Goal: Transaction & Acquisition: Purchase product/service

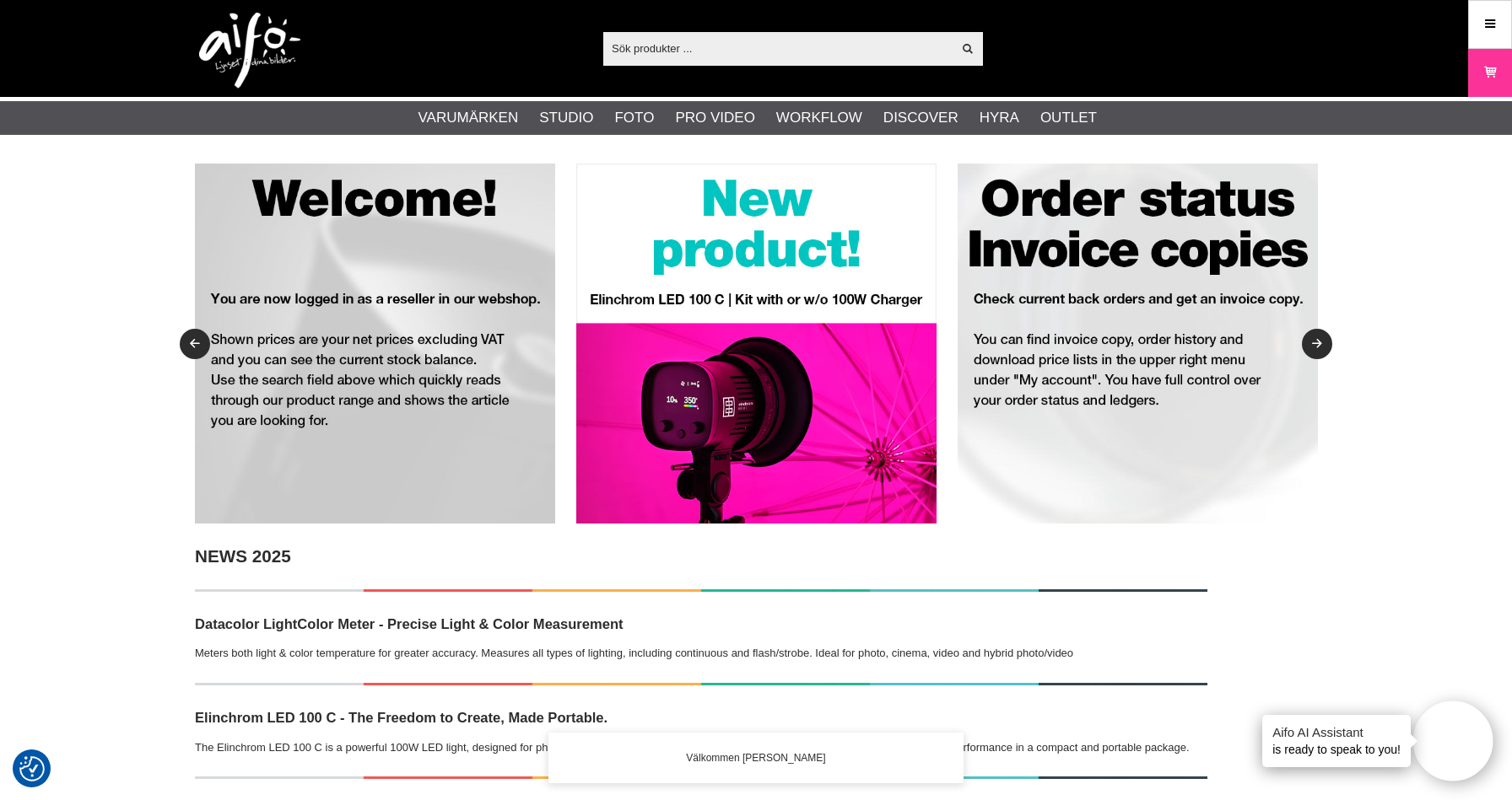
click at [653, 49] on input "text" at bounding box center [776, 47] width 348 height 25
paste input "4012240701278"
type input "4012240701278"
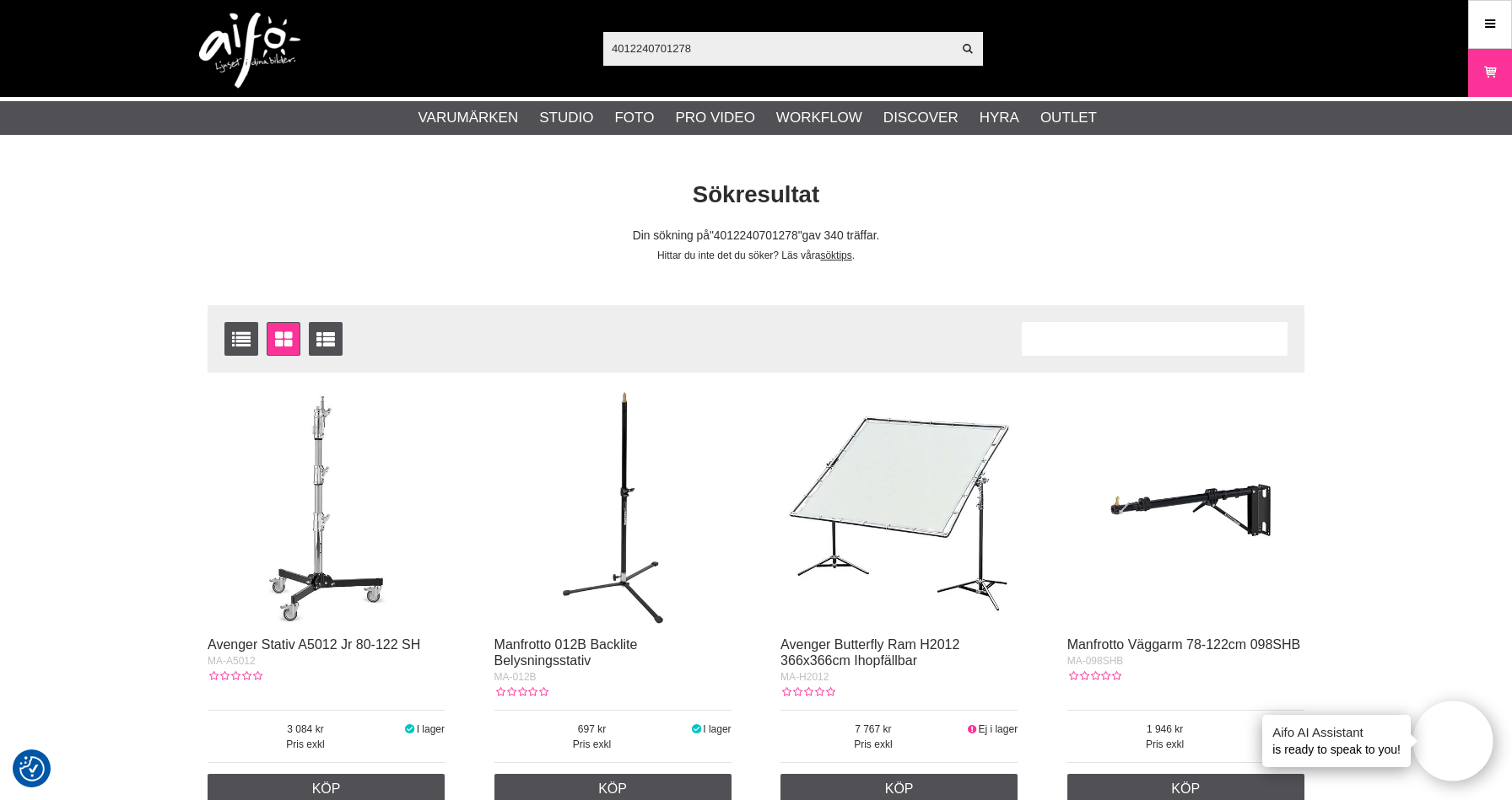
drag, startPoint x: 693, startPoint y: 53, endPoint x: 524, endPoint y: 54, distance: 169.0
click at [603, 54] on input "4012240701278" at bounding box center [776, 47] width 348 height 25
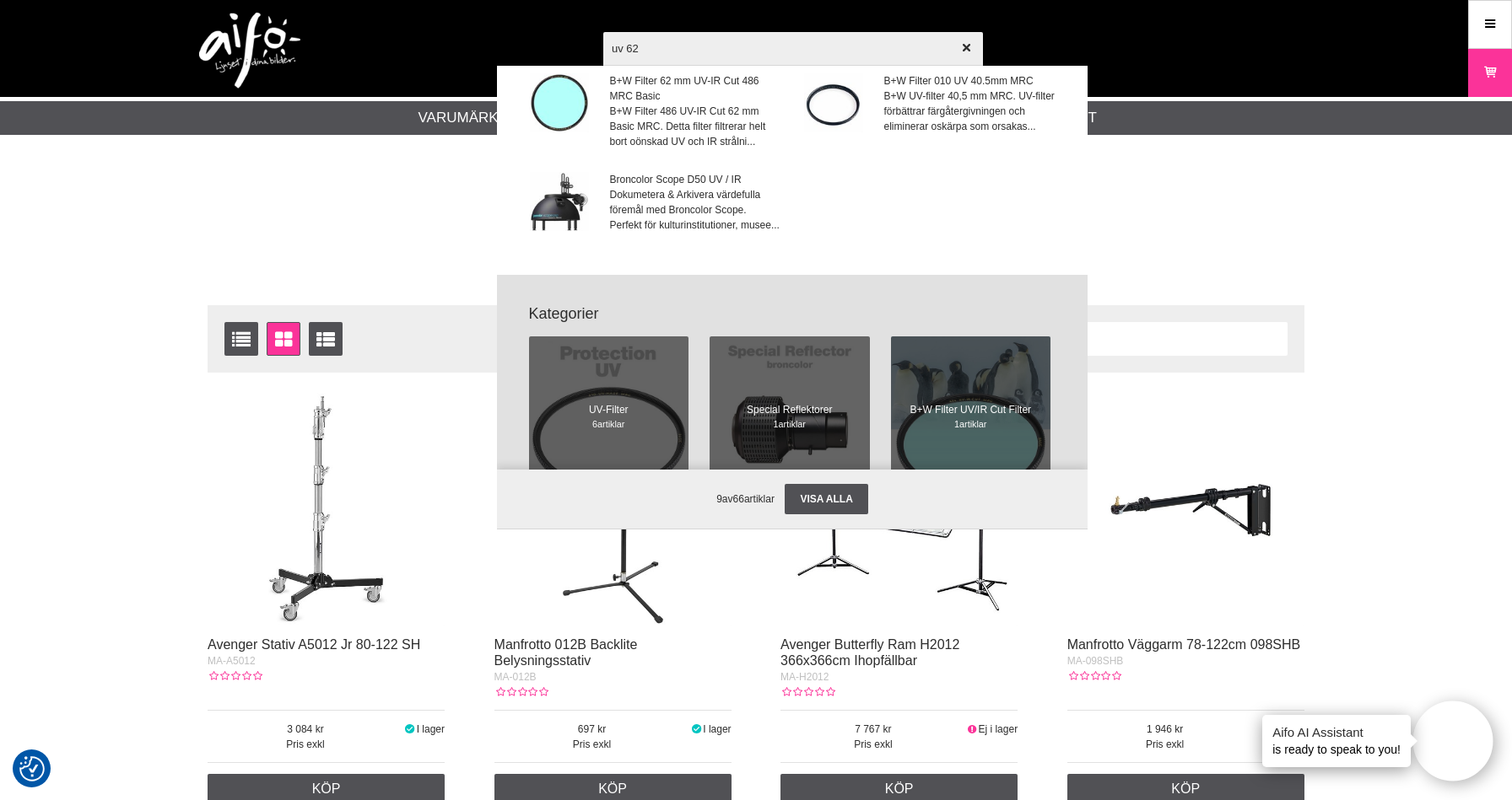
scroll to position [354, 0]
type input "uv 62"
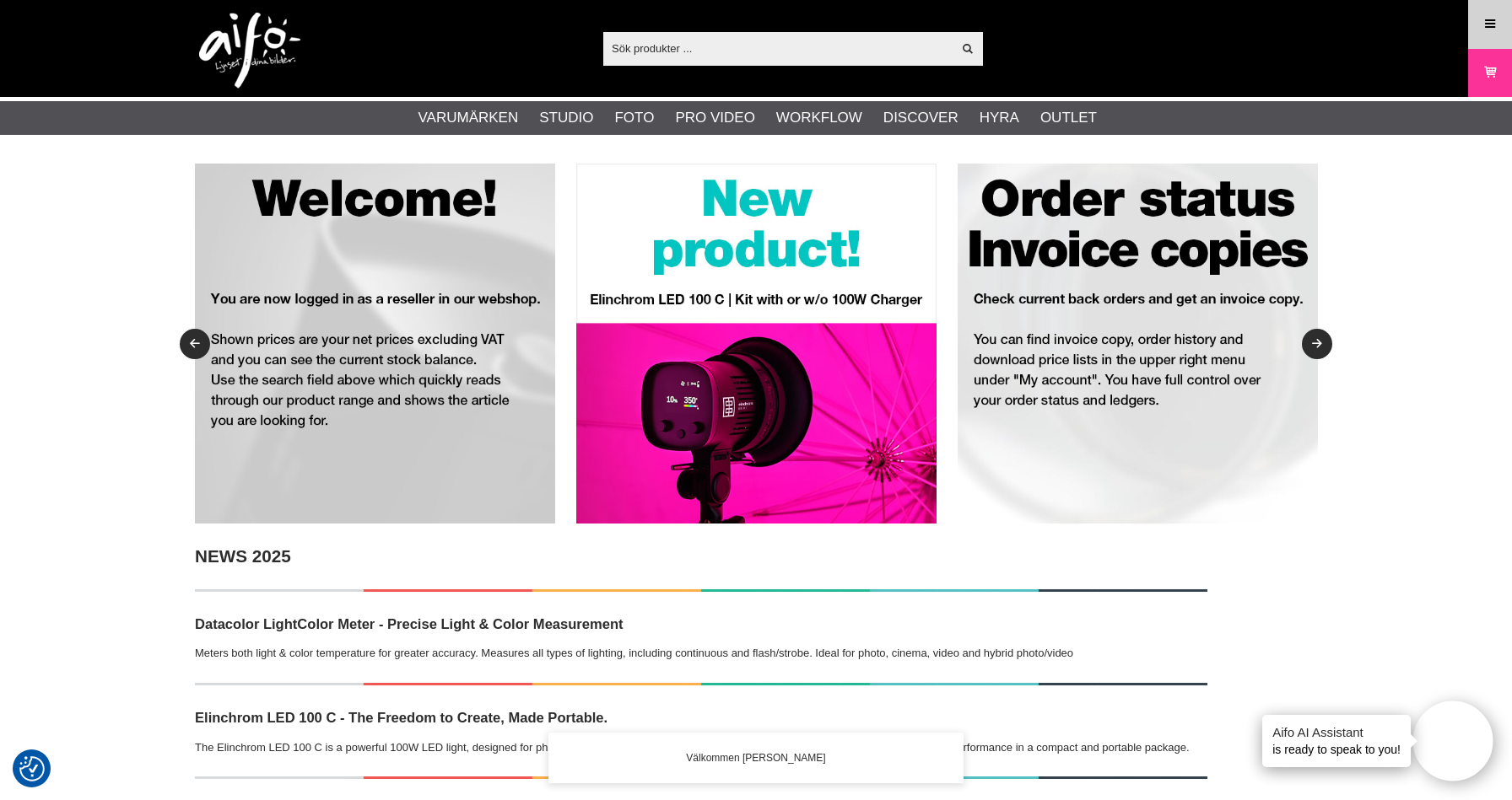
click at [1489, 28] on icon at bounding box center [1490, 24] width 15 height 18
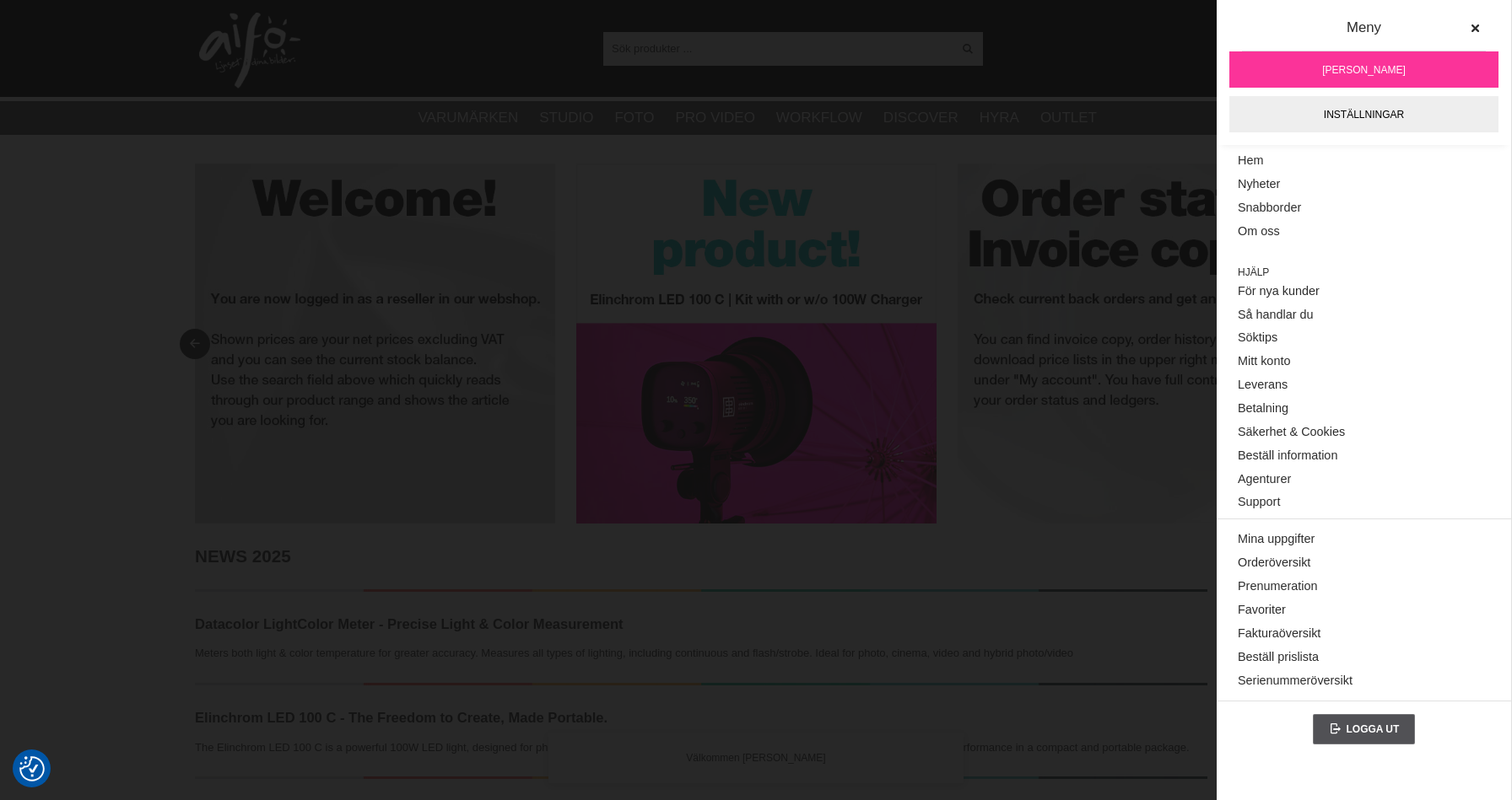
click at [1134, 116] on ul "Varumärken Elinchrom Studioblixtar Kompaktblixtar D-Lite ELC ELC Pro HD Köpguid…" at bounding box center [756, 118] width 1512 height 34
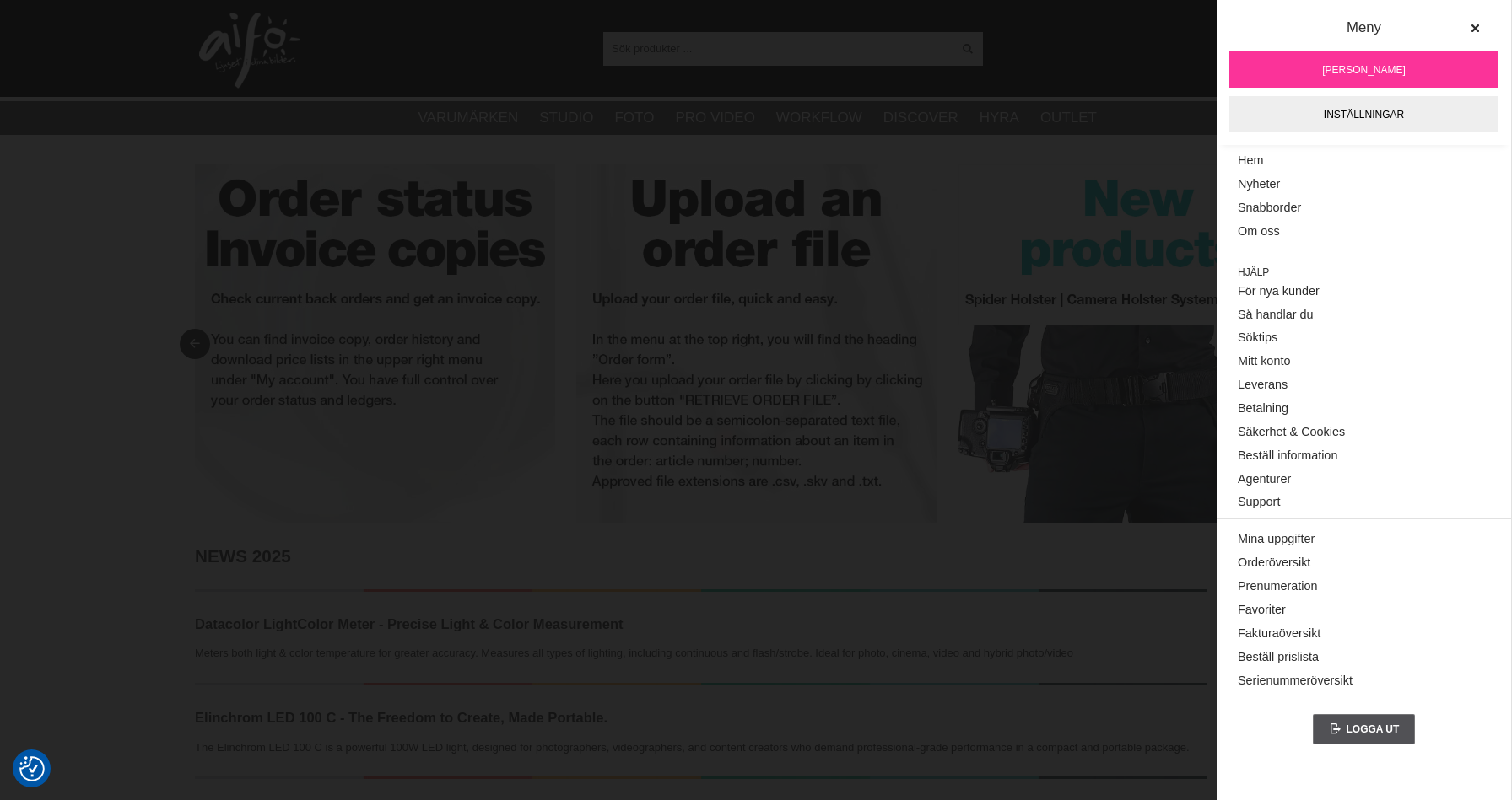
click at [754, 57] on input "text" at bounding box center [776, 47] width 348 height 25
click at [739, 47] on input "text" at bounding box center [776, 47] width 348 height 25
click at [1480, 25] on icon at bounding box center [1474, 29] width 12 height 12
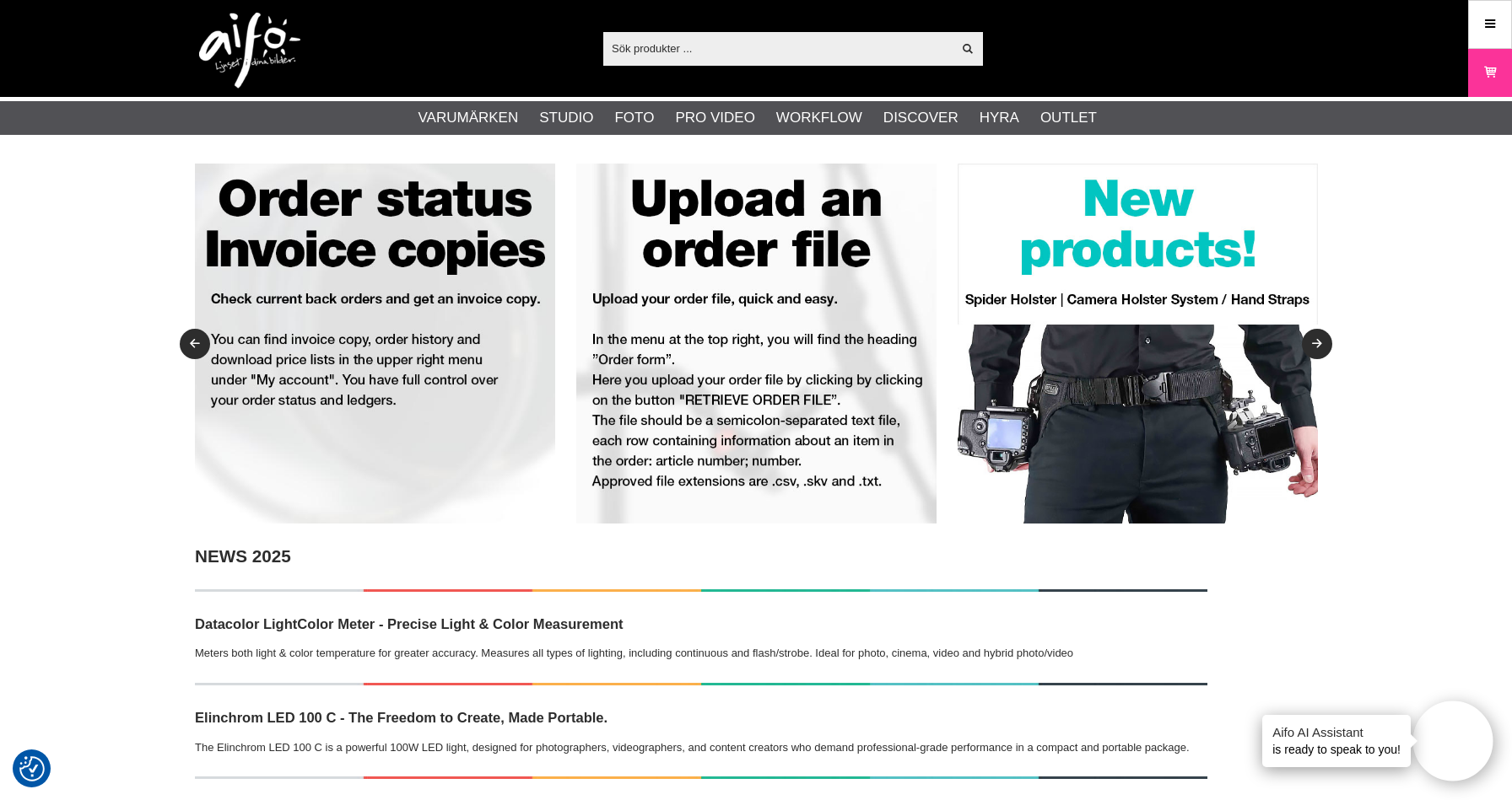
click at [810, 49] on input "text" at bounding box center [776, 47] width 348 height 25
paste input "1073161"
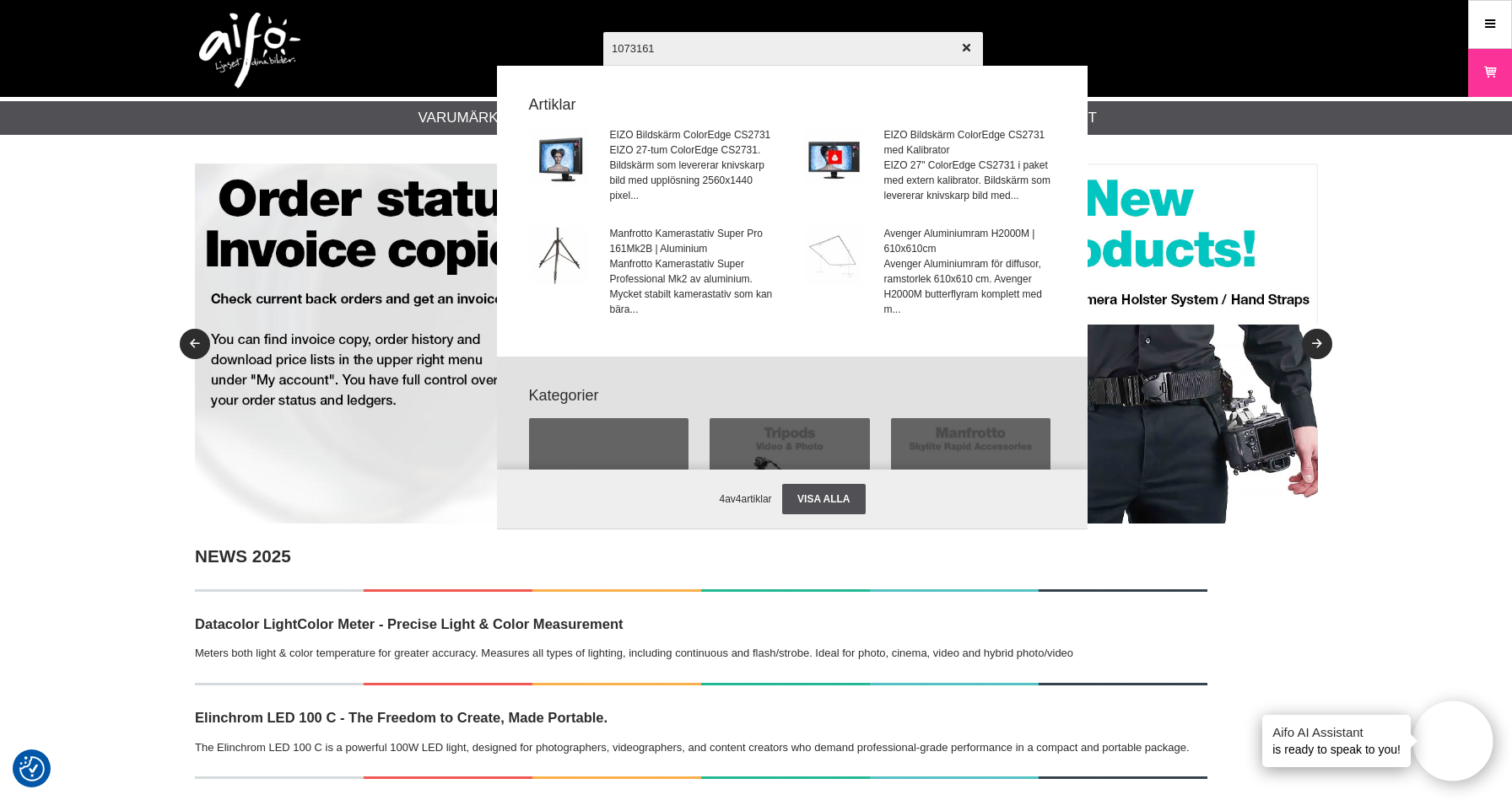
drag, startPoint x: 662, startPoint y: 34, endPoint x: 672, endPoint y: 46, distance: 15.6
click at [662, 37] on input "1073161" at bounding box center [792, 48] width 379 height 59
drag, startPoint x: 678, startPoint y: 53, endPoint x: 480, endPoint y: 35, distance: 198.8
click at [603, 37] on input "1073161" at bounding box center [792, 48] width 379 height 59
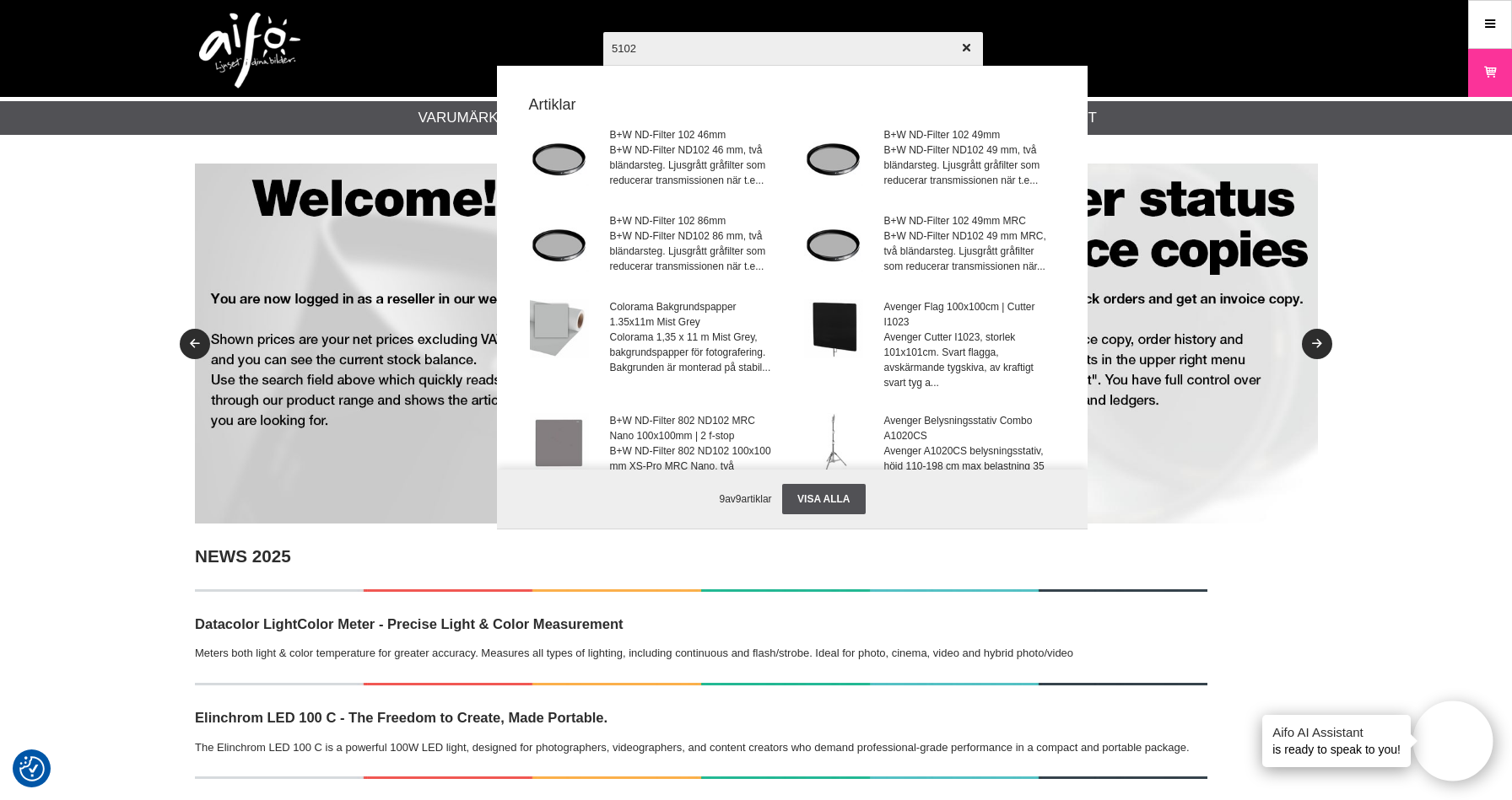
click at [606, 52] on input "5102" at bounding box center [792, 48] width 379 height 59
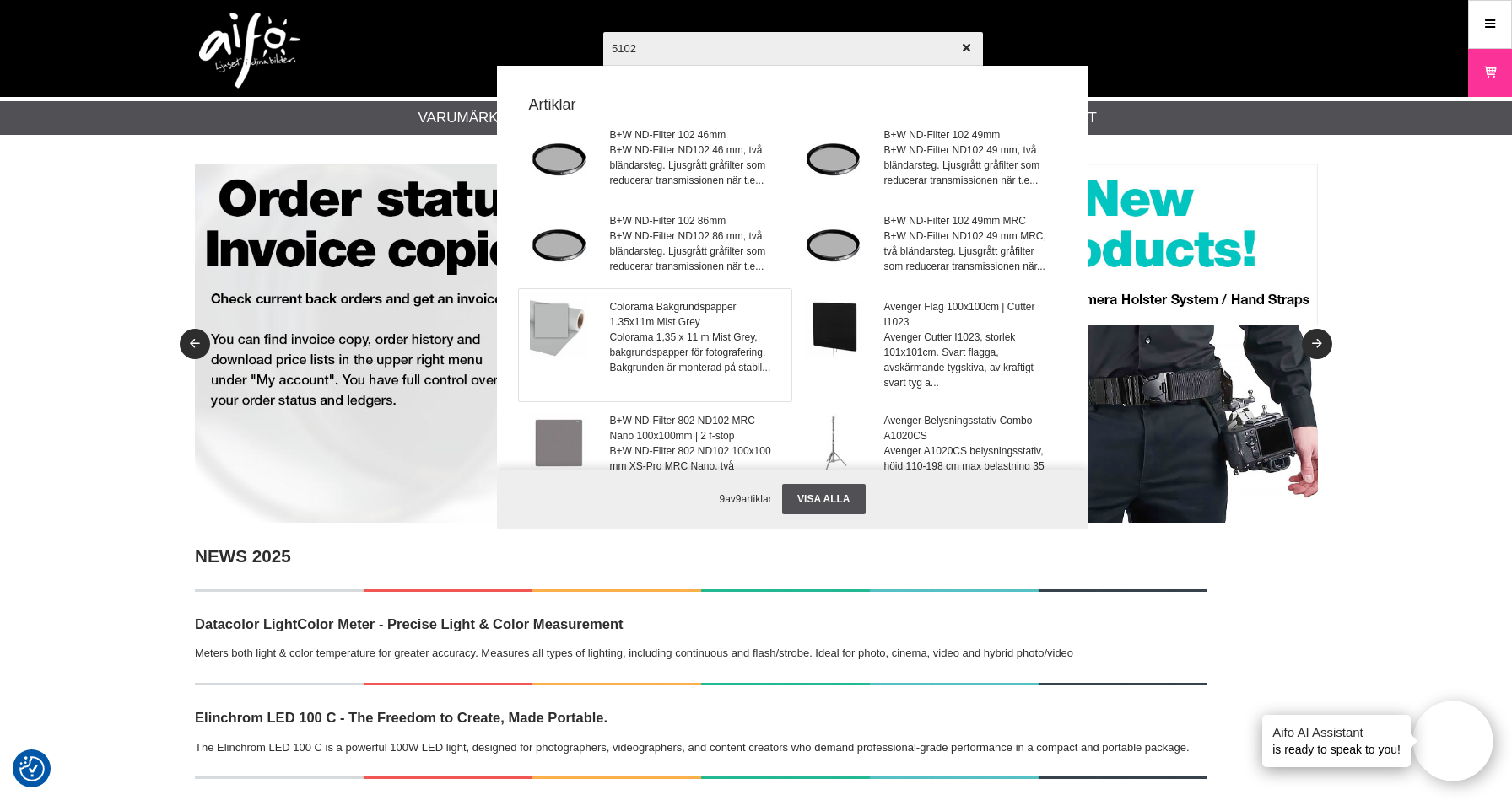
type input "5102"
click at [671, 315] on span "Colorama Bakgrundspapper 1.35x11m Mist Grey" at bounding box center [696, 314] width 172 height 30
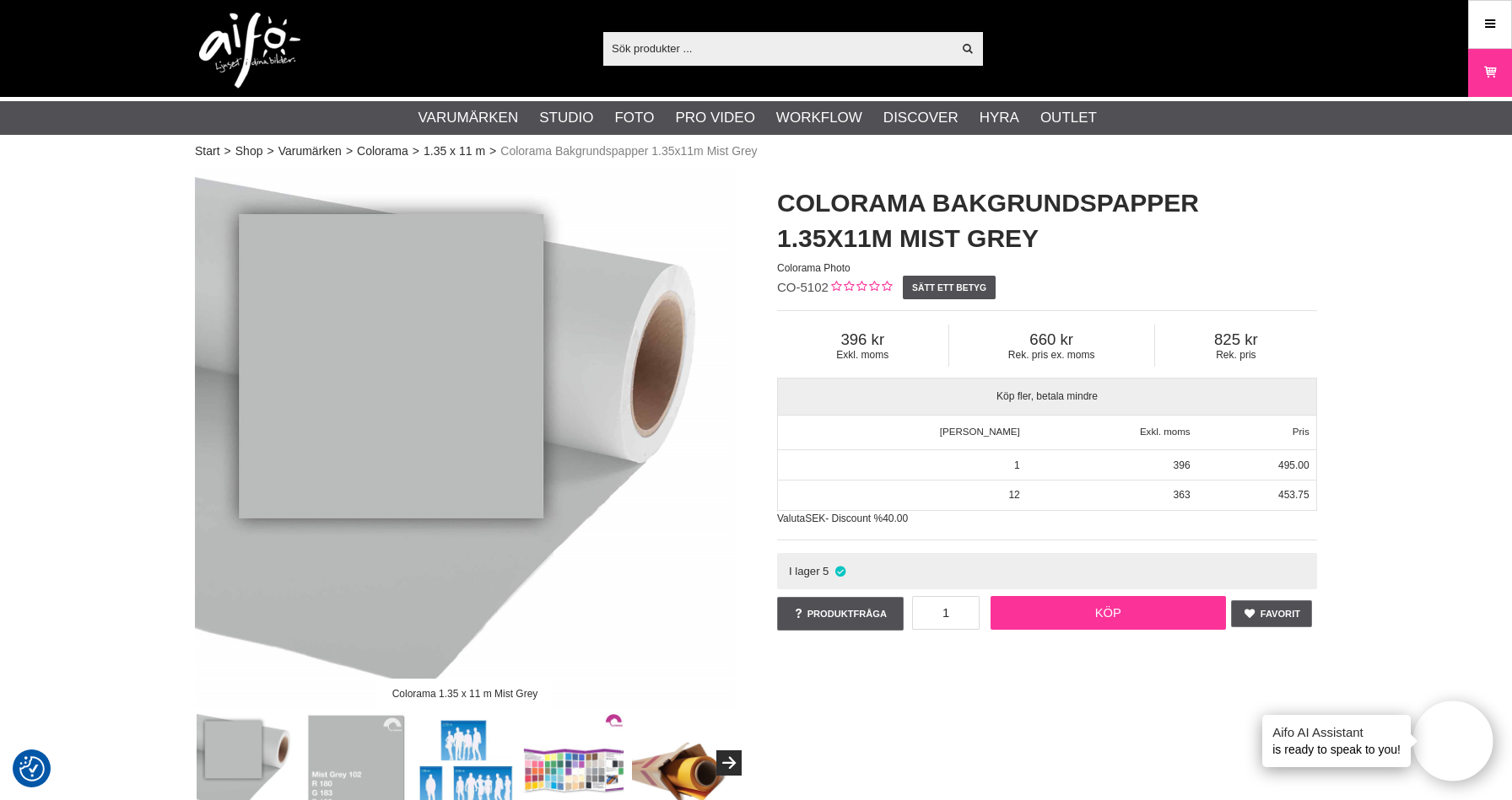
click at [1109, 609] on link "Köp" at bounding box center [1109, 613] width 236 height 34
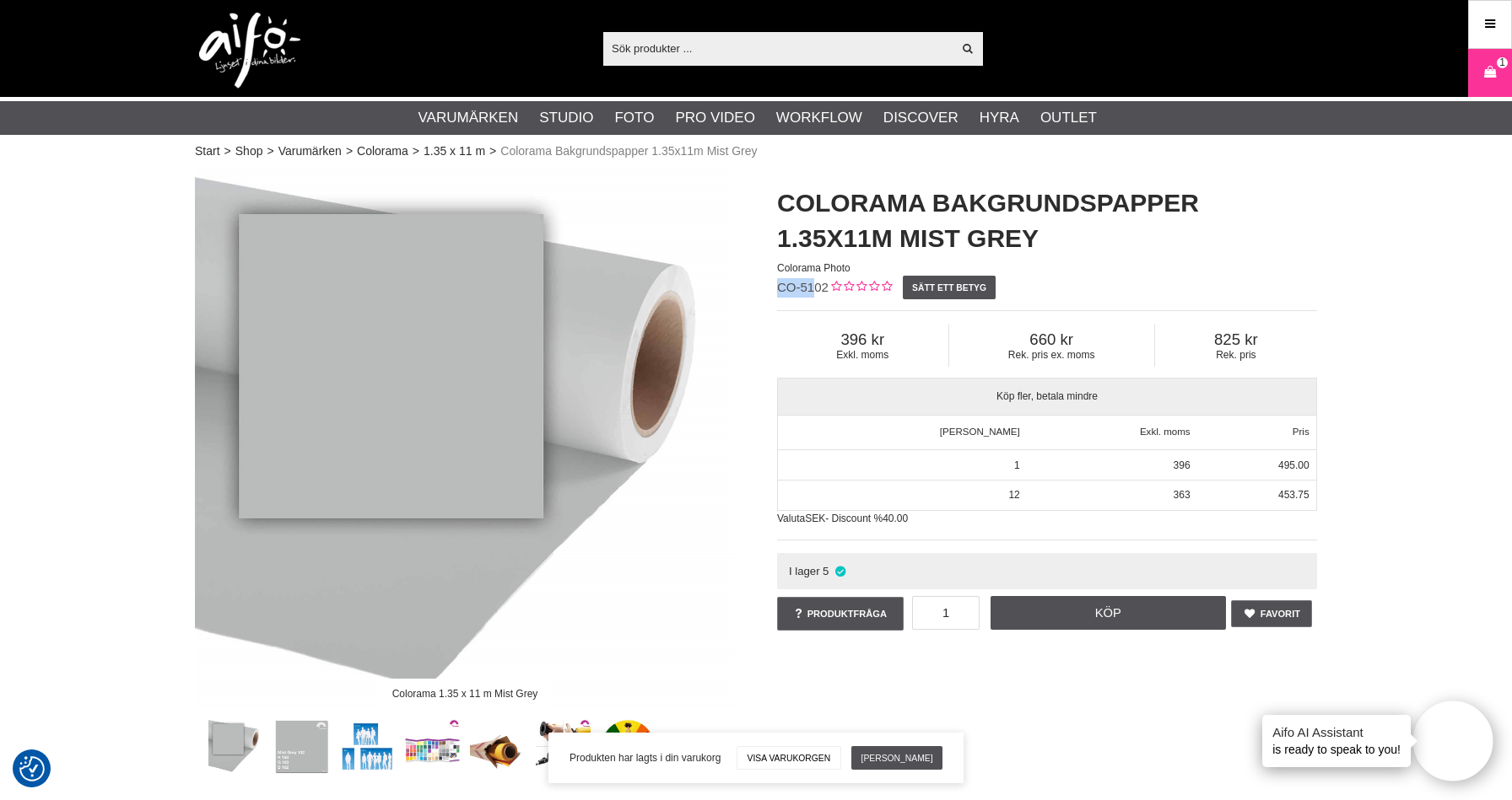
drag, startPoint x: 786, startPoint y: 284, endPoint x: 811, endPoint y: 289, distance: 25.5
click at [811, 289] on span "CO-5102" at bounding box center [803, 287] width 52 height 15
click at [1223, 230] on h1 "Colorama Bakgrundspapper 1.35x11m Mist Grey" at bounding box center [1047, 221] width 540 height 71
click at [680, 51] on input "text" at bounding box center [776, 47] width 348 height 25
paste input "1073161"
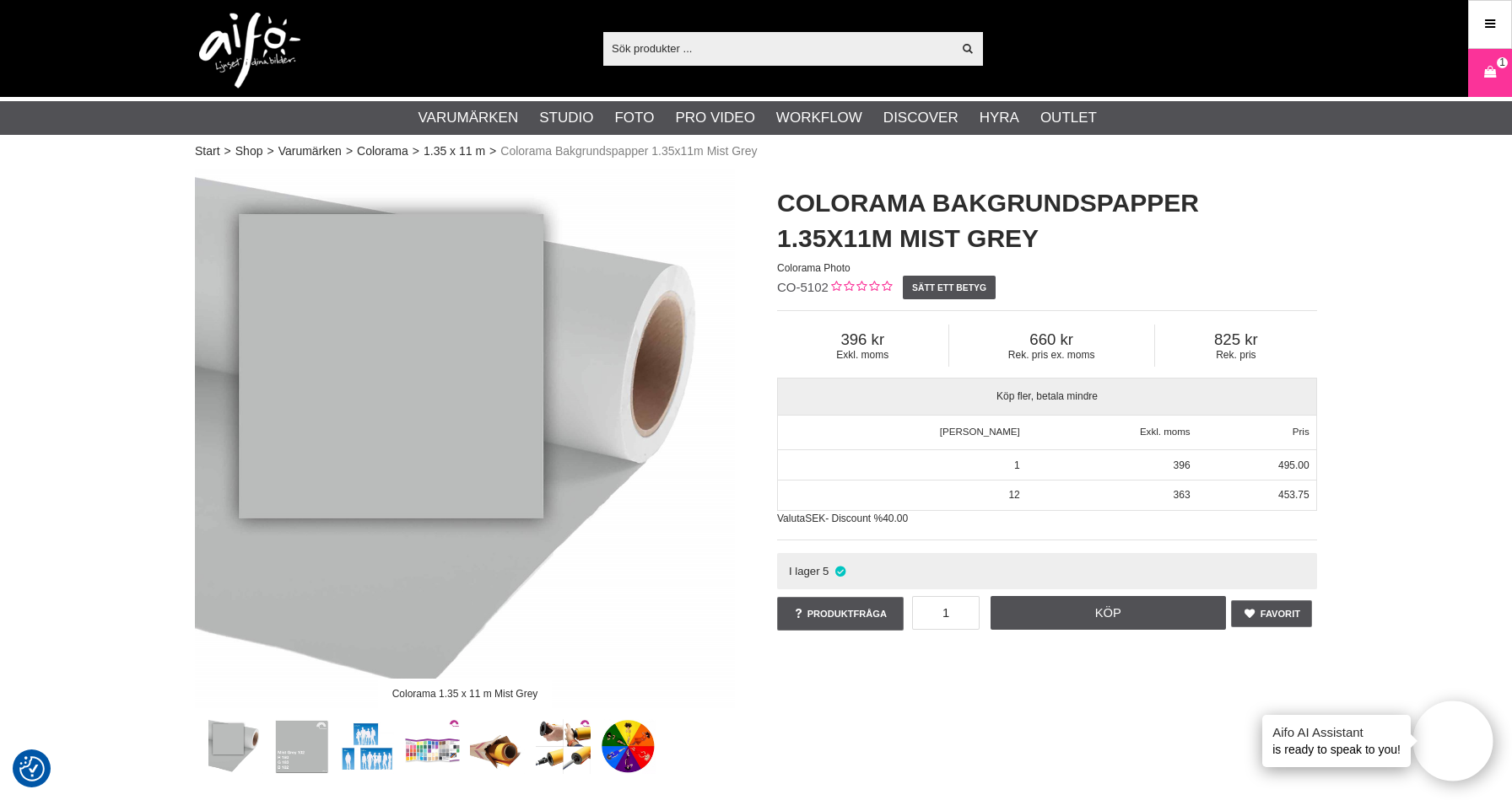
type input "1073161"
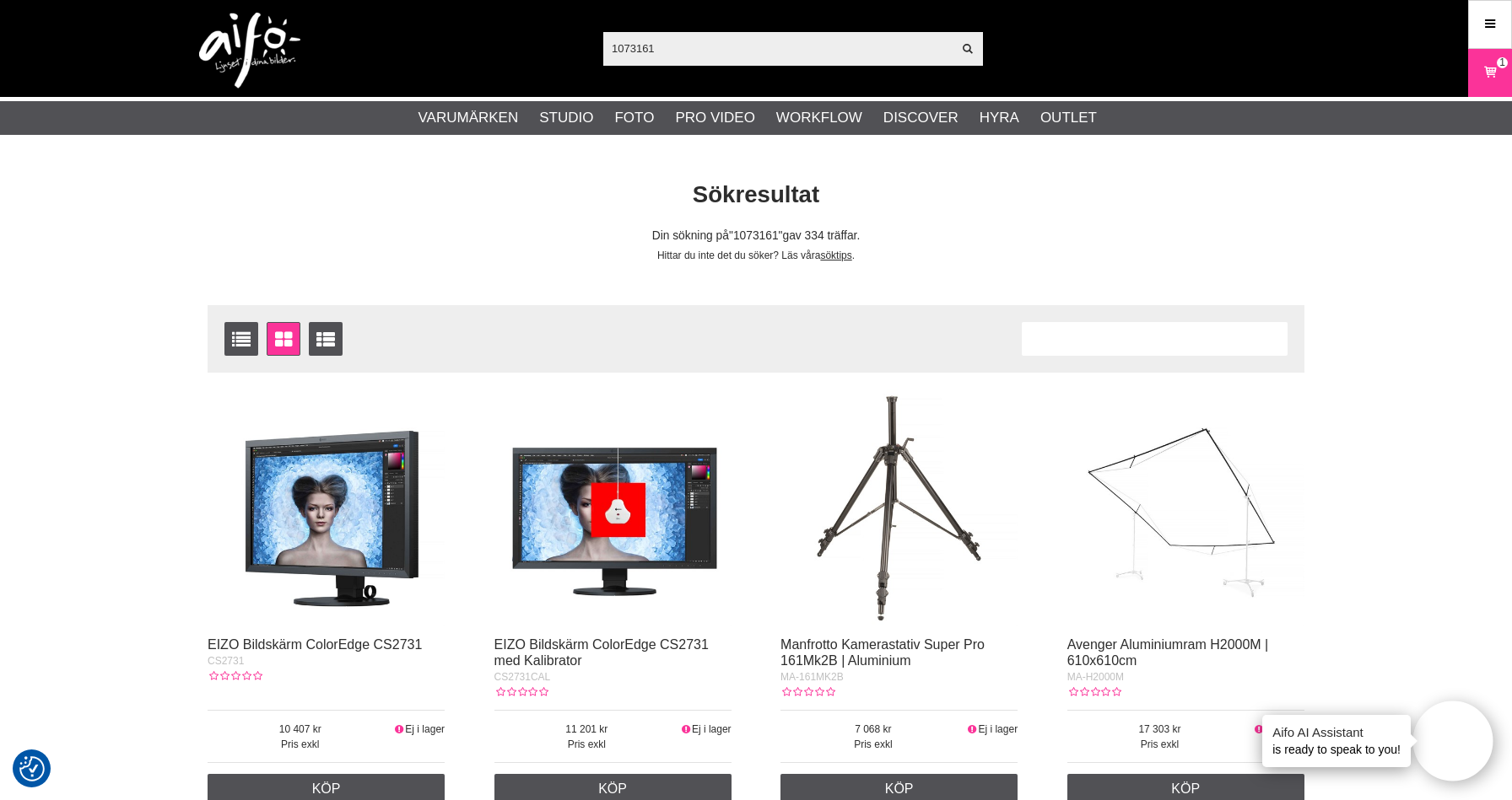
drag, startPoint x: 672, startPoint y: 53, endPoint x: 510, endPoint y: 47, distance: 162.1
click at [603, 46] on input "1073161" at bounding box center [776, 47] width 348 height 25
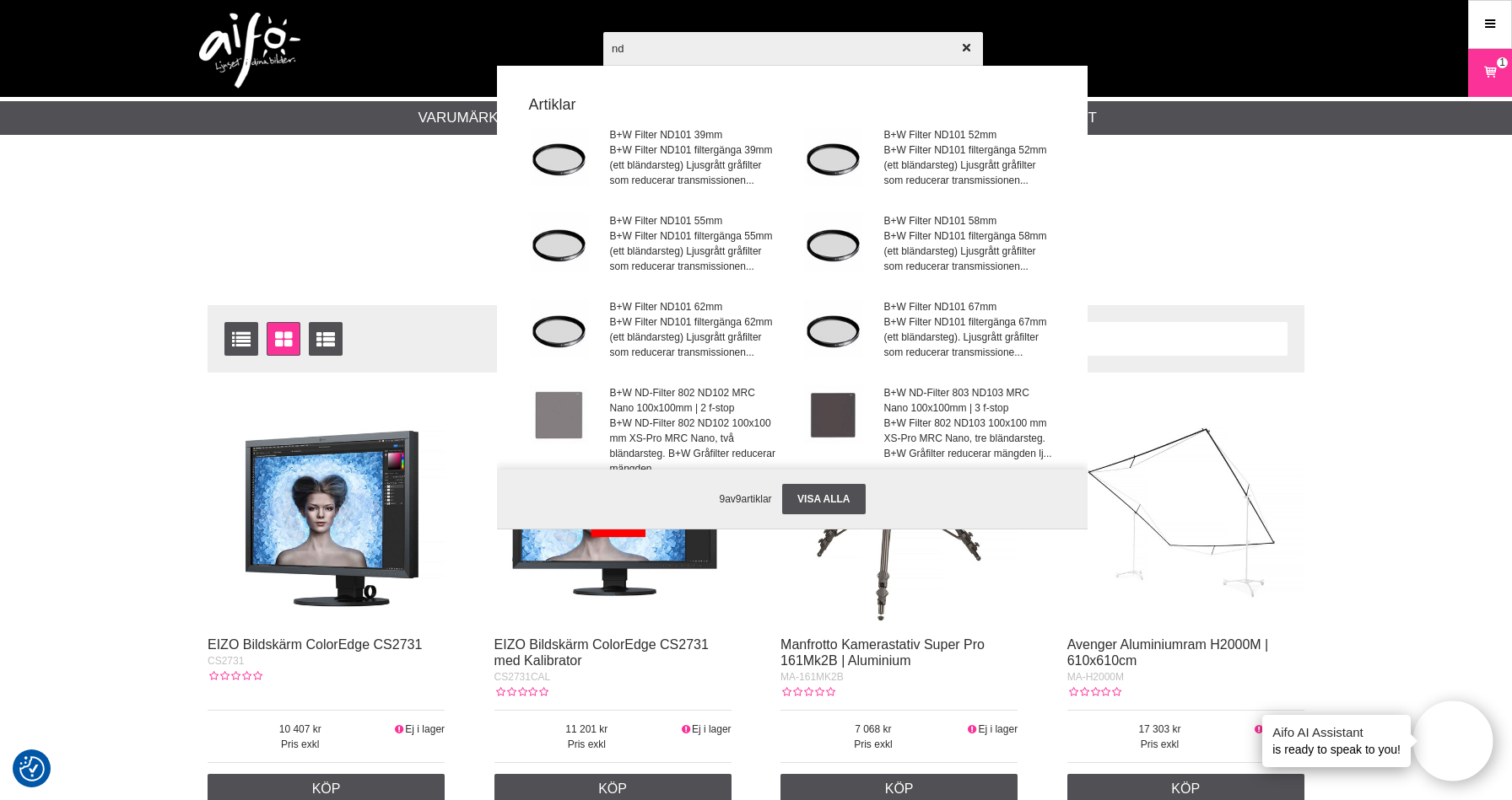
type input "n"
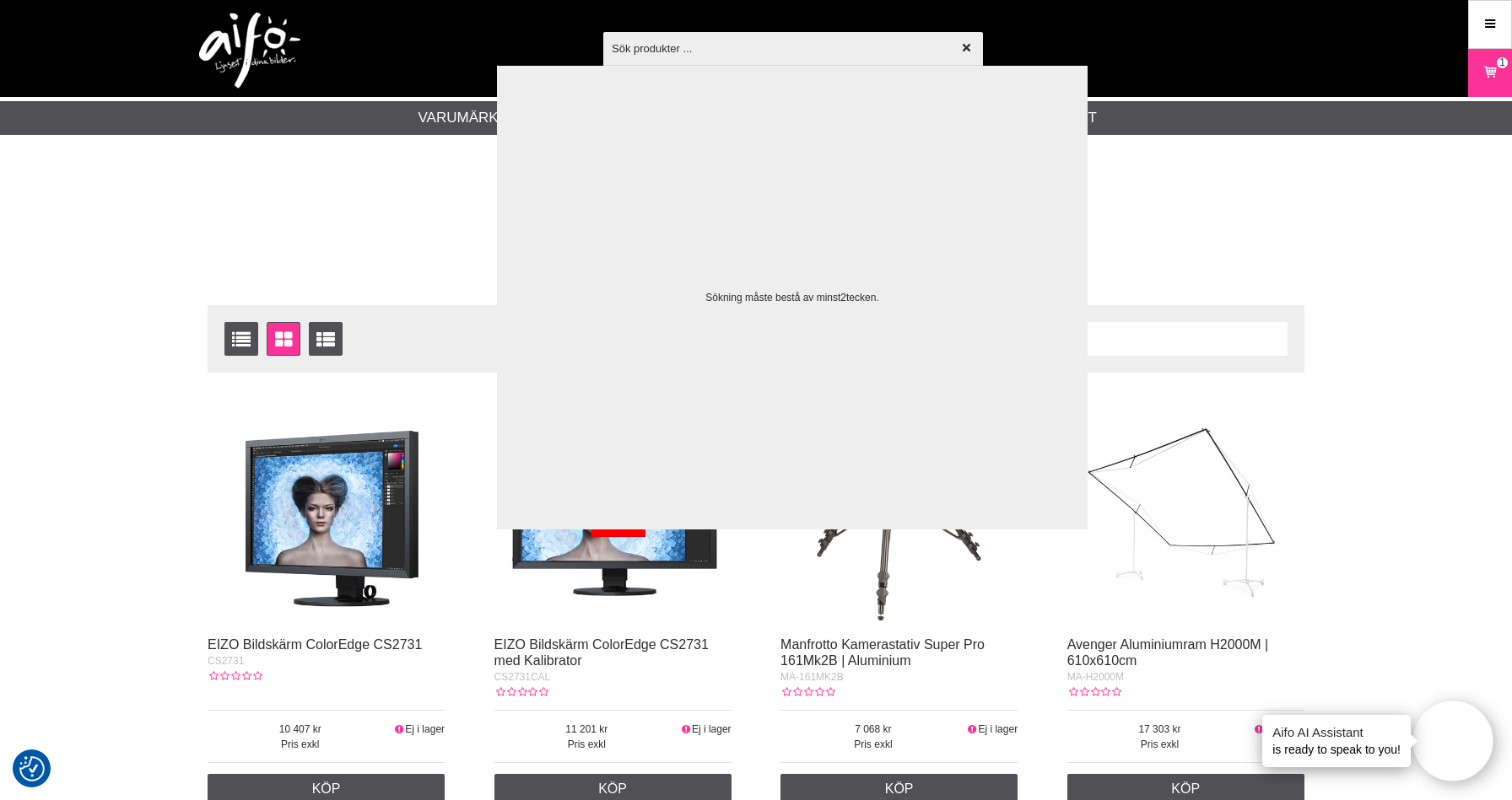
click at [774, 44] on input "text" at bounding box center [792, 48] width 379 height 59
paste input "1086190"
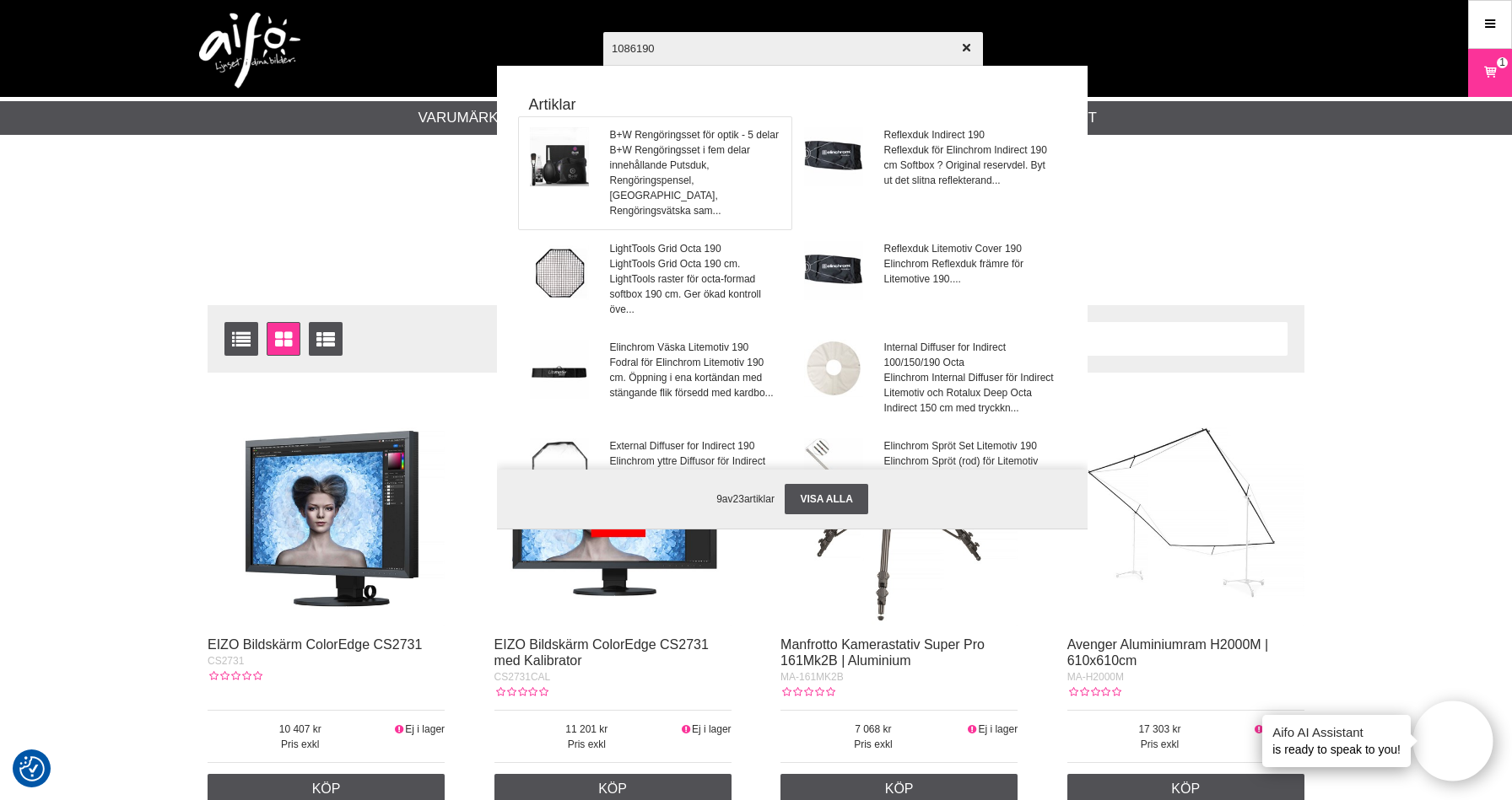
type input "1086190"
click at [721, 137] on span "B+W Rengöringsset för optik - 5 delar" at bounding box center [696, 135] width 172 height 15
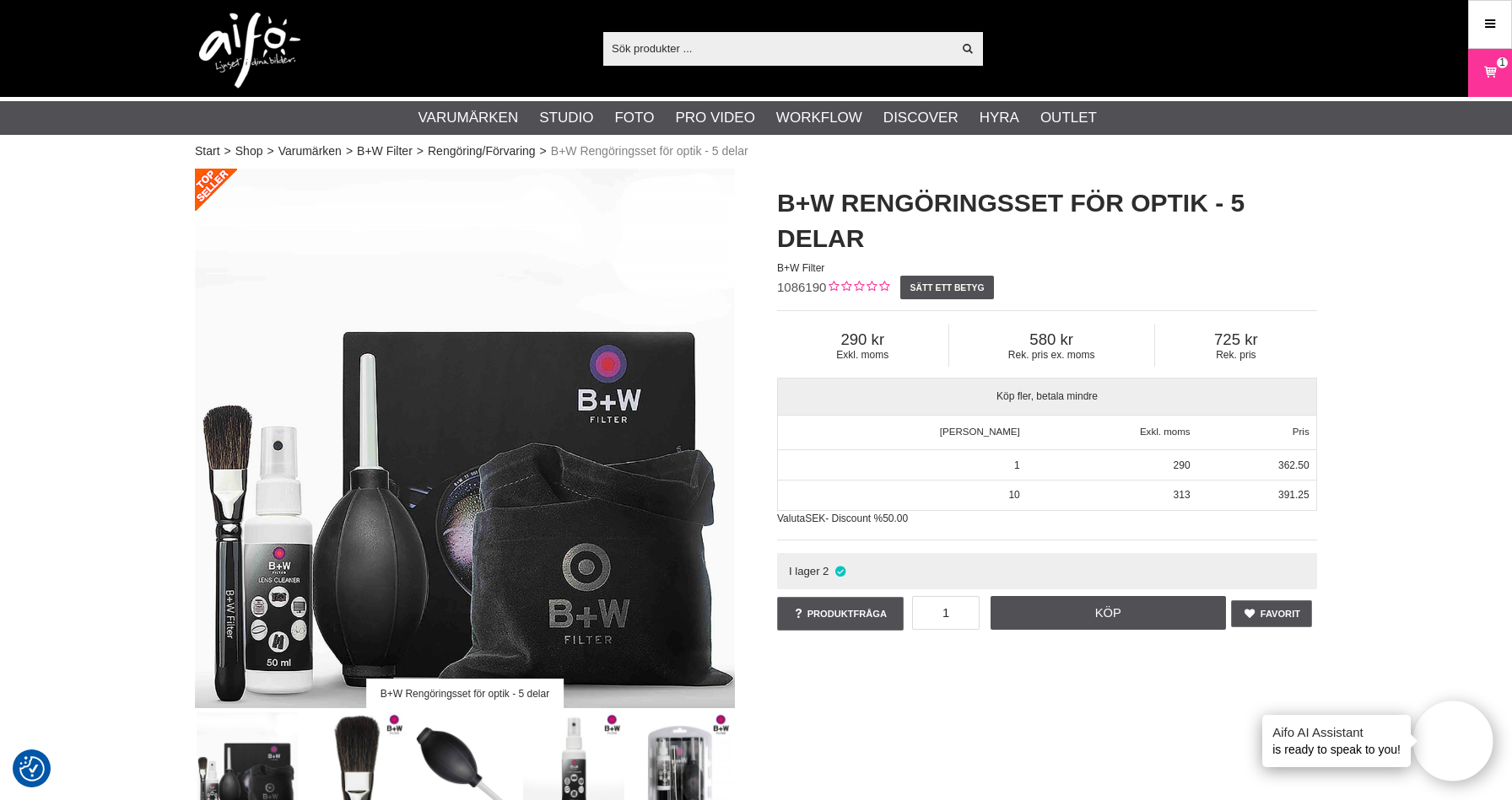
click at [677, 54] on input "text" at bounding box center [776, 47] width 348 height 25
paste input "1100131"
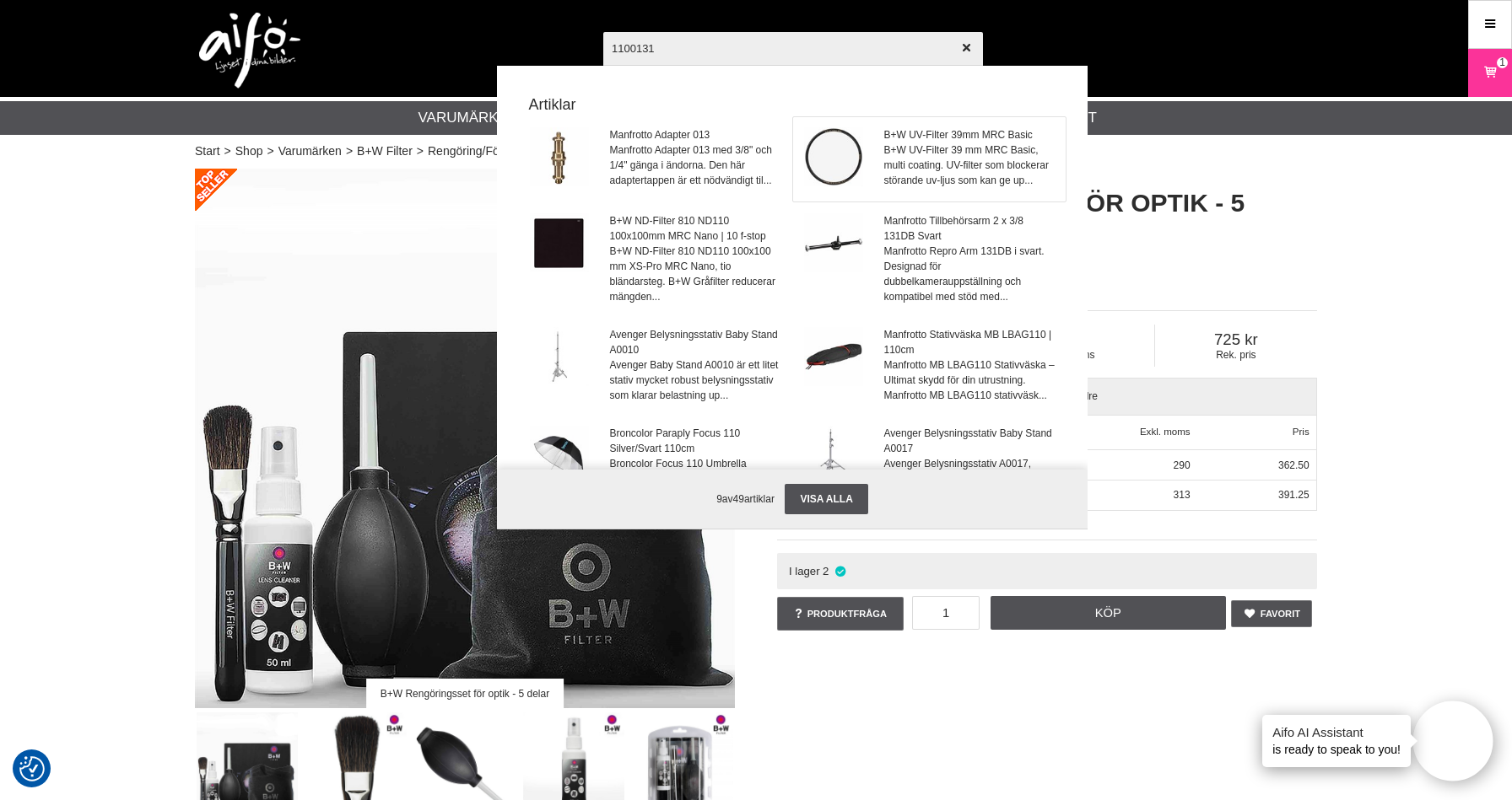
type input "1100131"
click at [927, 172] on span "B+W UV-Filter 39 mm MRC Basic, multi coating. UV-filter som blockerar störande …" at bounding box center [970, 164] width 172 height 45
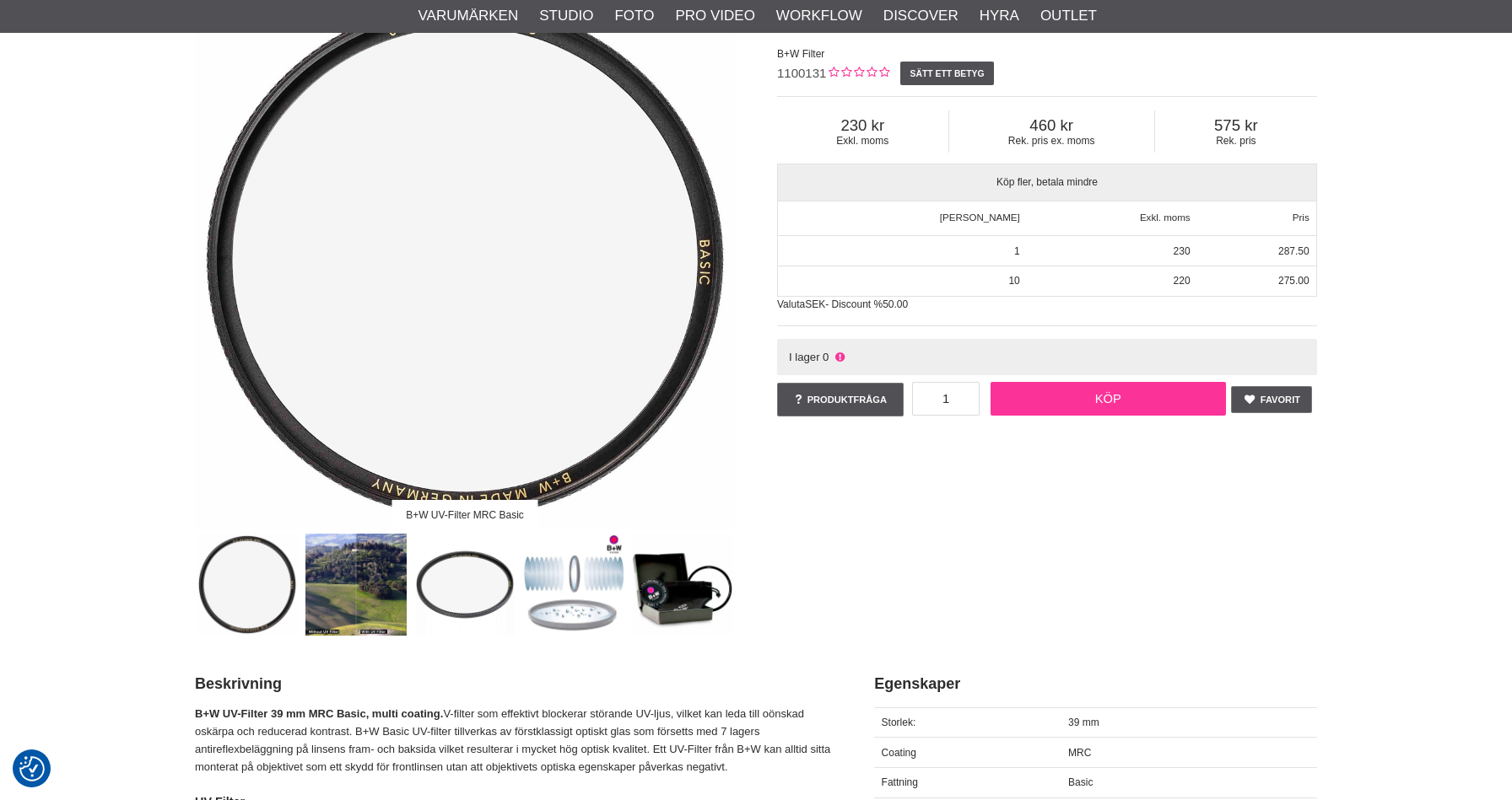
scroll to position [179, 0]
click at [1092, 402] on link "Köp" at bounding box center [1109, 399] width 236 height 34
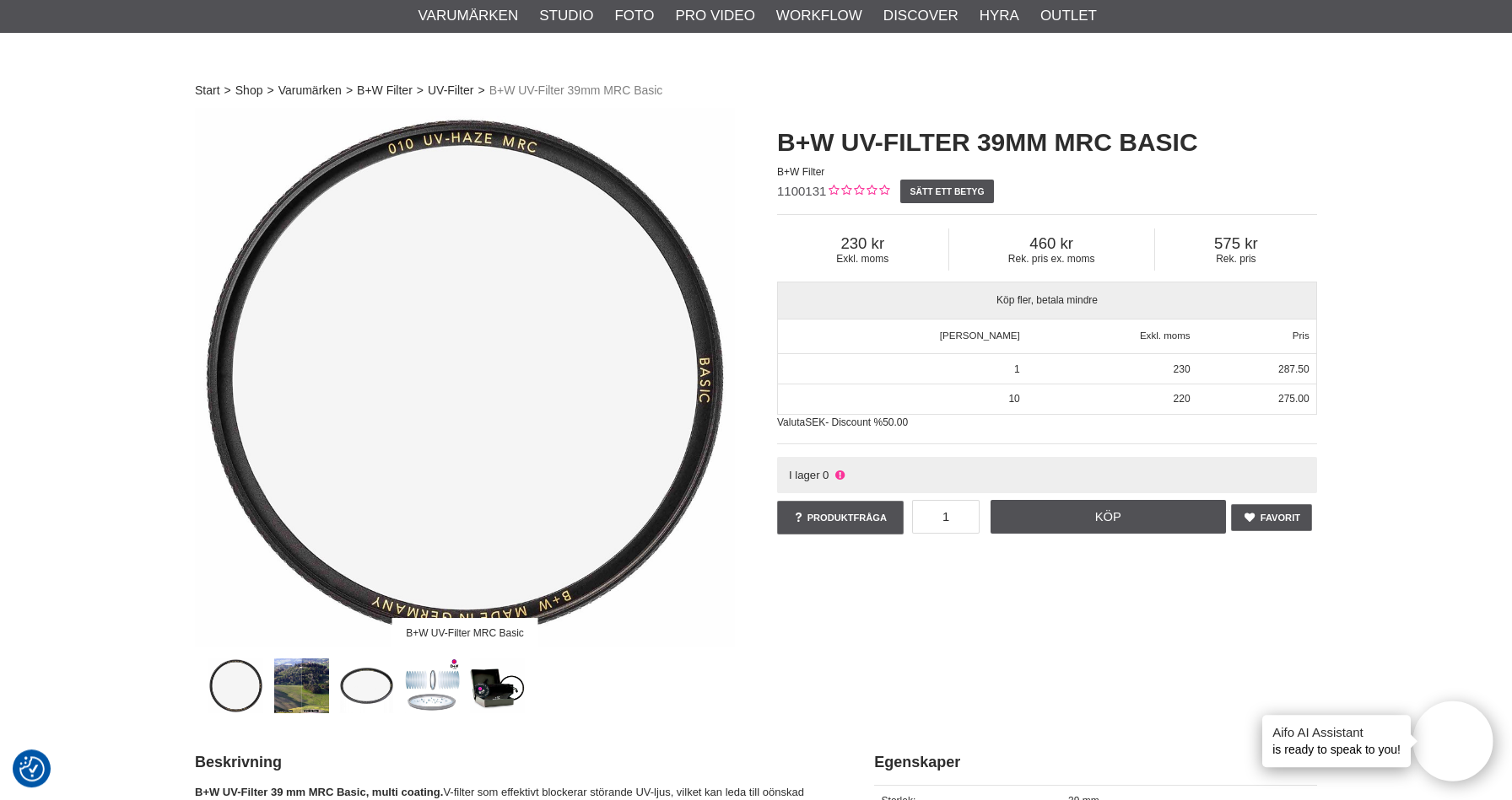
scroll to position [0, 0]
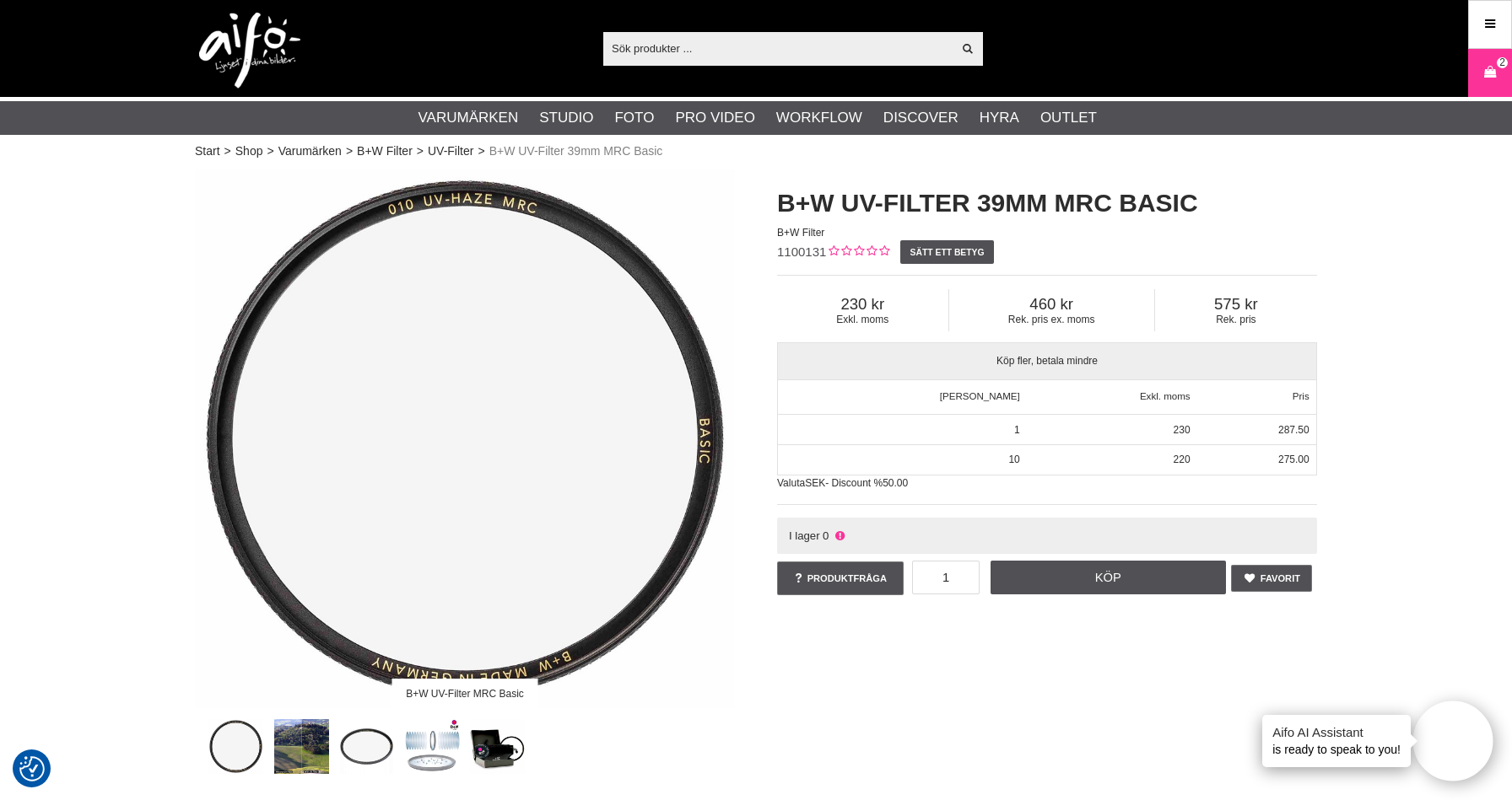
click at [668, 47] on input "text" at bounding box center [776, 47] width 348 height 25
paste input "1100142"
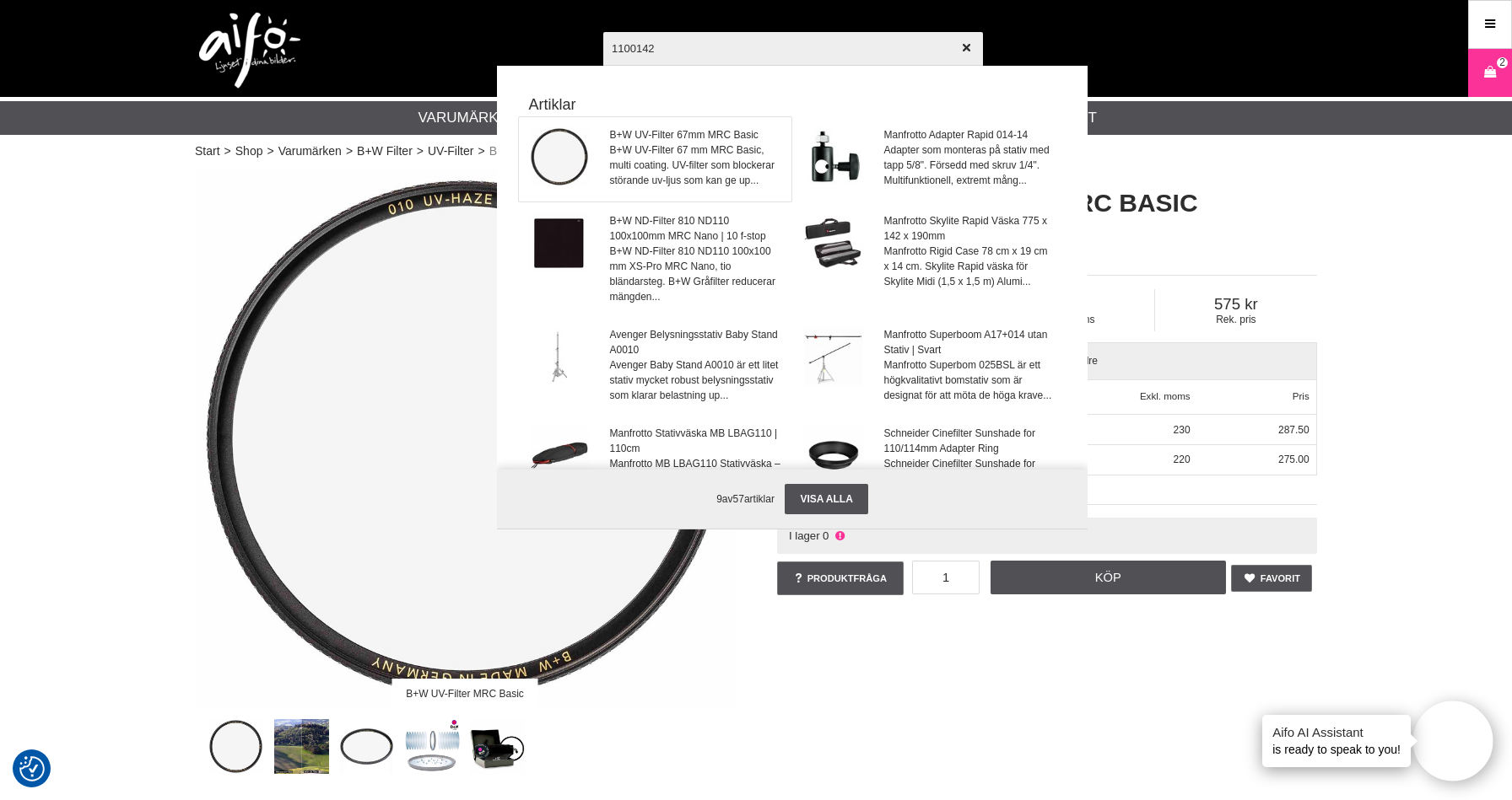
type input "1100142"
click at [707, 140] on span "B+W UV-Filter 67mm MRC Basic" at bounding box center [696, 135] width 172 height 15
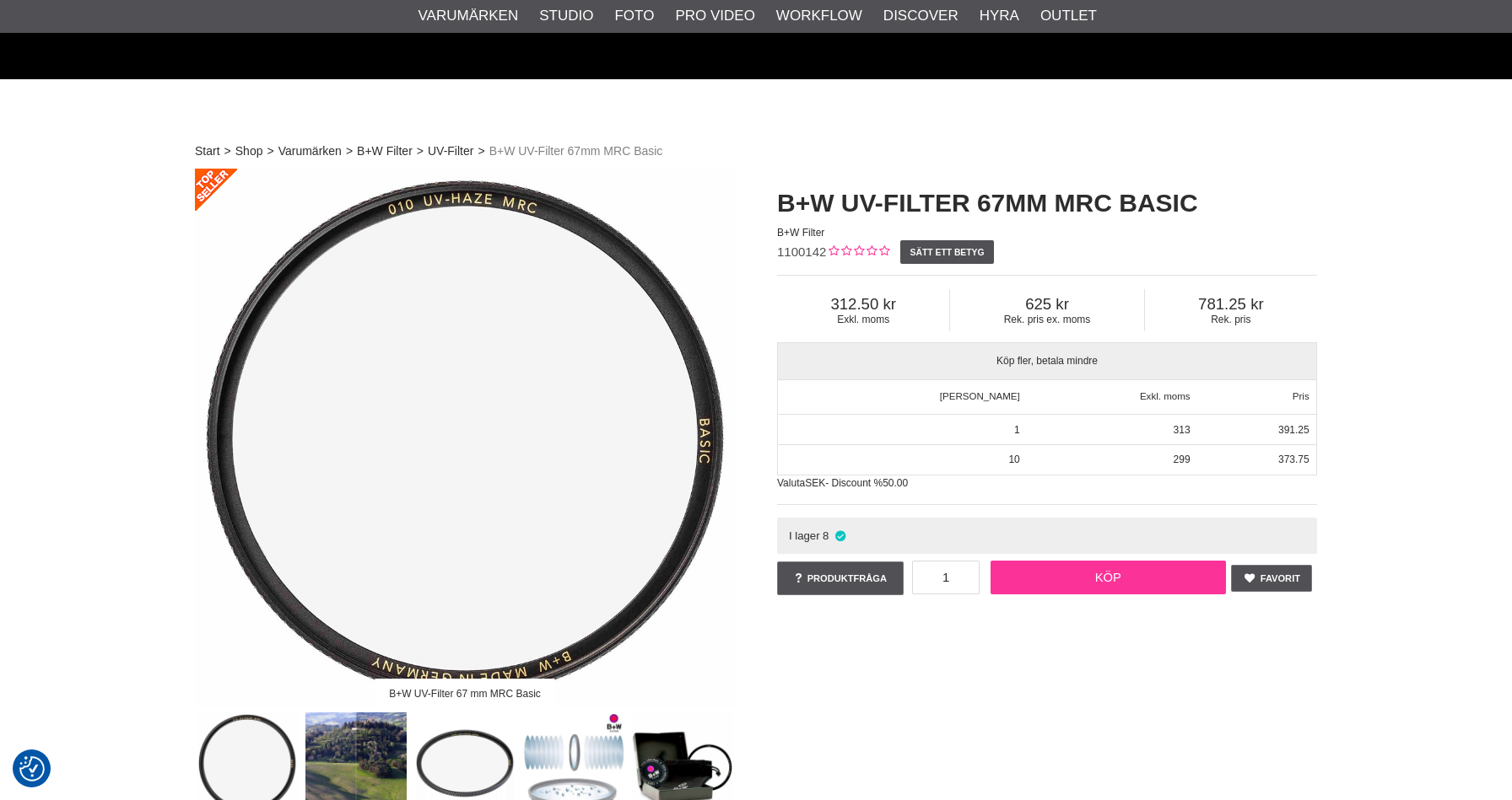
scroll to position [269, 0]
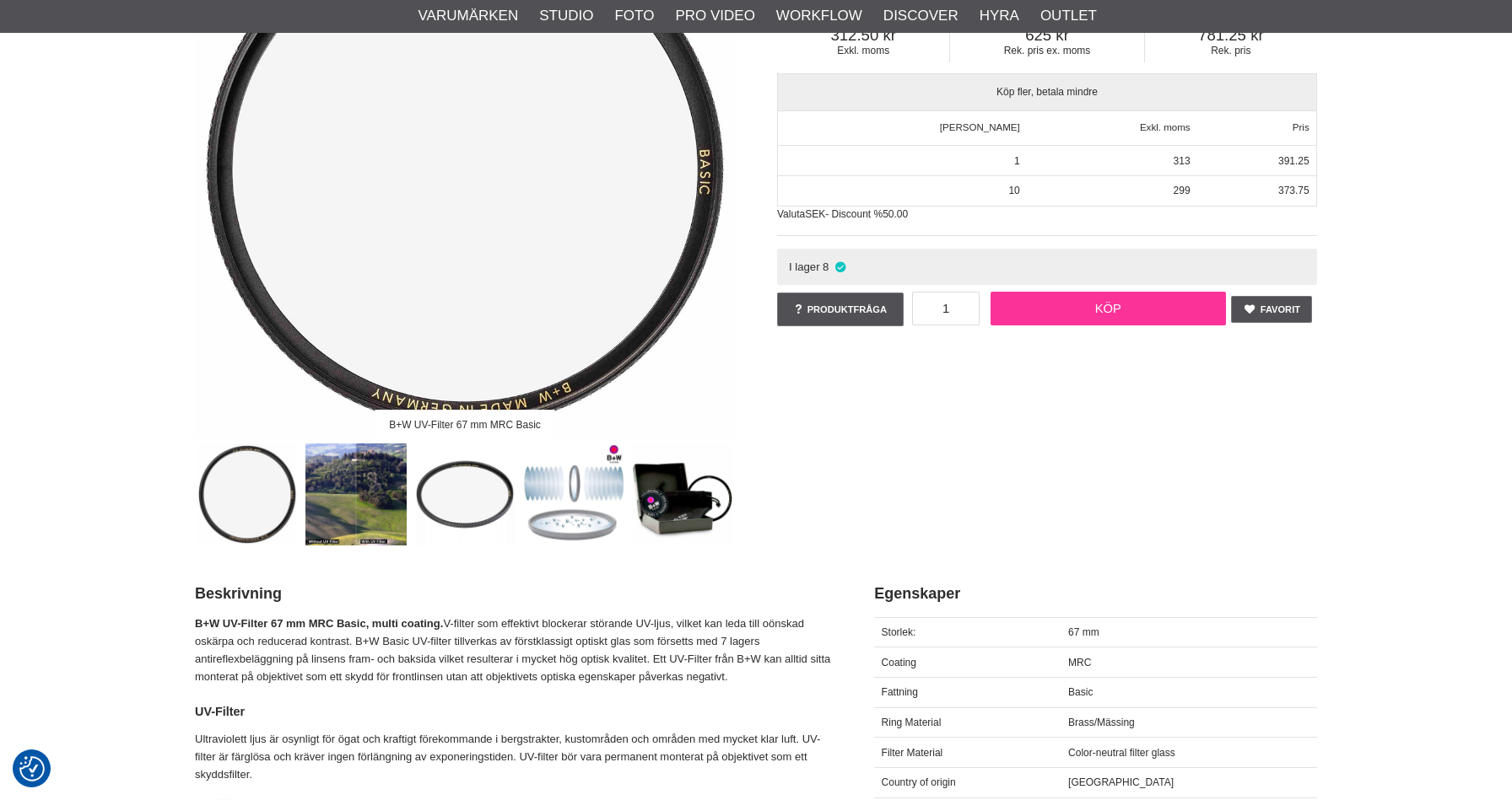
click at [1127, 304] on link "Köp" at bounding box center [1109, 308] width 236 height 34
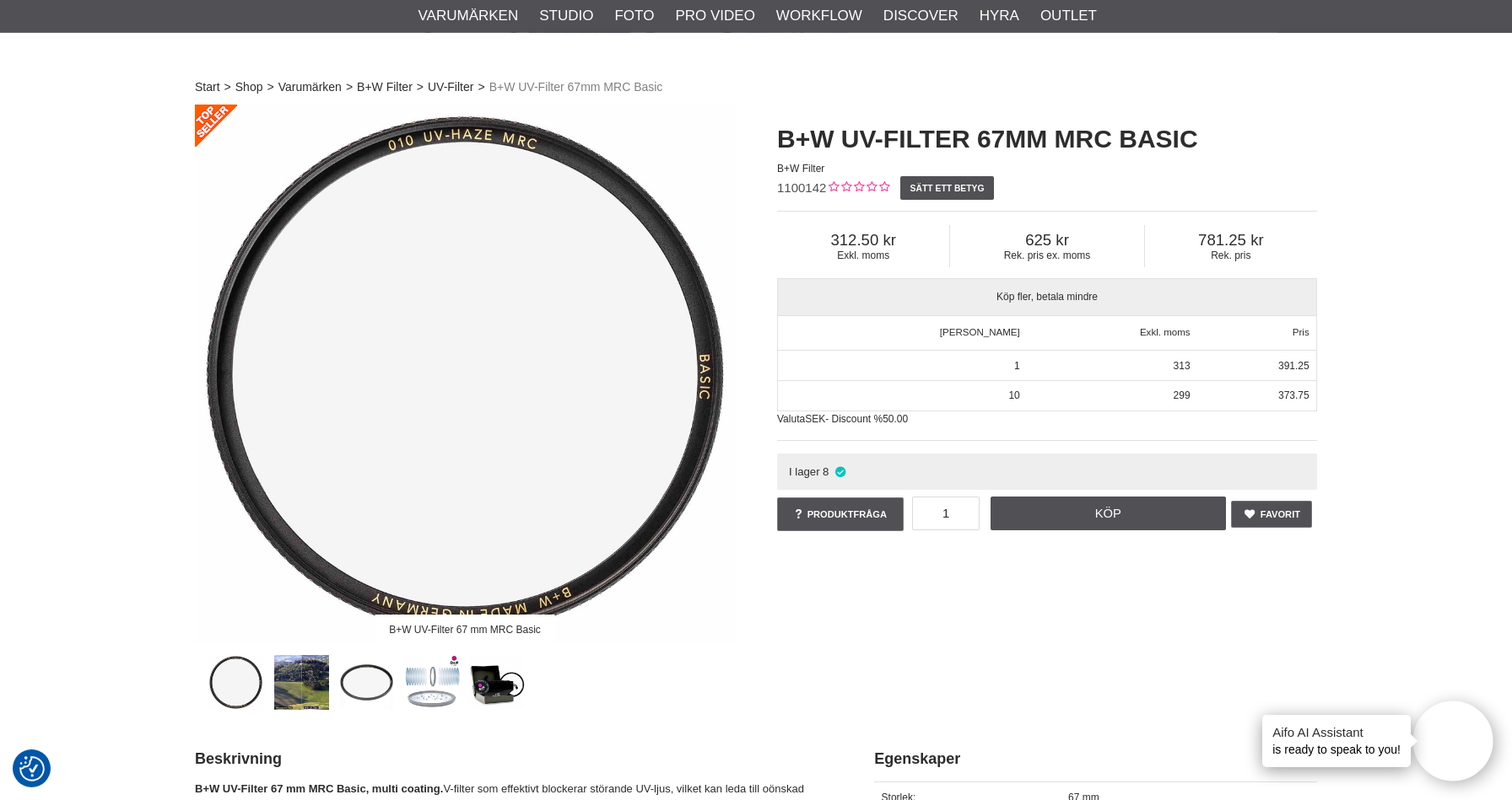
scroll to position [0, 0]
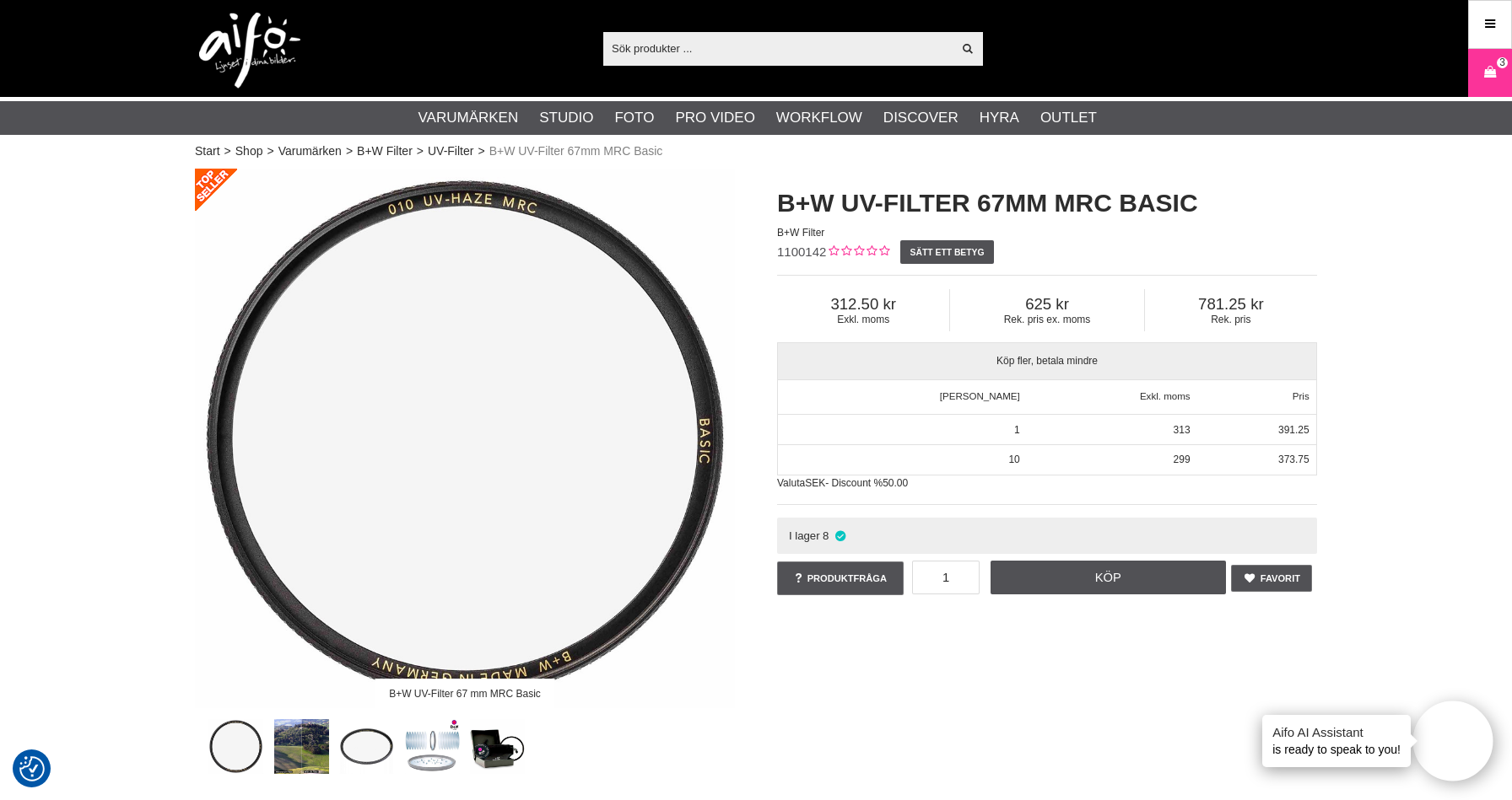
click at [711, 59] on div "Visa alla" at bounding box center [792, 49] width 379 height 34
click at [706, 48] on input "text" at bounding box center [776, 47] width 348 height 25
paste input "1100144"
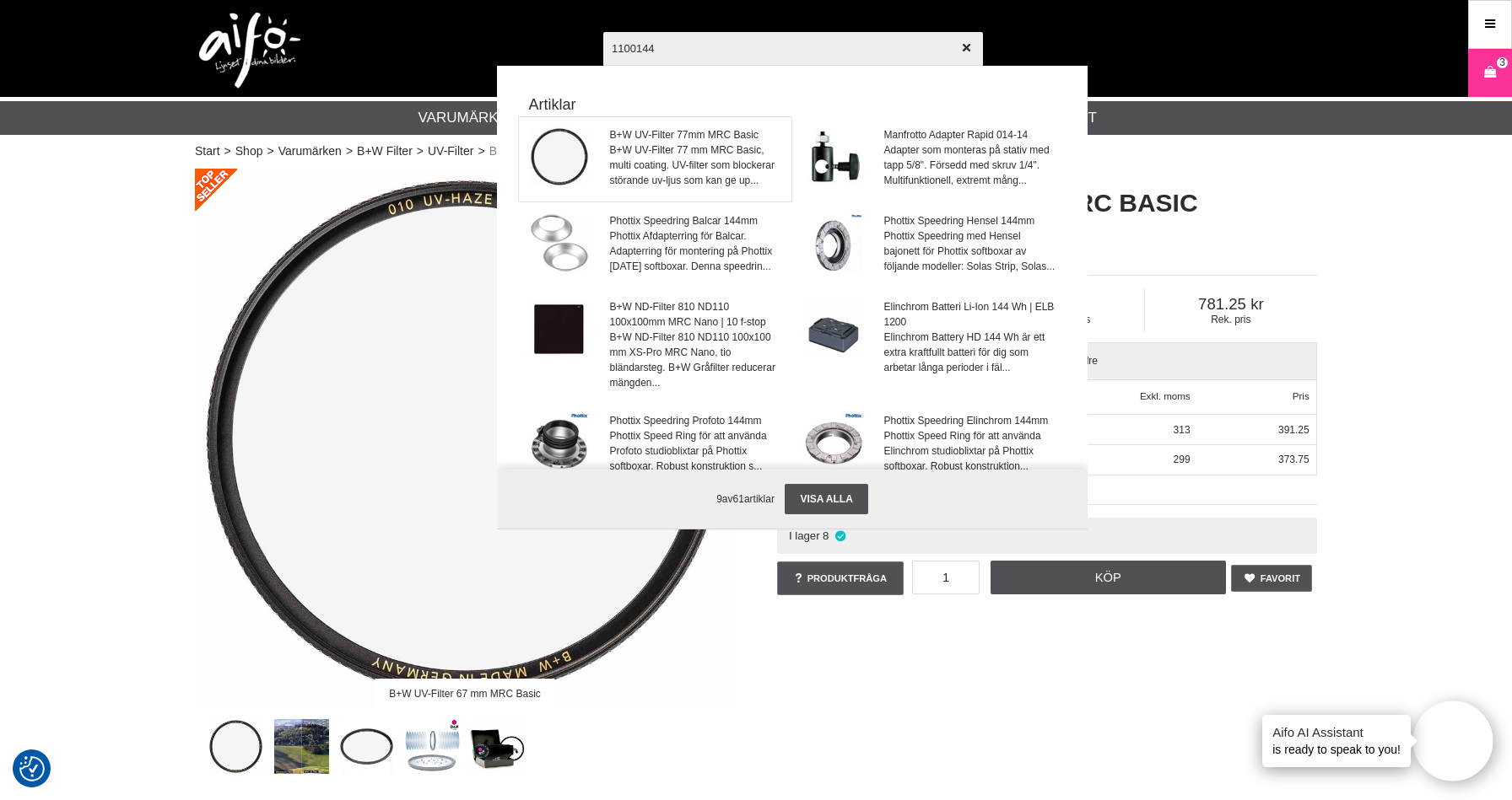
type input "1100144"
drag, startPoint x: 702, startPoint y: 142, endPoint x: 720, endPoint y: 146, distance: 18.4
click at [702, 142] on span "B+W UV-Filter 77mm MRC Basic" at bounding box center [696, 135] width 172 height 15
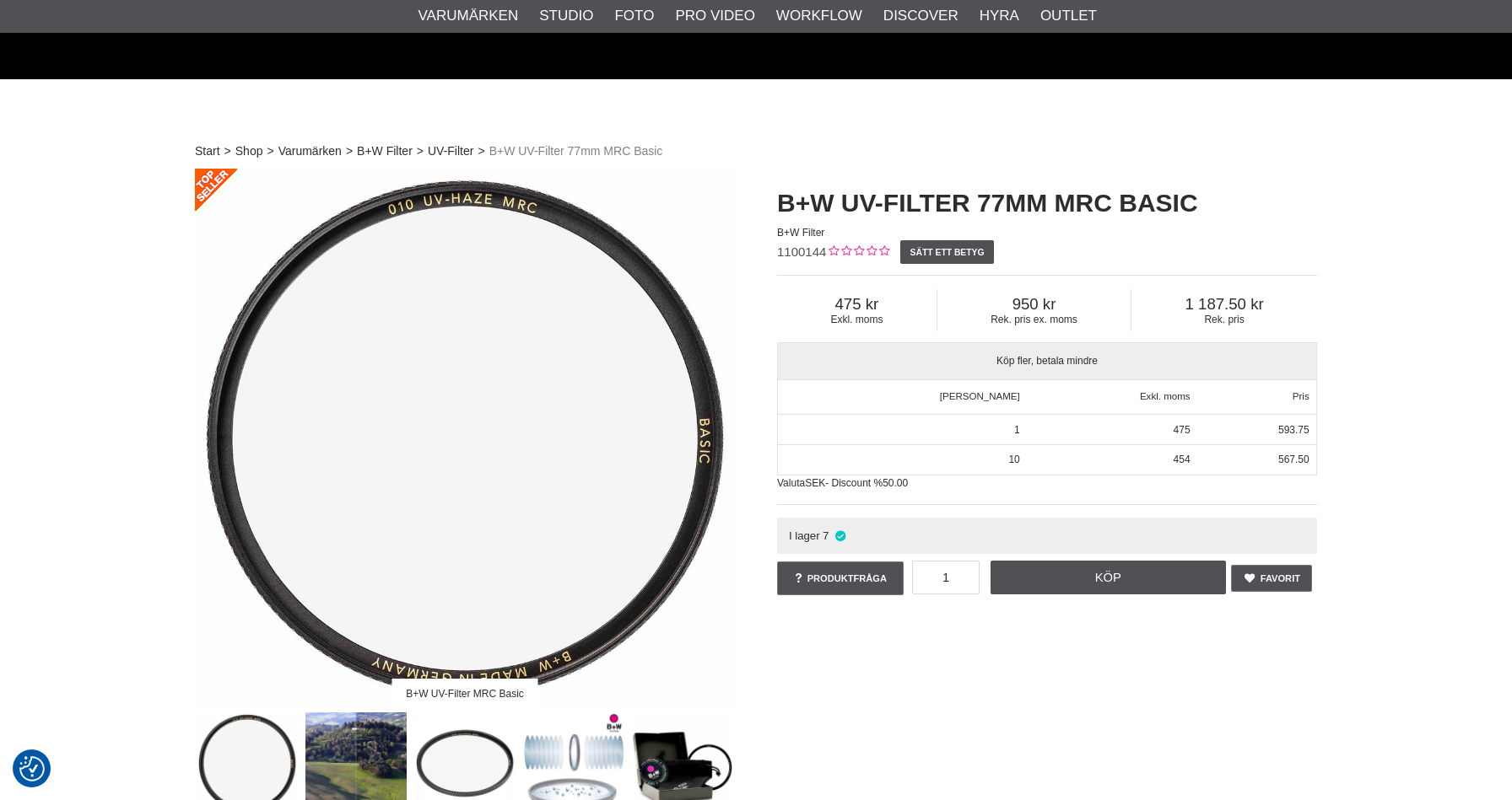
scroll to position [179, 0]
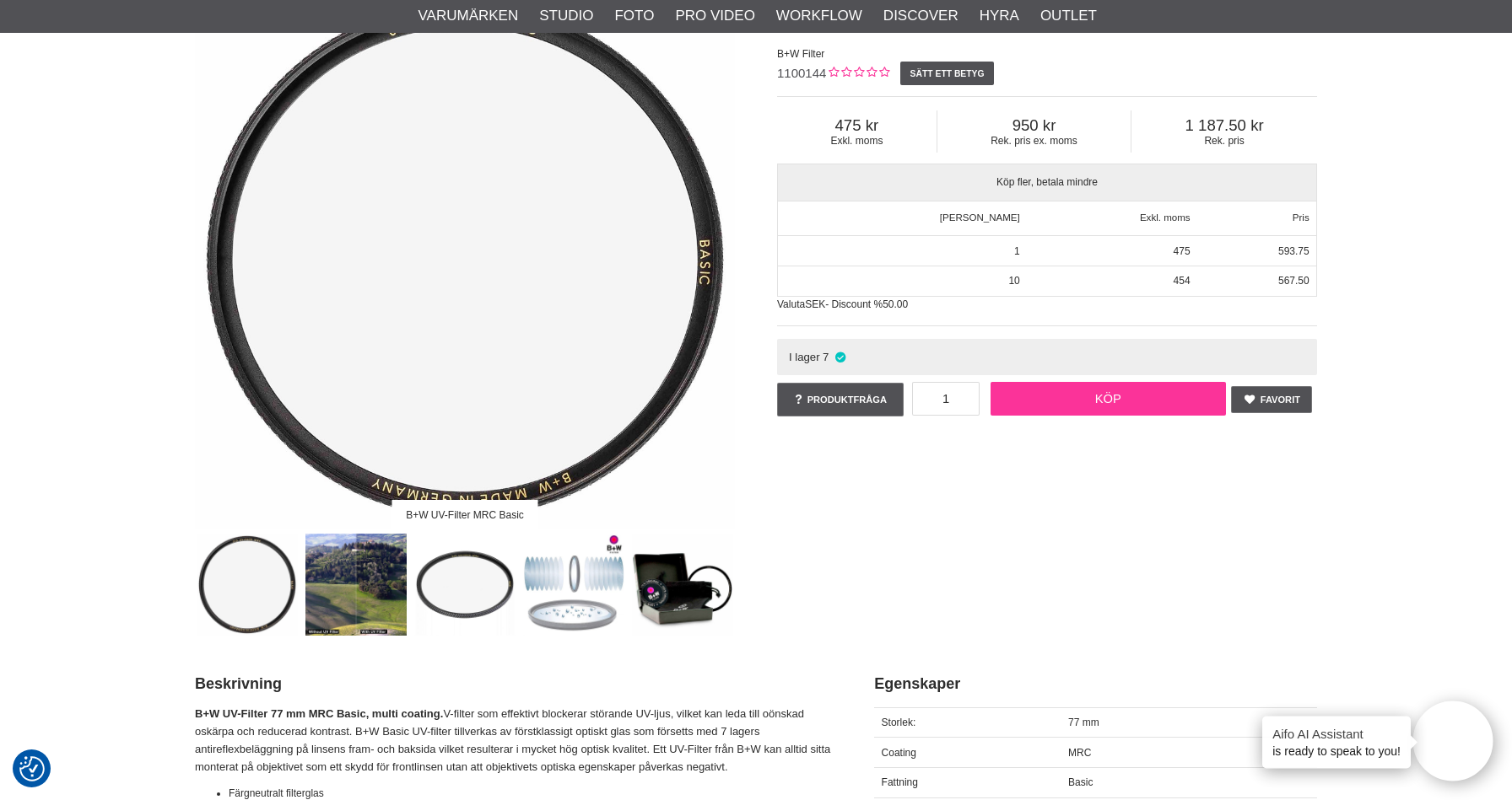
click at [1172, 397] on link "Köp" at bounding box center [1109, 399] width 236 height 34
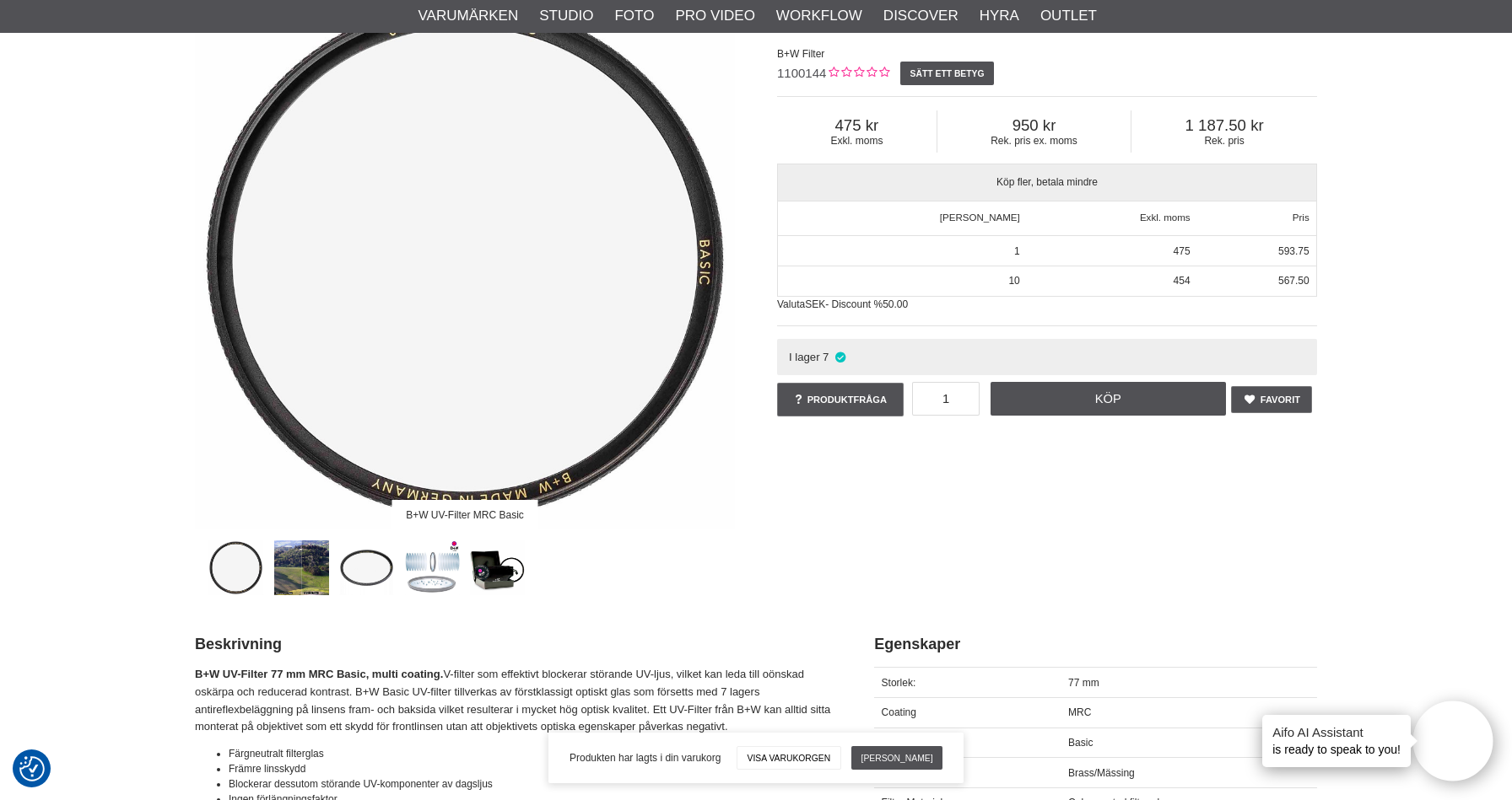
scroll to position [0, 0]
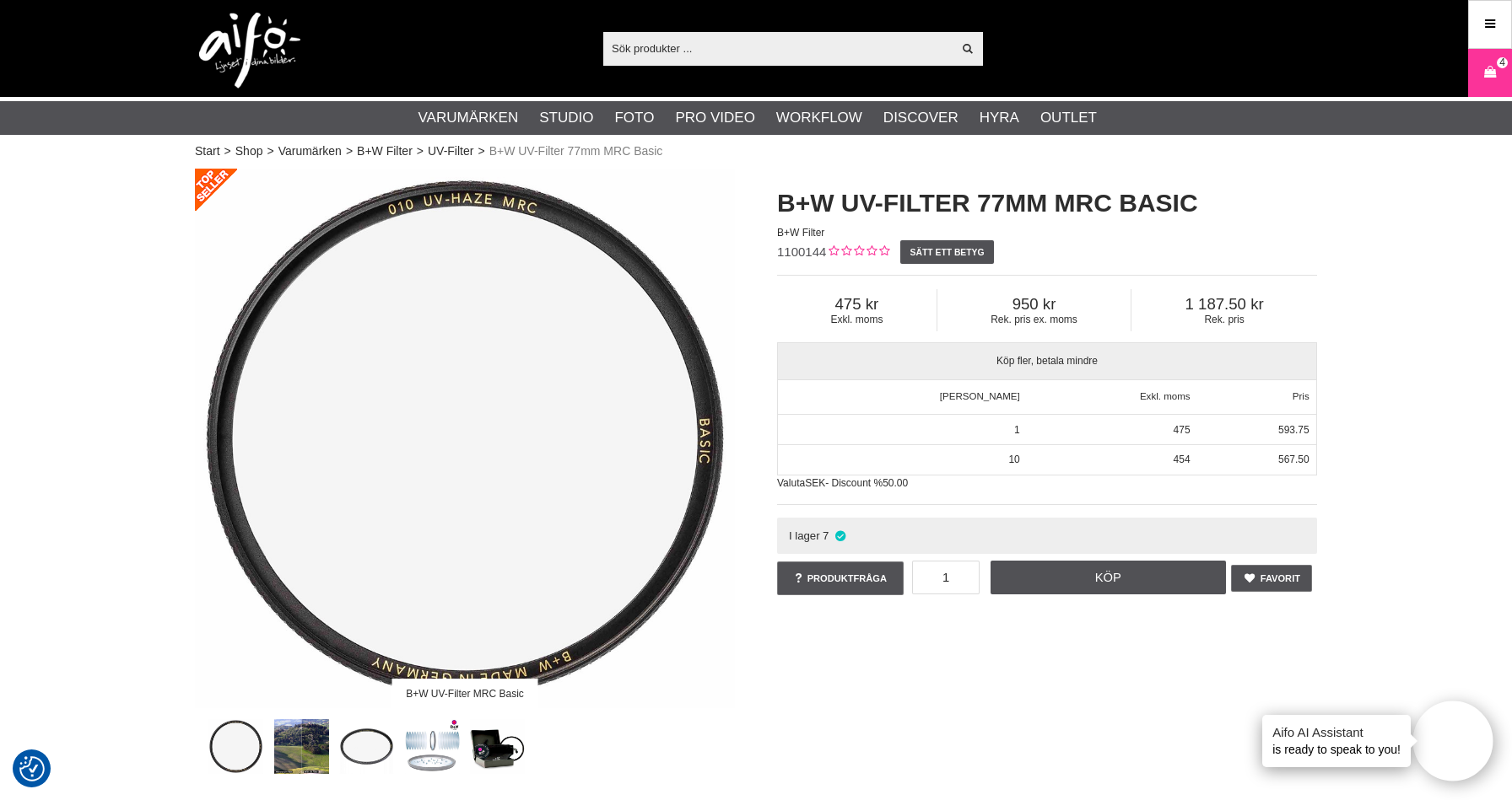
click at [642, 49] on input "text" at bounding box center [776, 47] width 348 height 25
paste input "1100752"
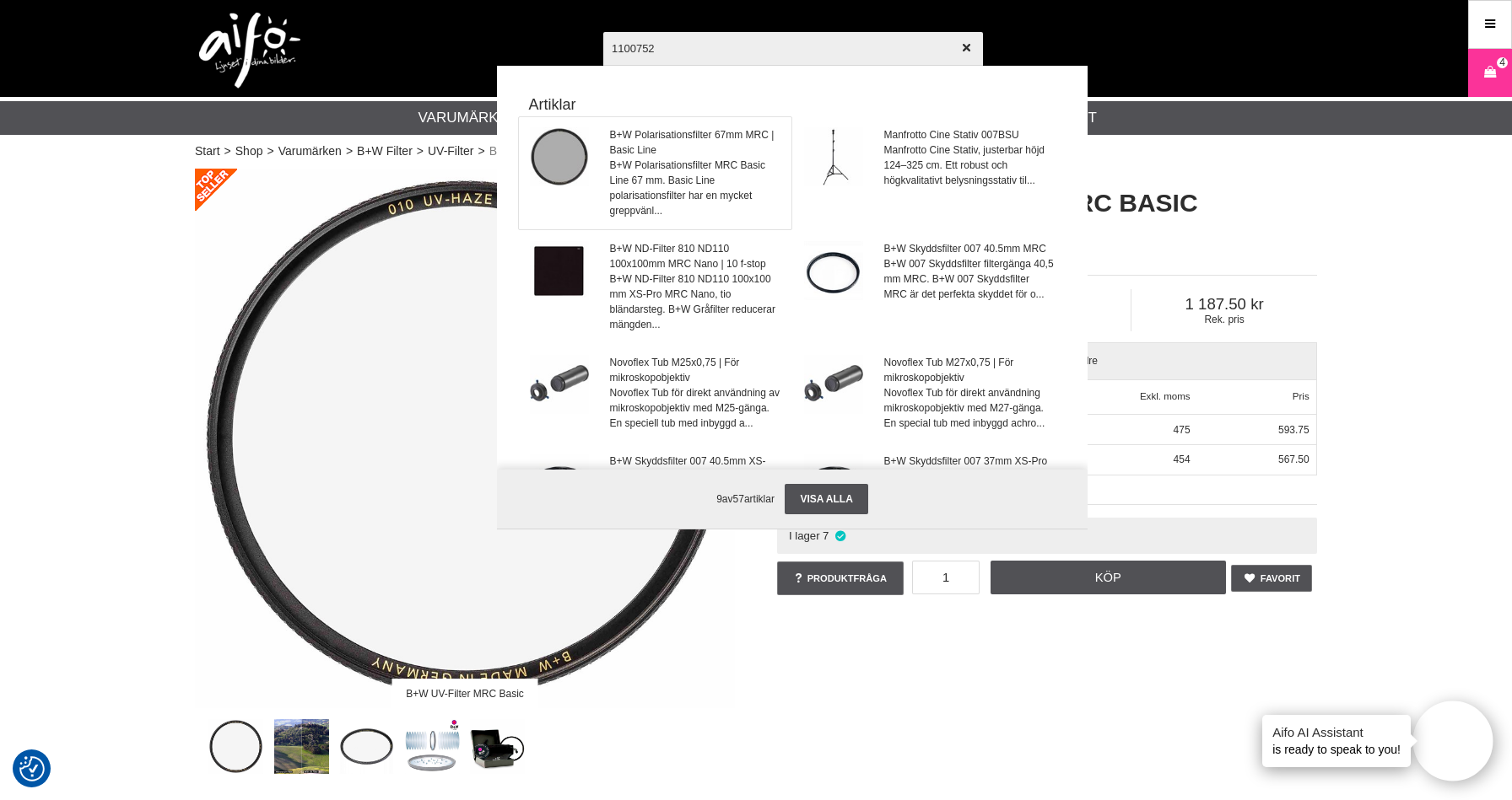
type input "1100752"
click at [648, 148] on span "B+W Polarisationsfilter 67mm MRC | Basic Line" at bounding box center [696, 142] width 172 height 30
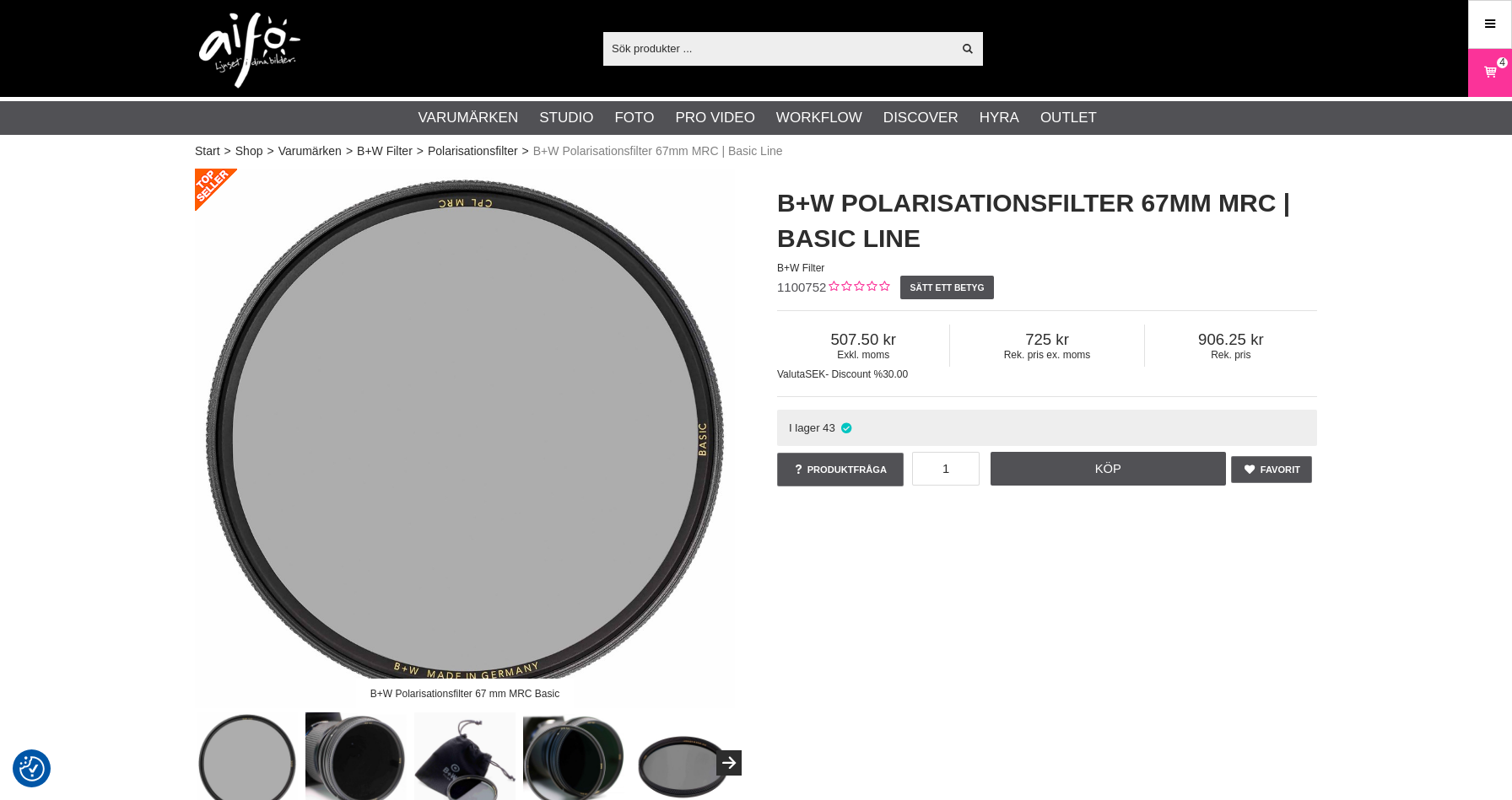
scroll to position [179, 0]
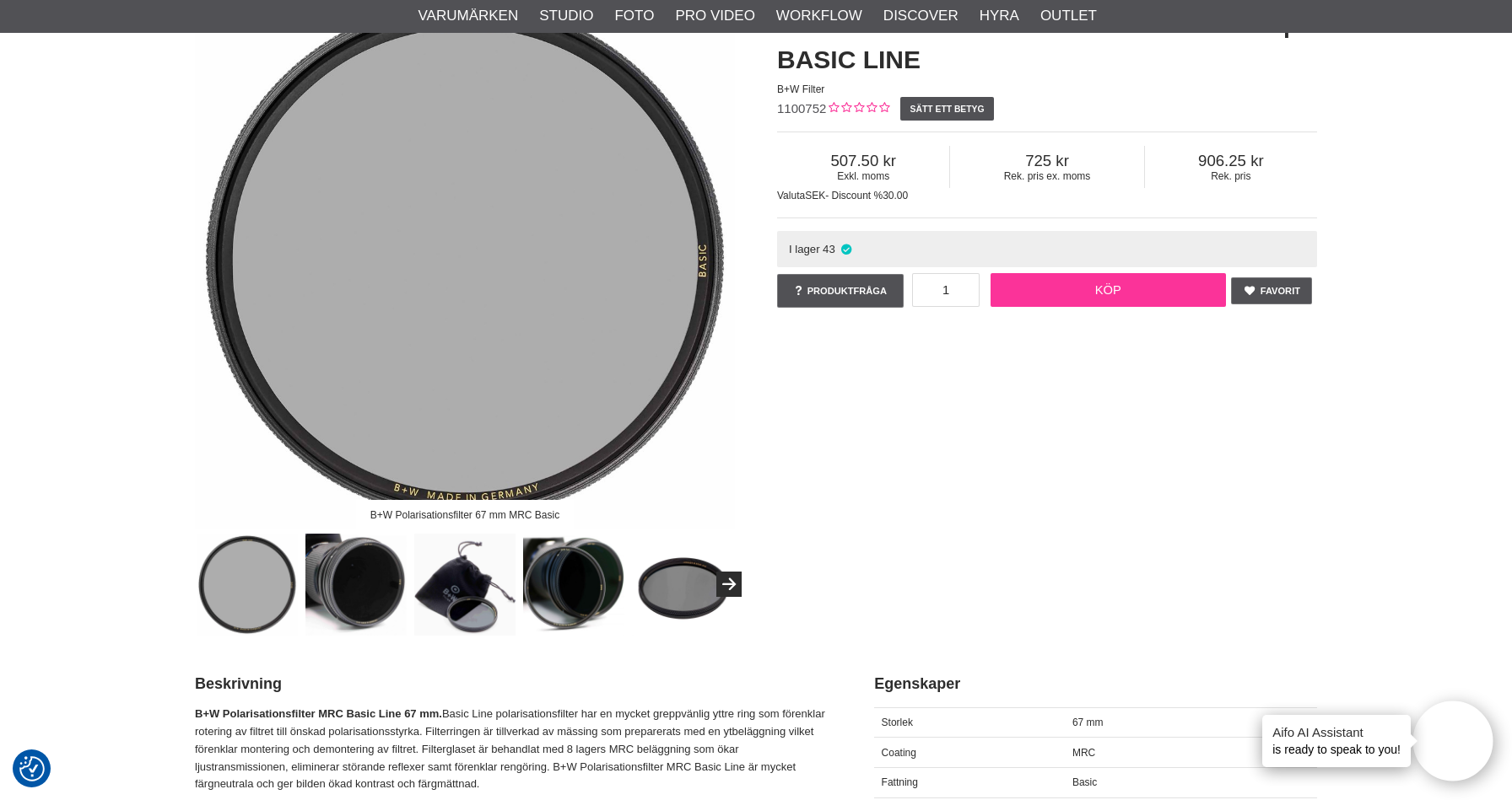
click at [1114, 286] on link "Köp" at bounding box center [1109, 290] width 236 height 34
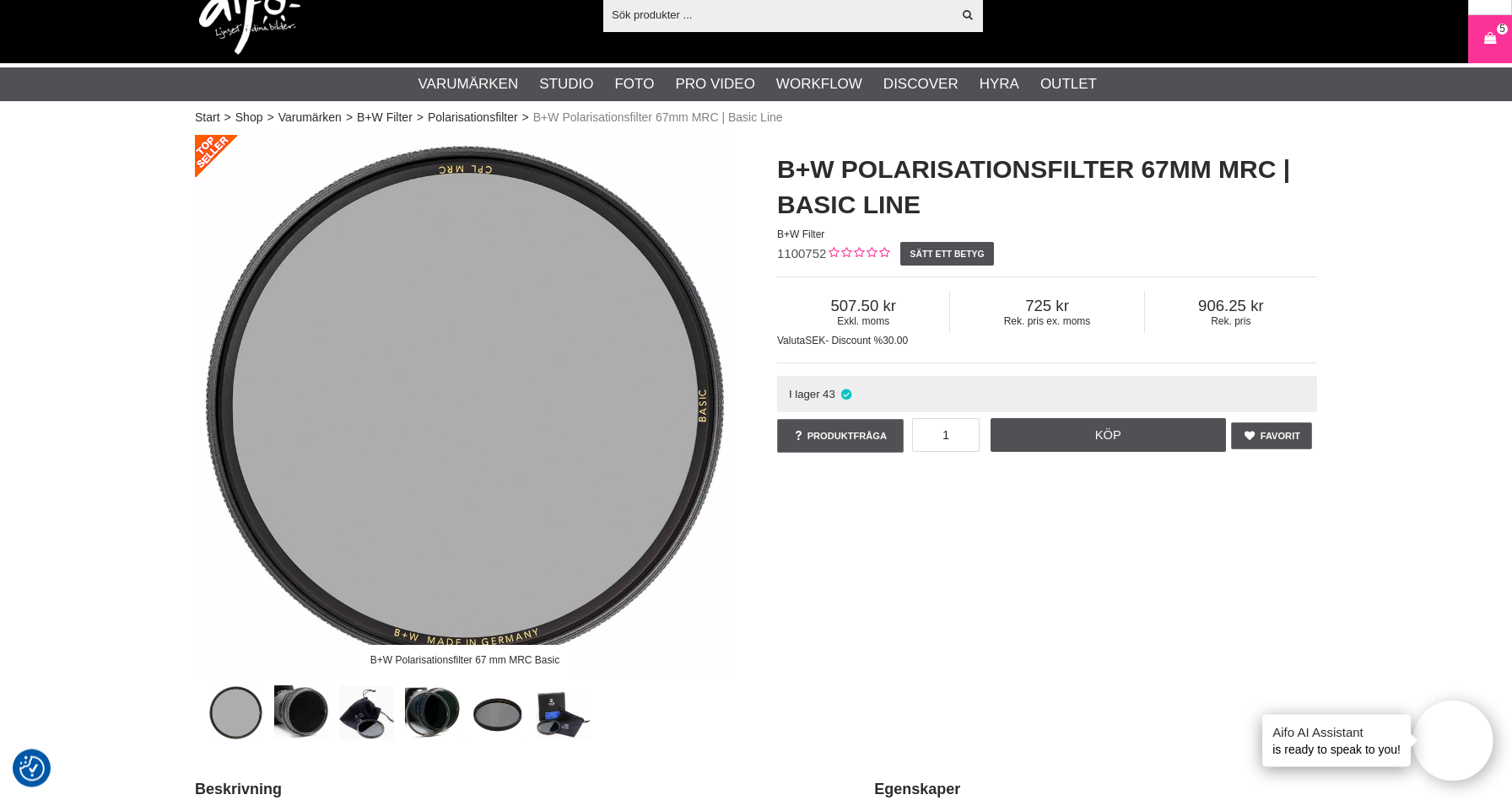
scroll to position [0, 0]
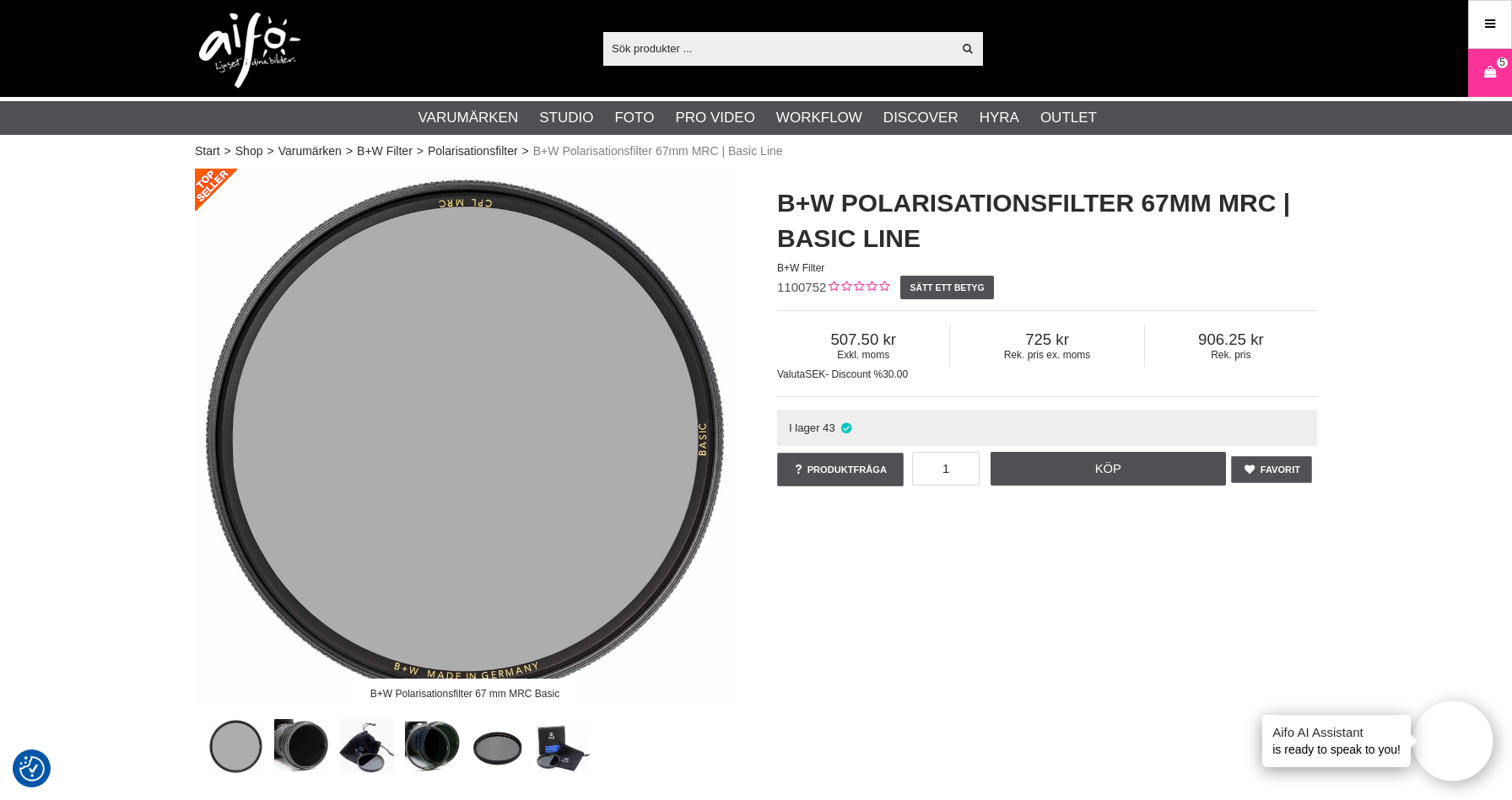
click at [698, 58] on input "text" at bounding box center [776, 47] width 348 height 25
paste input "1101496"
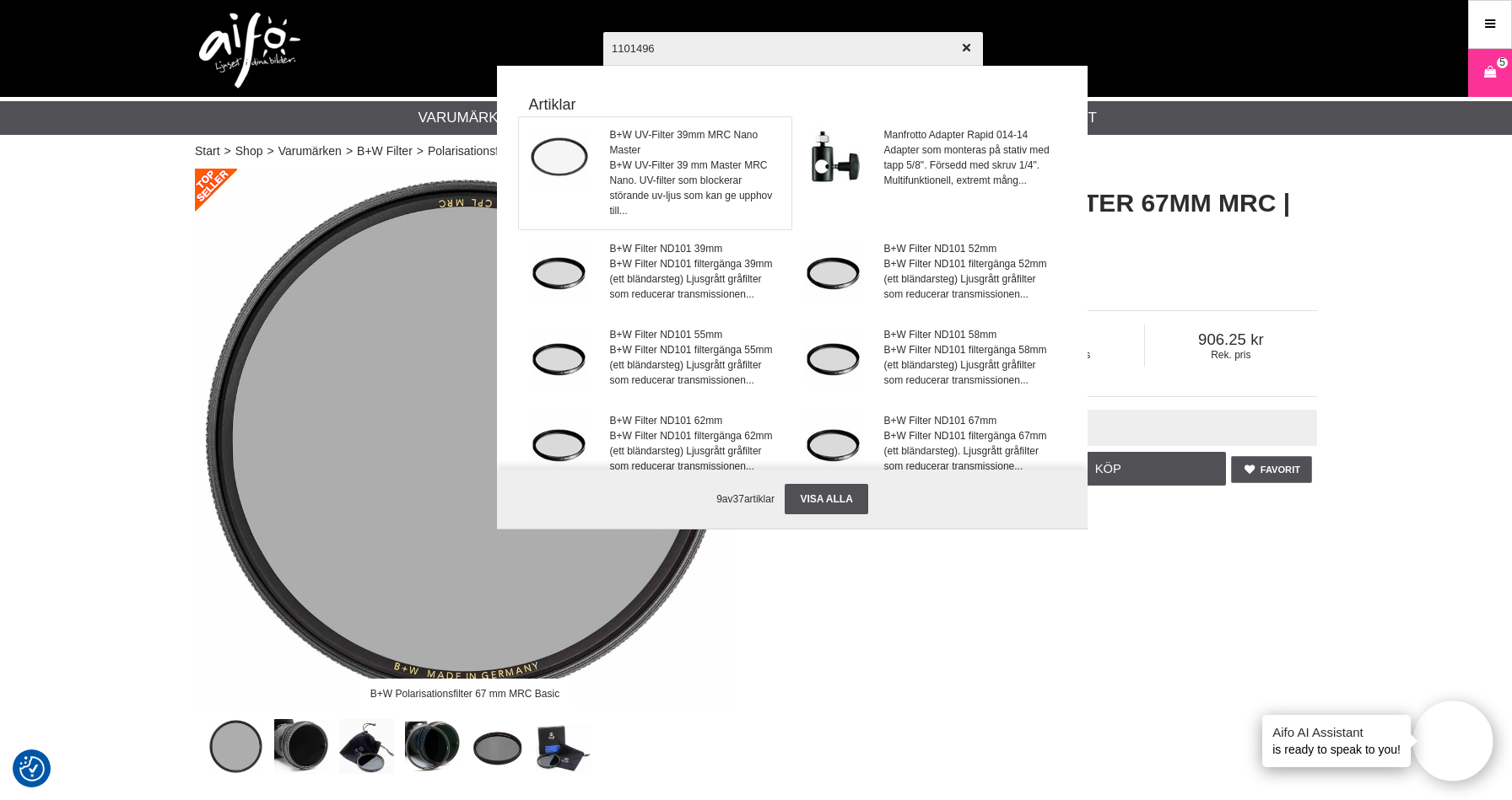
type input "1101496"
click at [712, 149] on span "B+W UV-Filter 39mm MRC Nano Master" at bounding box center [696, 142] width 172 height 30
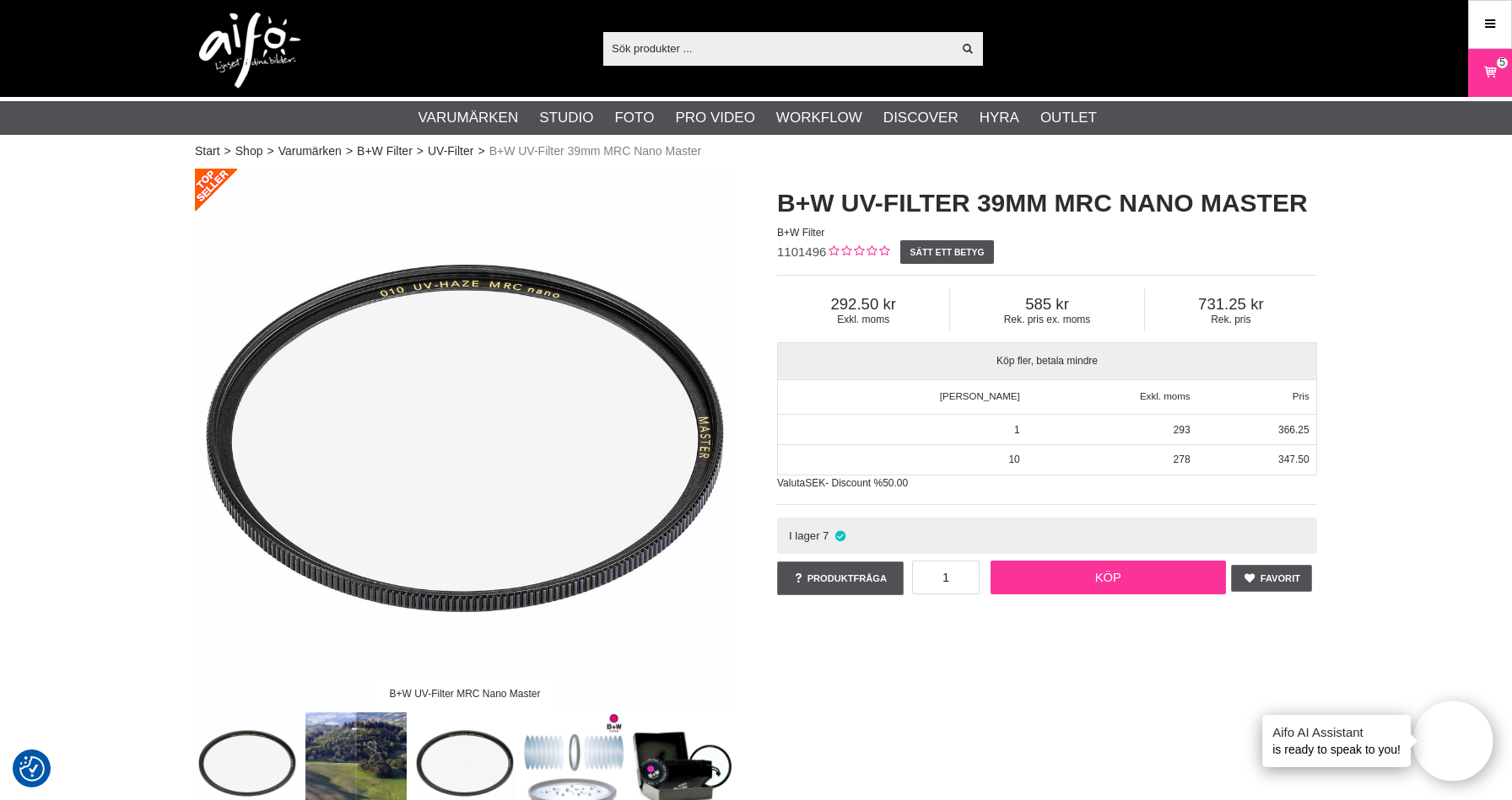
click at [1148, 574] on link "Köp" at bounding box center [1109, 578] width 236 height 34
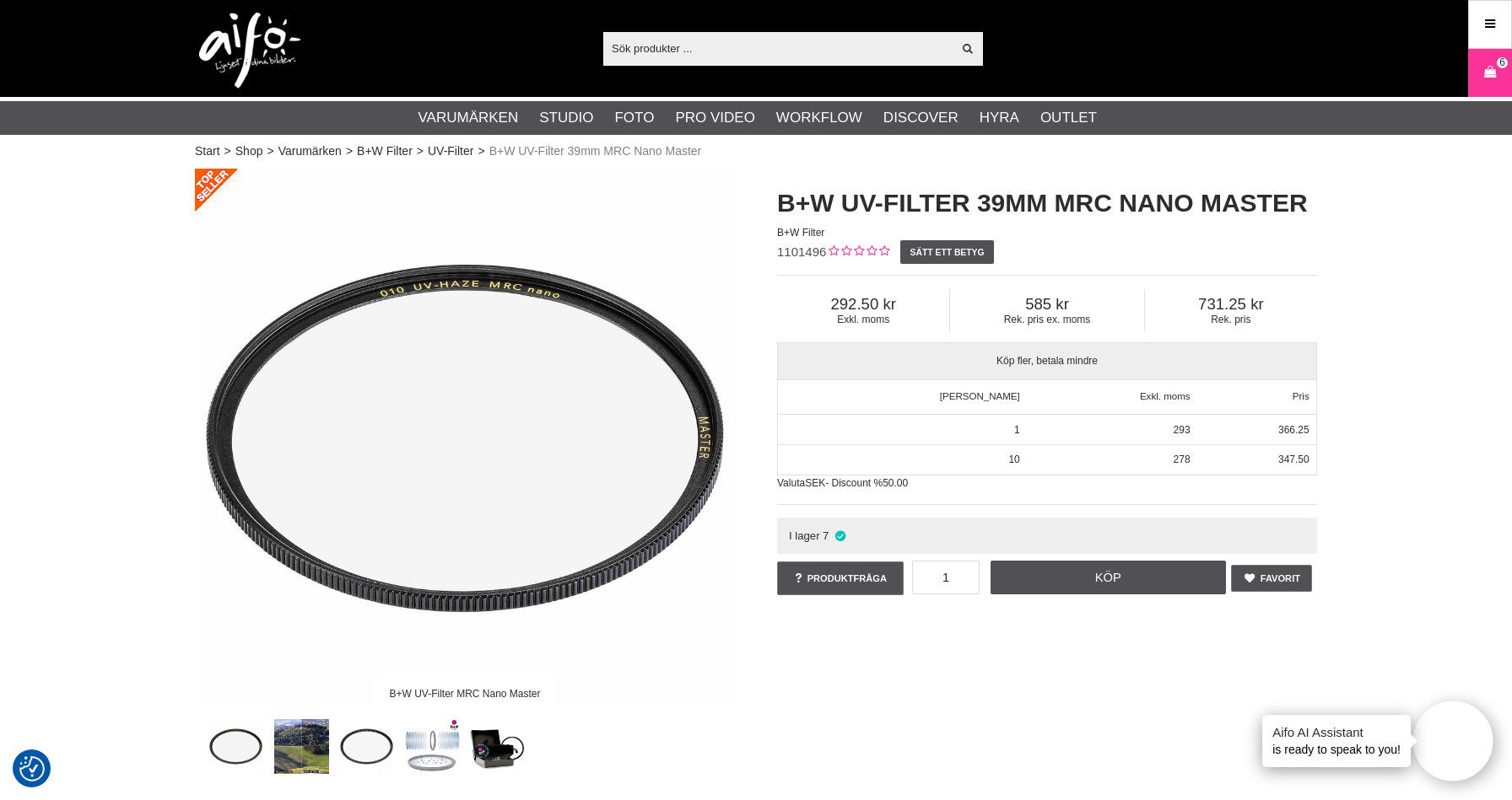
click at [664, 50] on input "text" at bounding box center [776, 47] width 348 height 25
paste input "1101501"
type input "1101501"
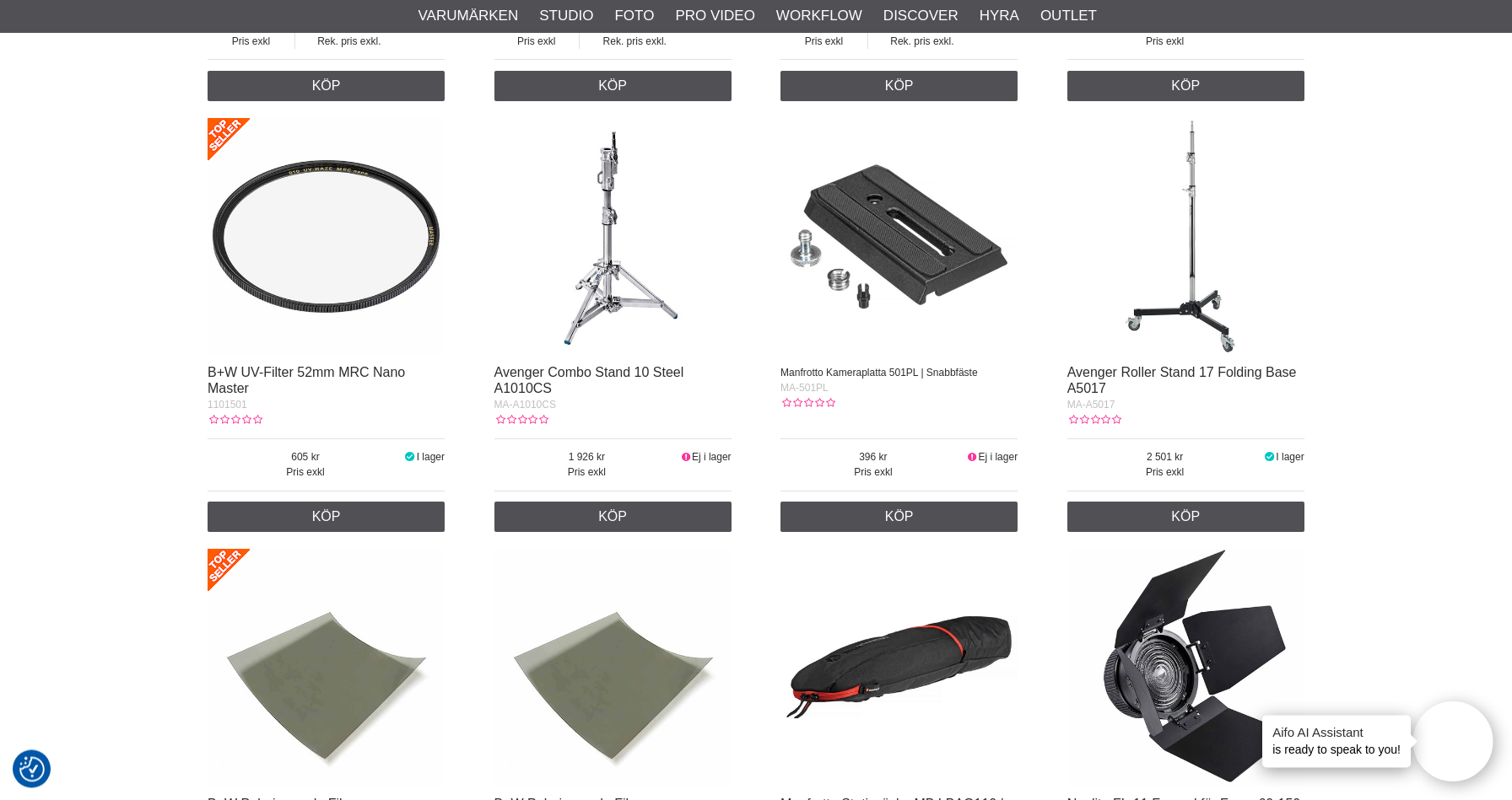
scroll to position [1166, 0]
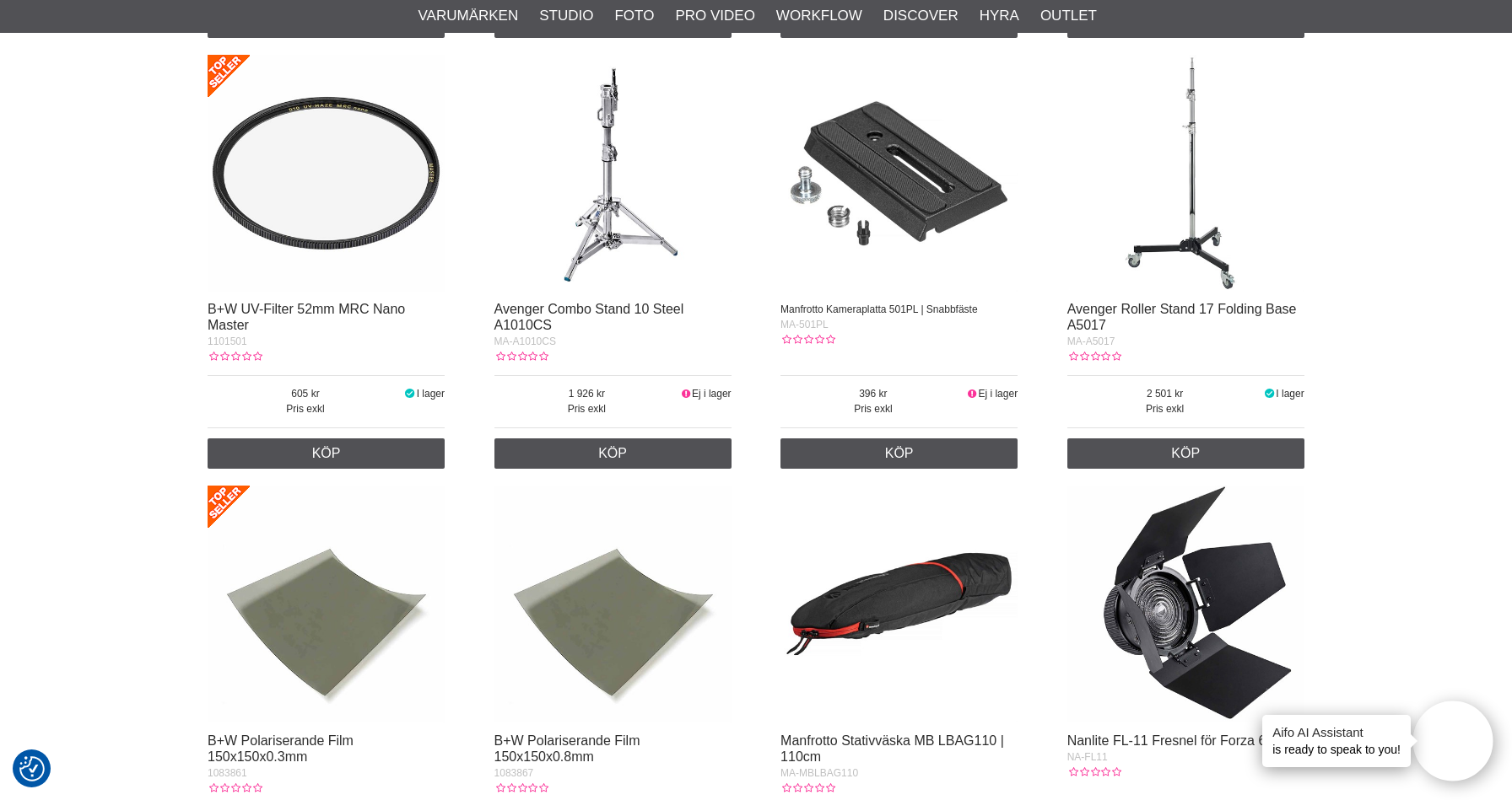
click at [378, 220] on img at bounding box center [326, 173] width 237 height 237
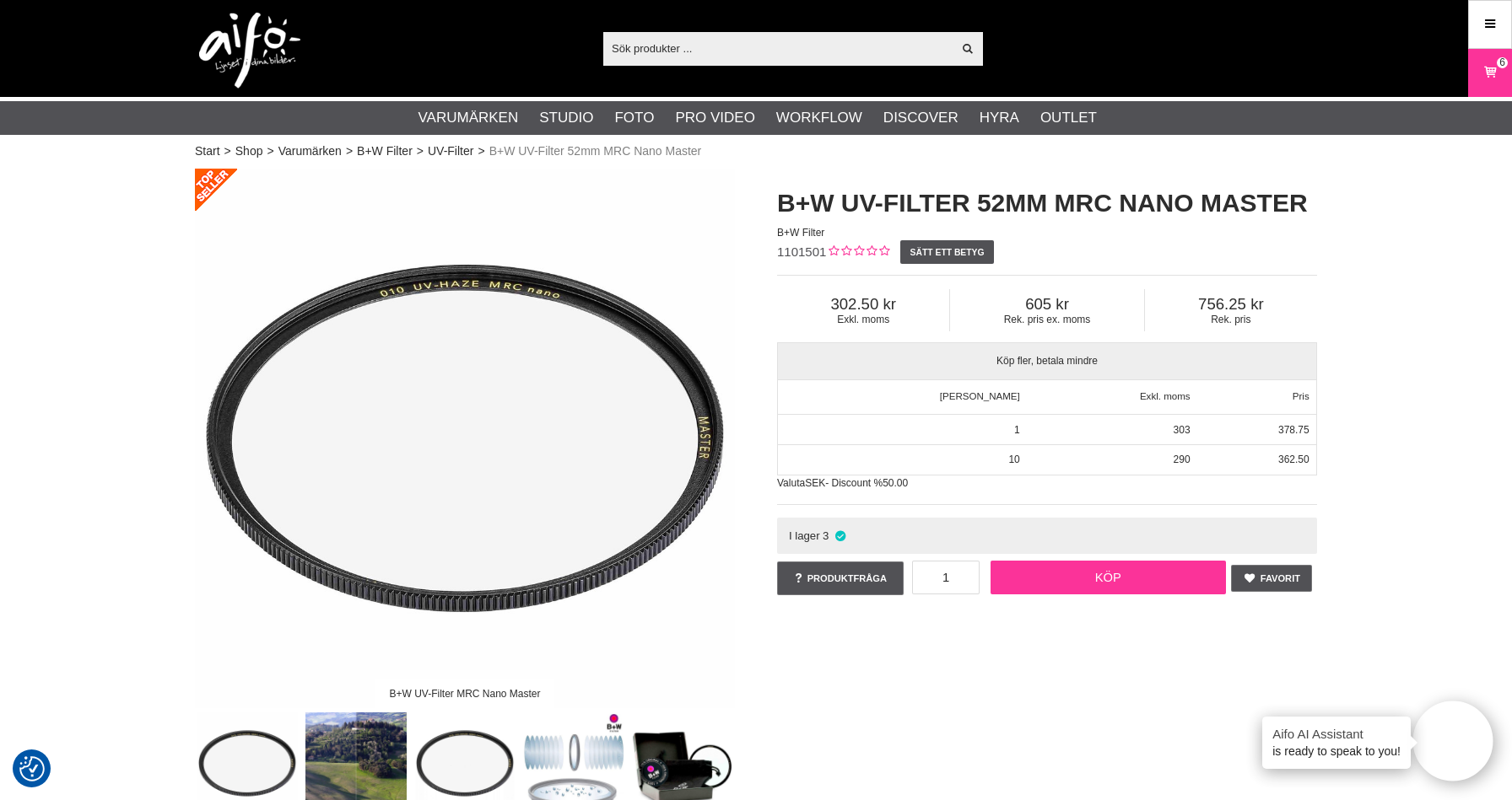
click at [1110, 574] on link "Köp" at bounding box center [1109, 578] width 236 height 34
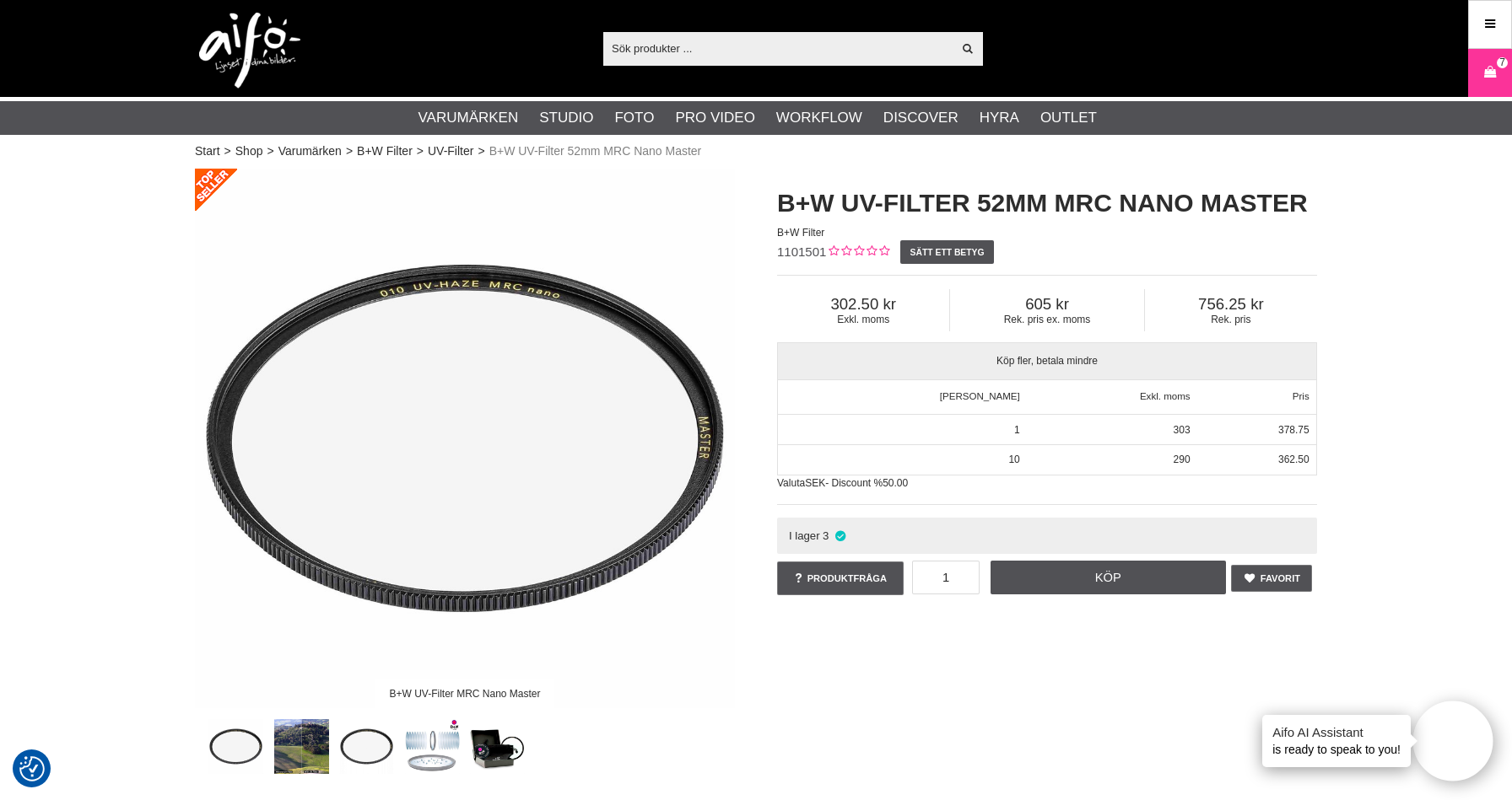
click at [681, 53] on input "text" at bounding box center [776, 47] width 348 height 25
paste input "1101503"
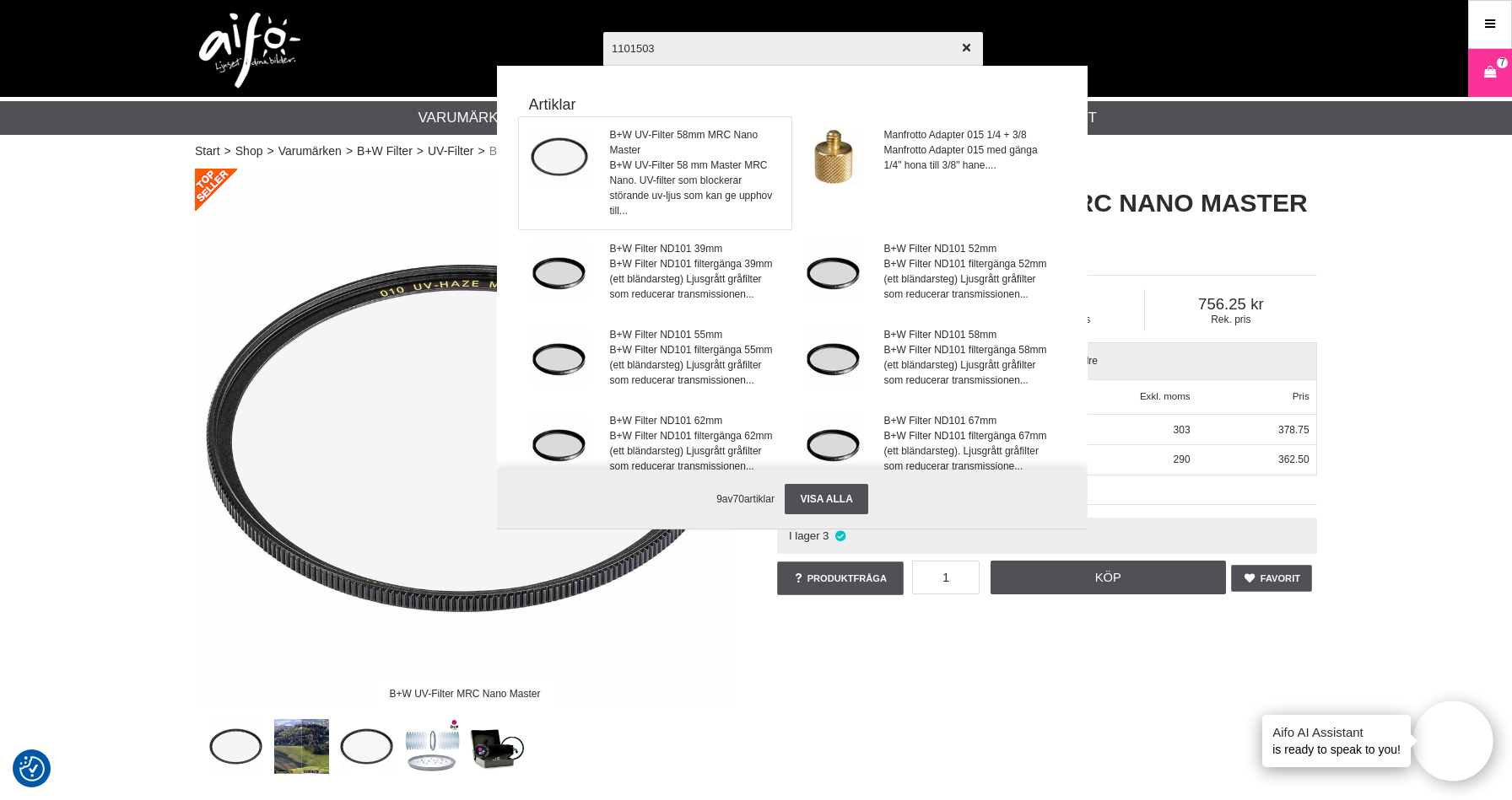
type input "1101503"
click at [679, 152] on span "B+W UV-Filter 58mm MRC Nano Master" at bounding box center [696, 142] width 172 height 30
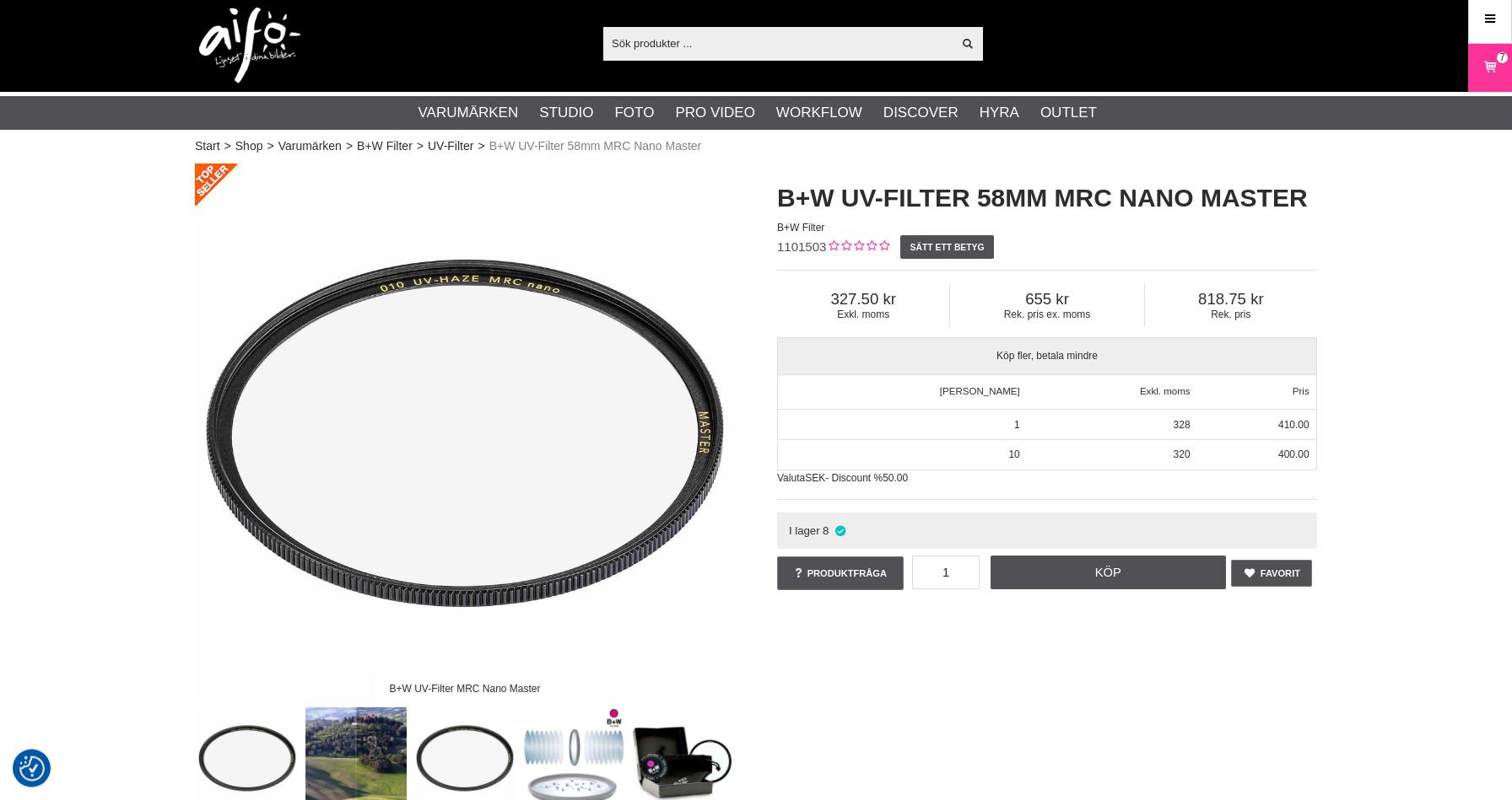
scroll to position [90, 0]
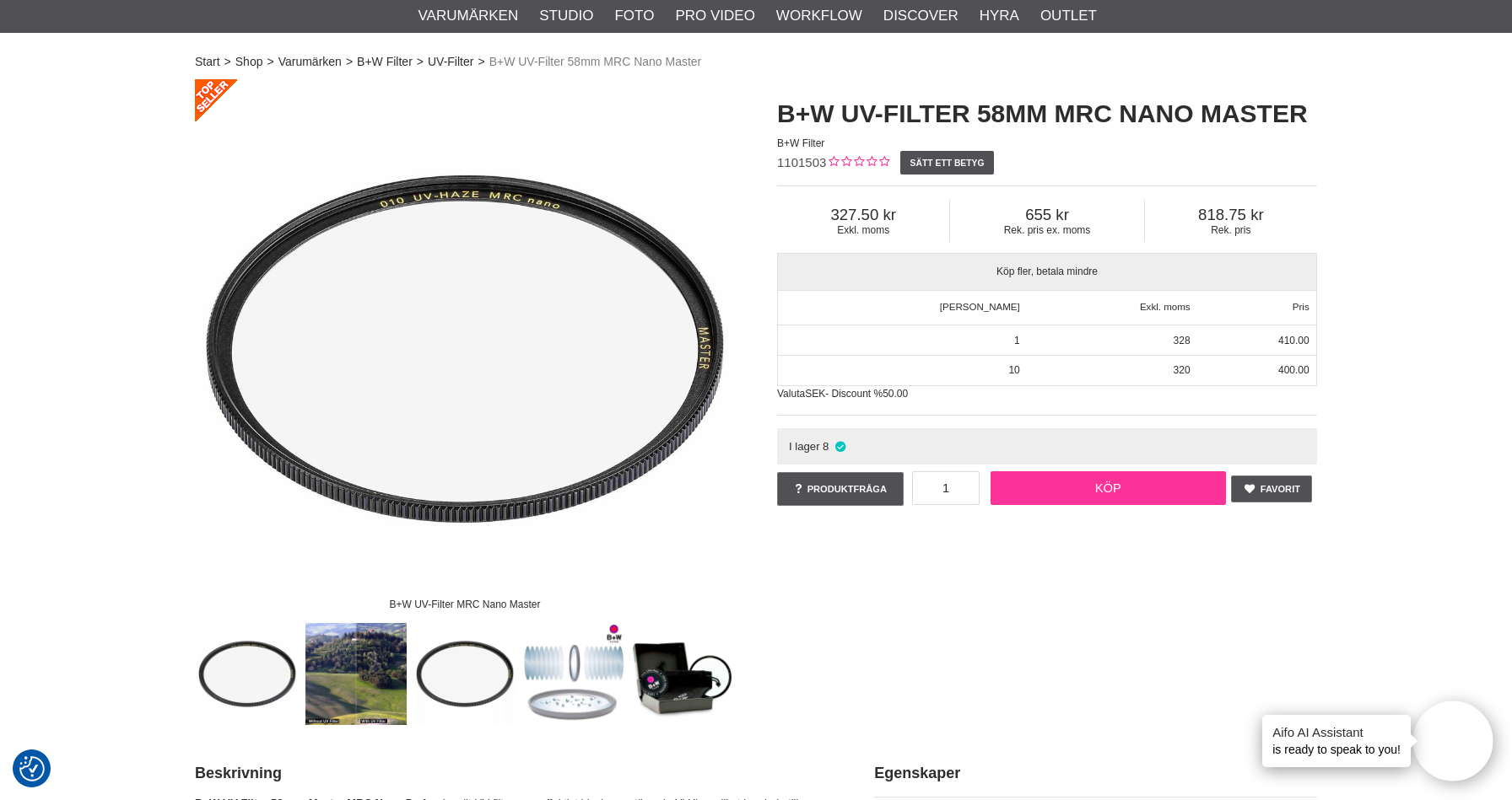
click at [1137, 490] on link "Köp" at bounding box center [1109, 488] width 236 height 34
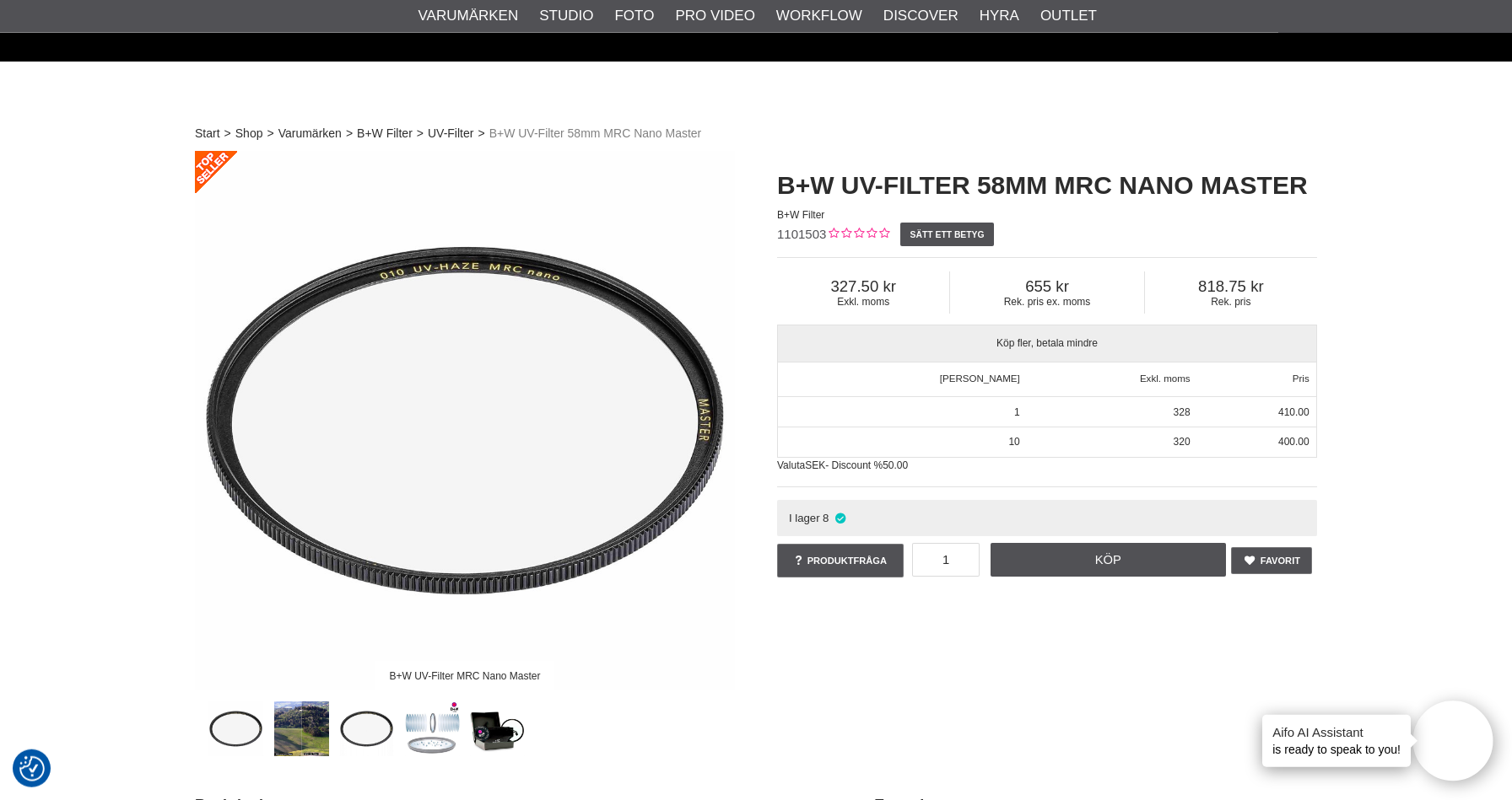
scroll to position [0, 0]
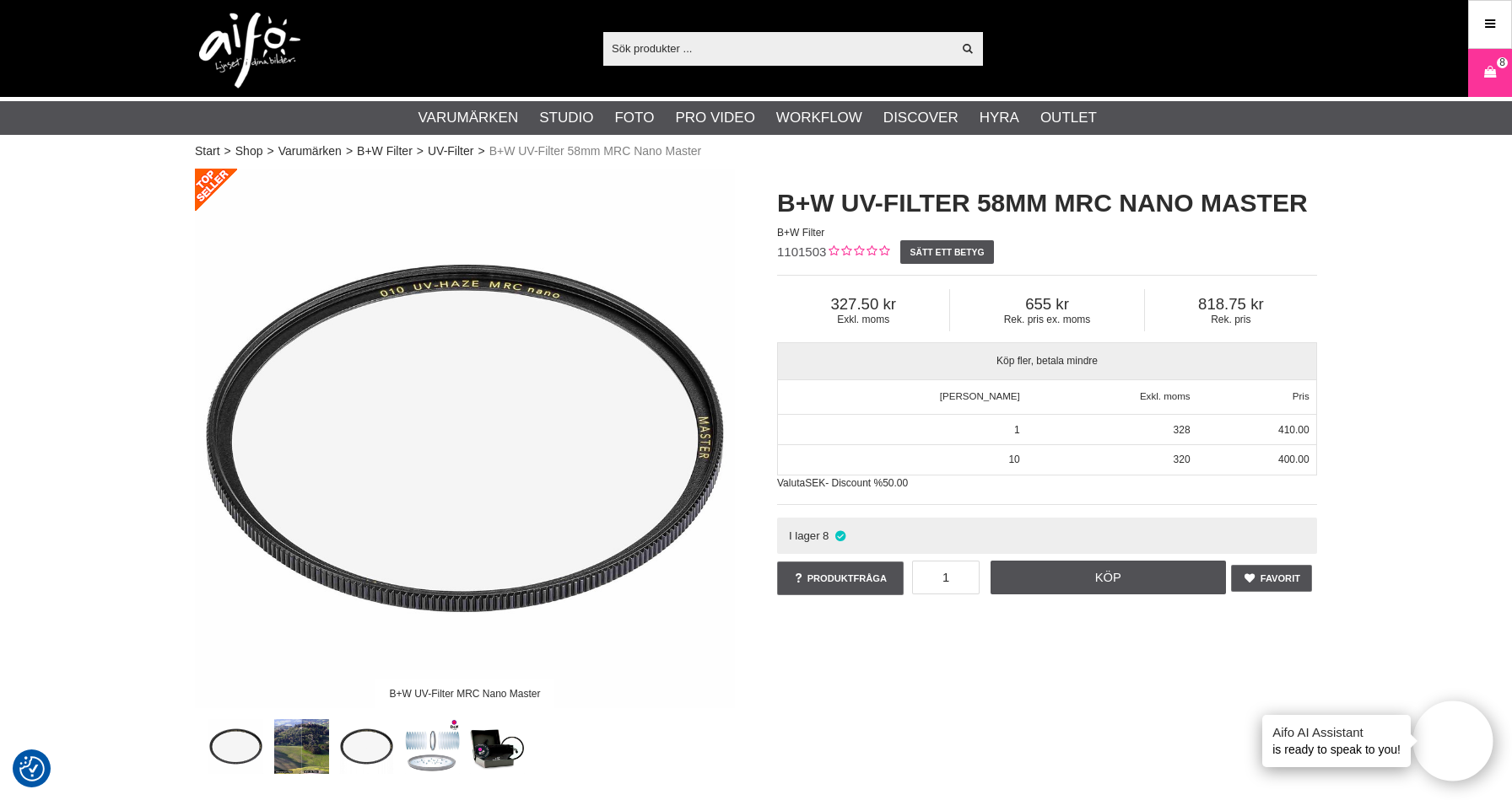
click at [667, 47] on input "text" at bounding box center [776, 47] width 348 height 25
paste input "COCG1309"
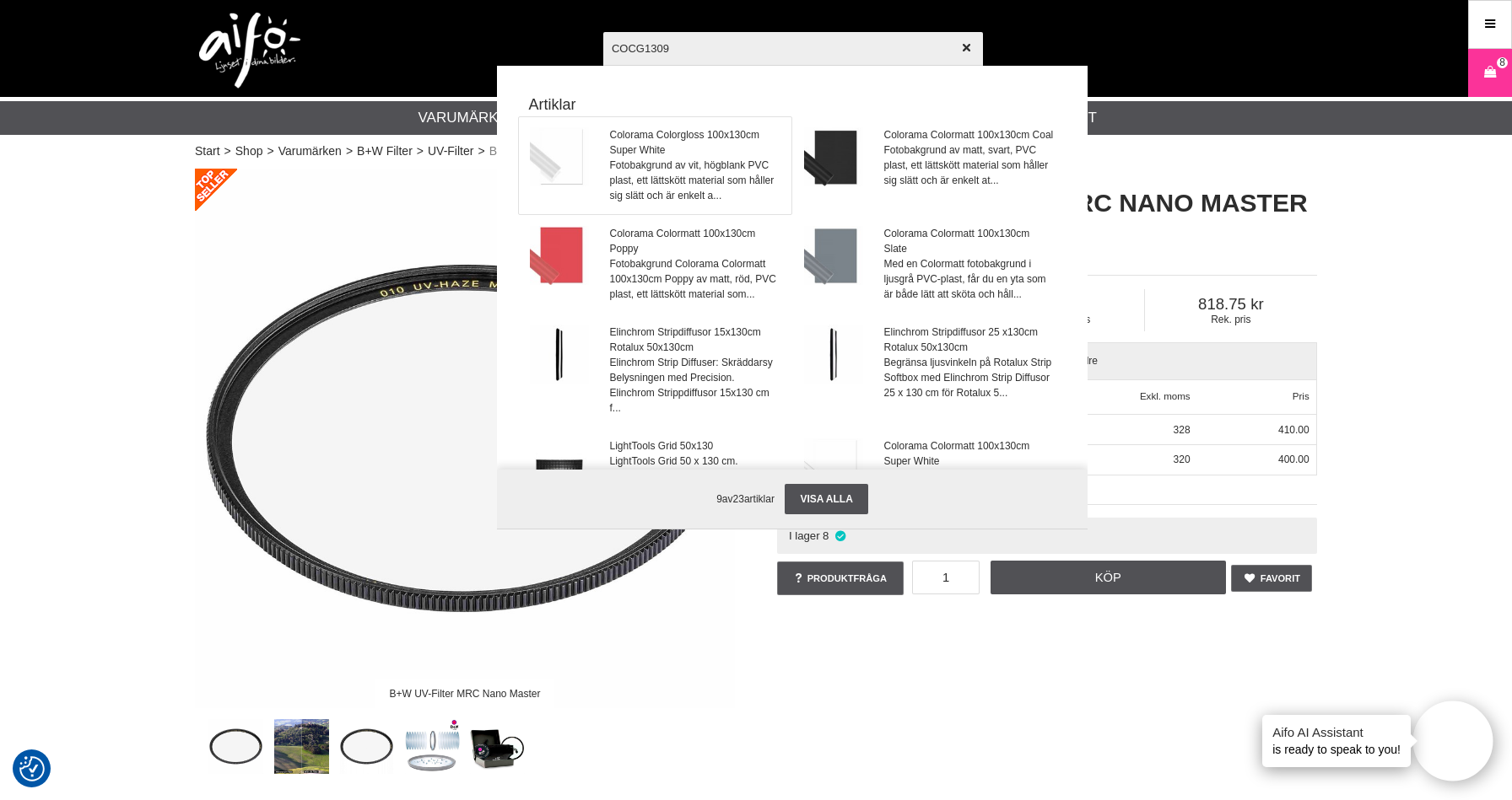
type input "COCG1309"
click at [681, 161] on span "Fotobakgrund av vit, högblank PVC plast, ett lättskött material som håller sig …" at bounding box center [696, 180] width 172 height 45
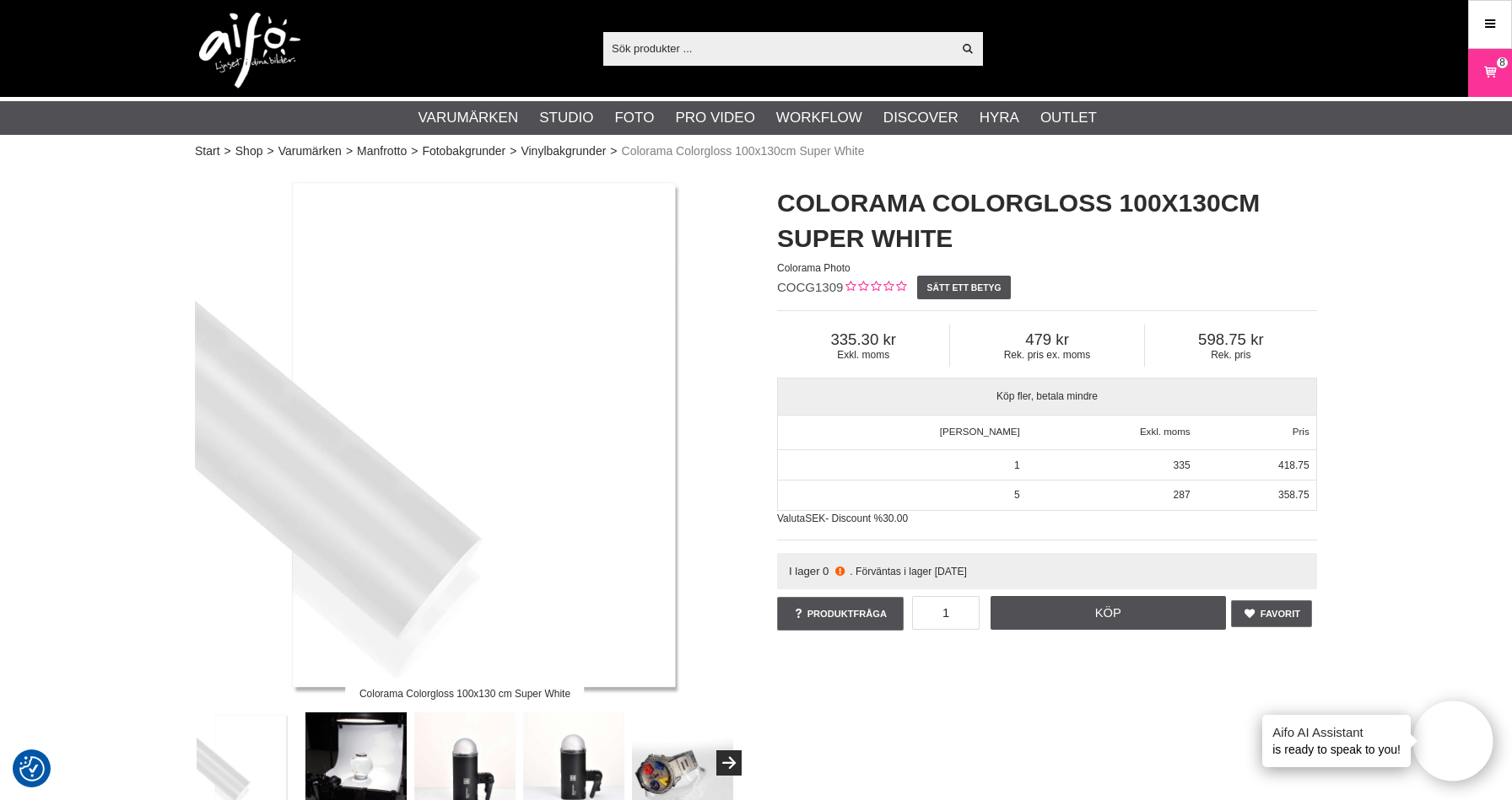
drag, startPoint x: 1307, startPoint y: 687, endPoint x: 1300, endPoint y: 683, distance: 8.1
click at [1306, 687] on div "Colorama Colorgloss 100x130 cm Super White Colorama Colorgloss 100x130cm Super …" at bounding box center [755, 492] width 1164 height 646
click at [1105, 682] on div "Colorama Colorgloss 100x130 cm Super White Colorama Colorgloss 100x130cm Super …" at bounding box center [755, 492] width 1164 height 646
click at [1131, 613] on link "Köp" at bounding box center [1109, 613] width 236 height 34
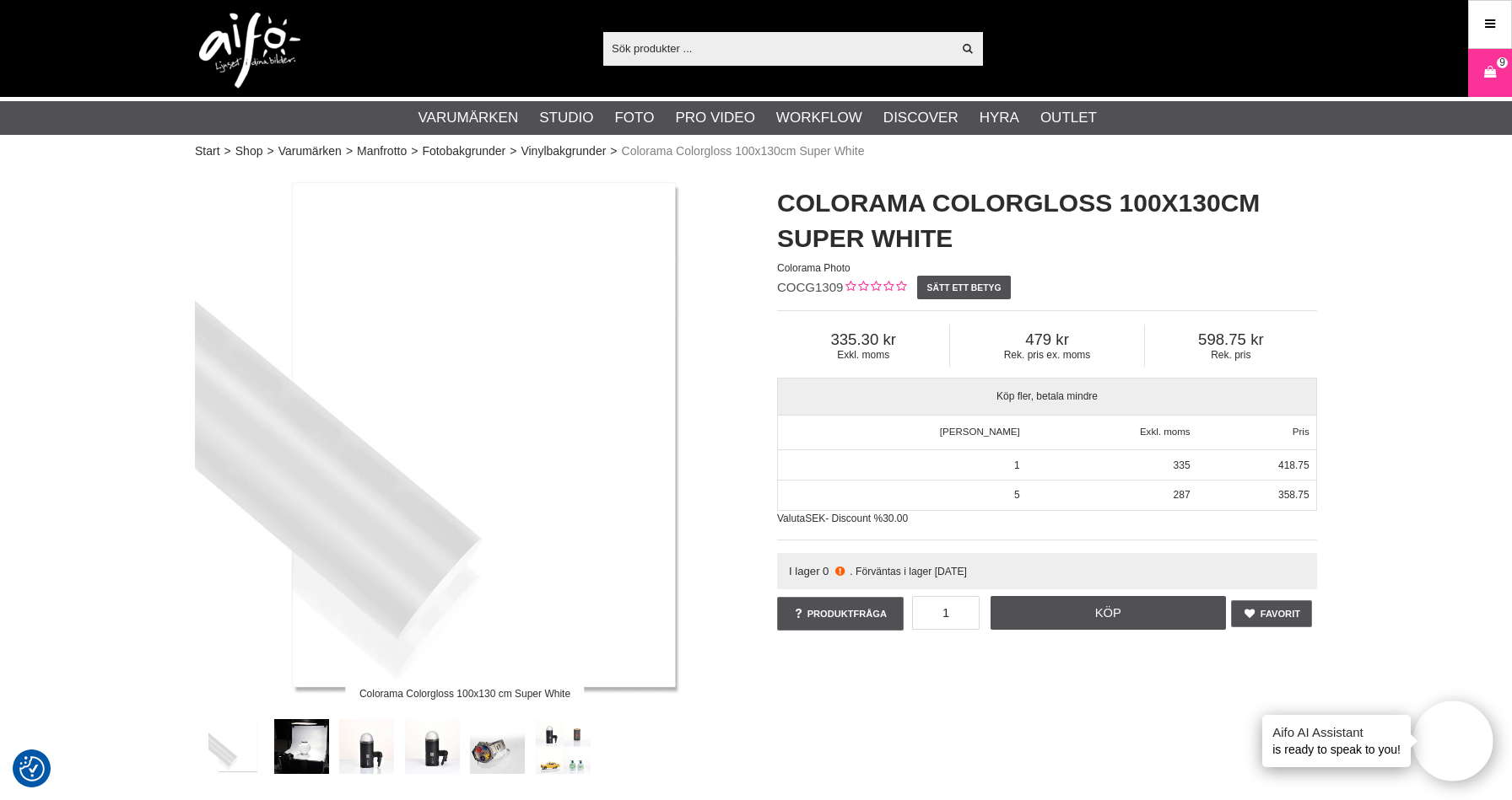
click at [687, 53] on input "text" at bounding box center [776, 47] width 348 height 25
paste input "1101505"
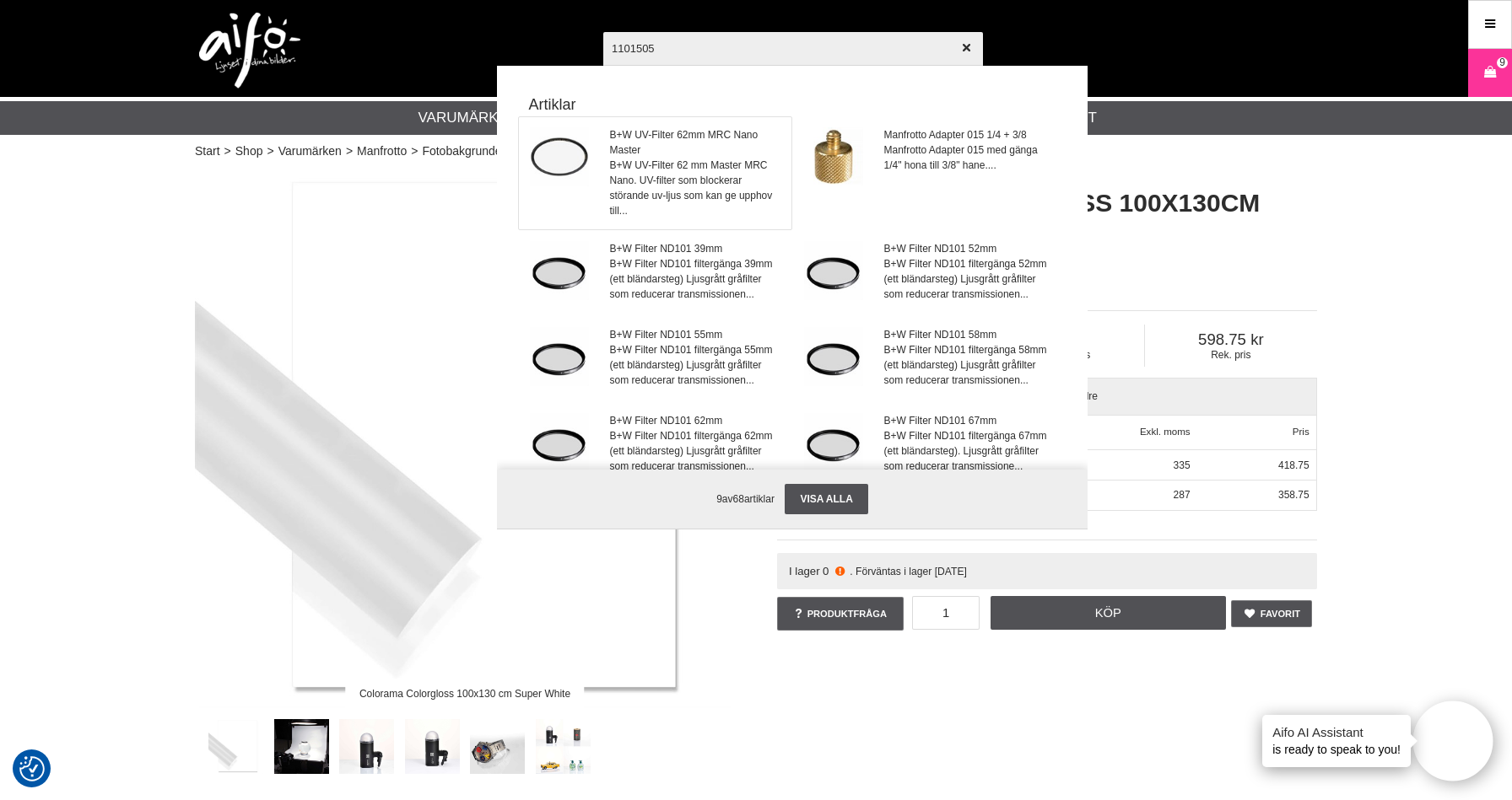
type input "1101505"
click at [665, 149] on span "B+W UV-Filter 62mm MRC Nano Master" at bounding box center [696, 142] width 172 height 30
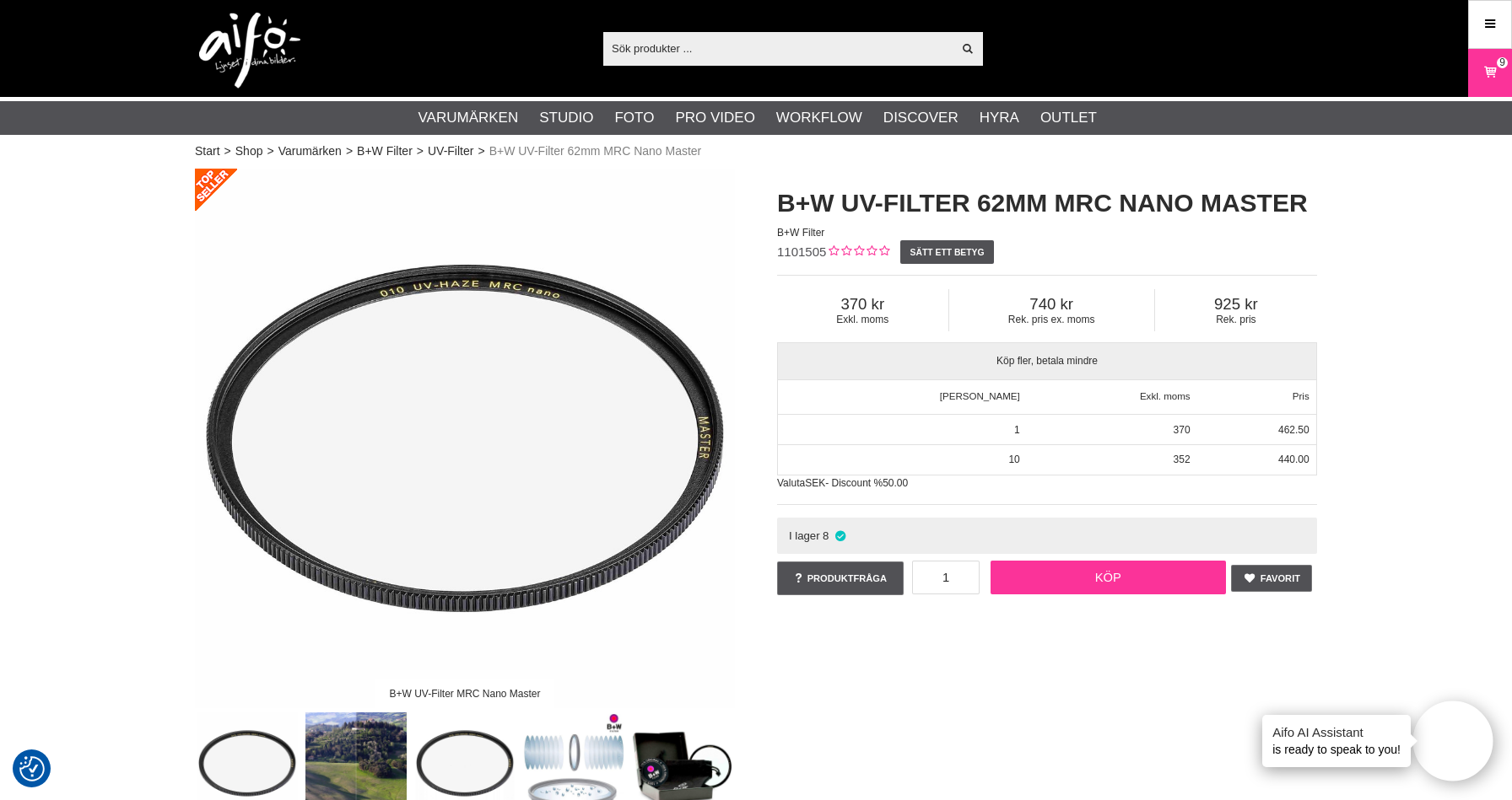
click at [1169, 578] on link "Köp" at bounding box center [1109, 578] width 236 height 34
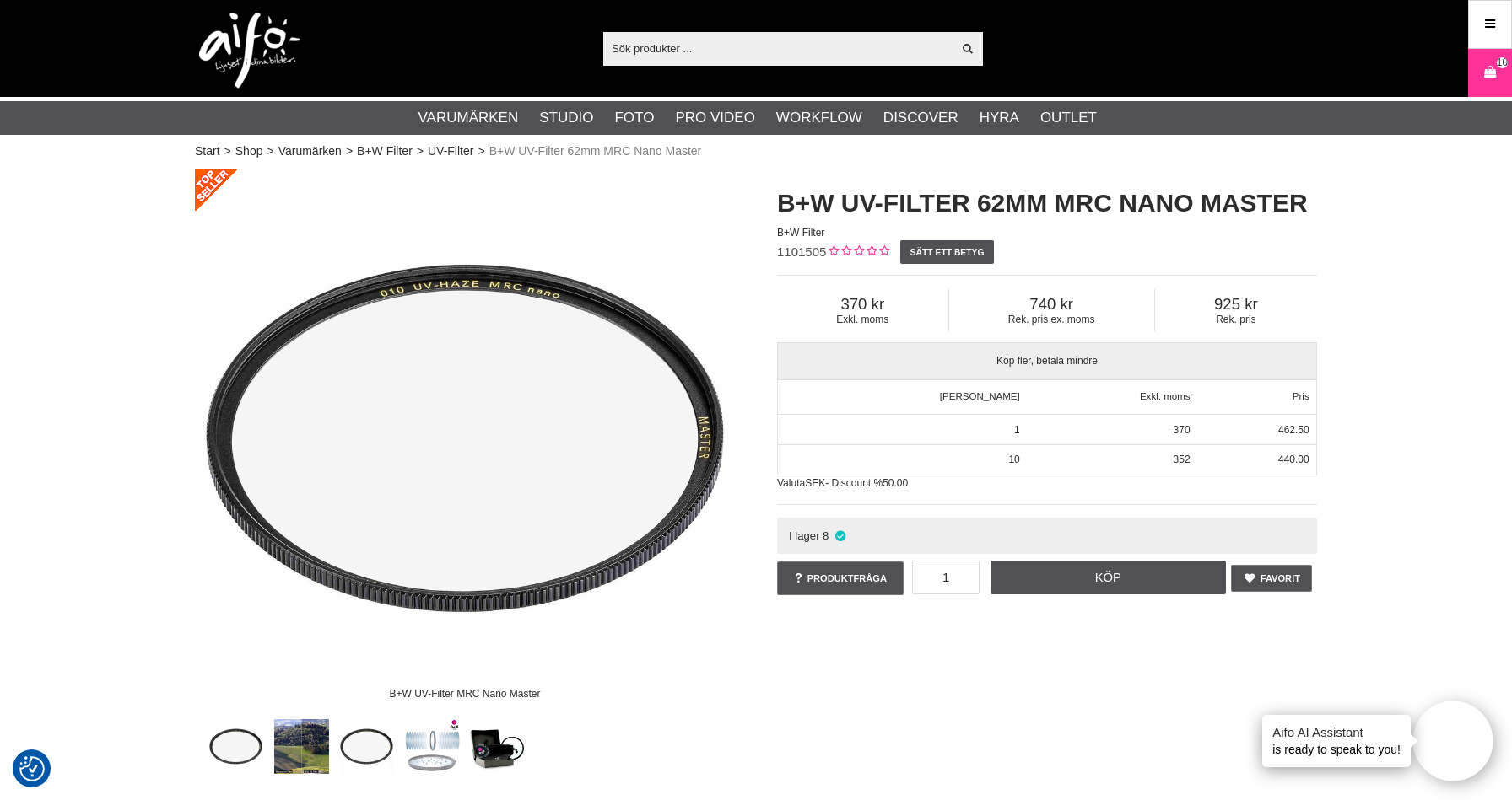
click at [666, 49] on input "text" at bounding box center [776, 47] width 348 height 25
paste input "CO-0147"
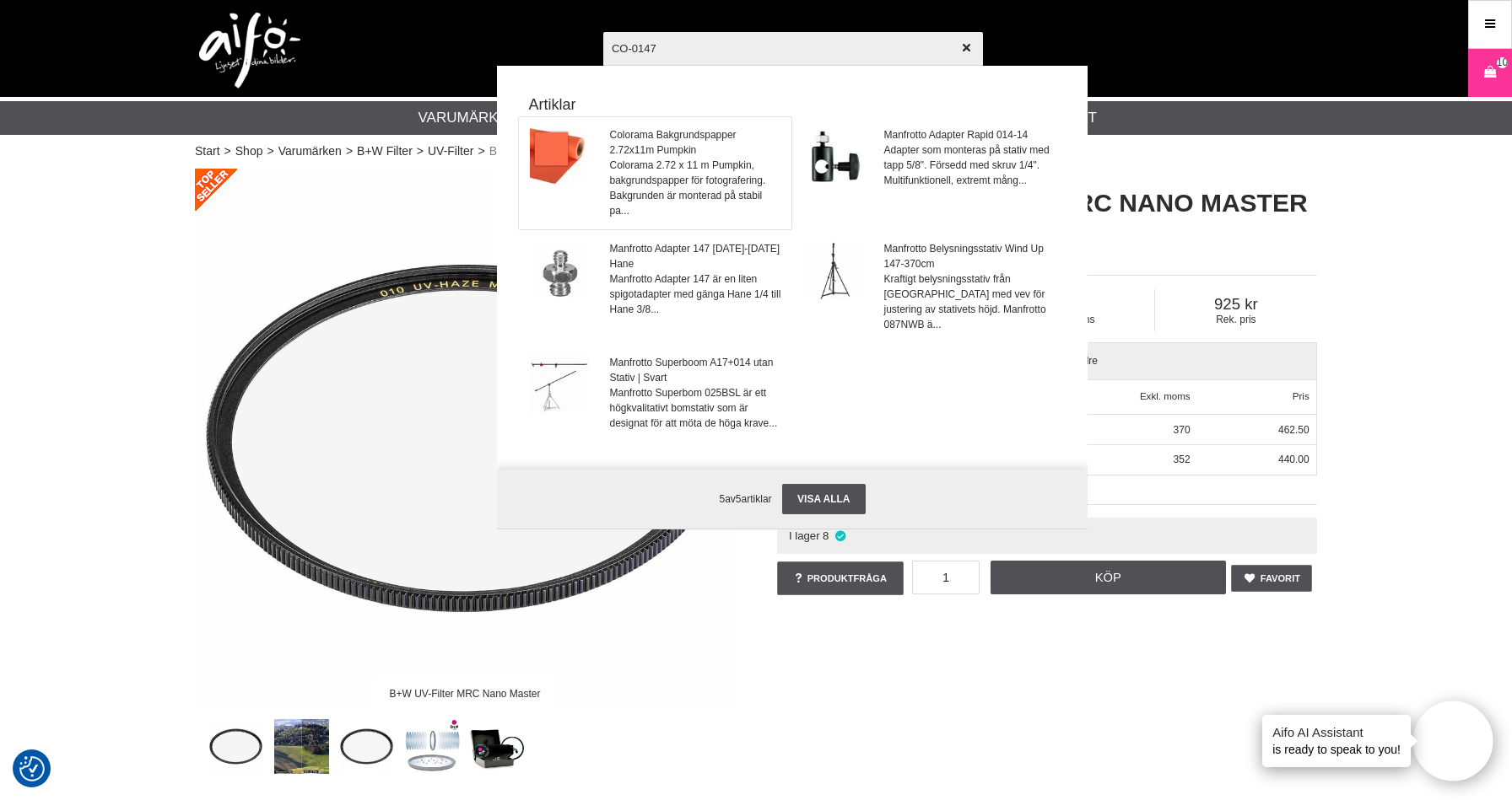
type input "CO-0147"
click at [642, 160] on span "Colorama 2.72 x 11 m Pumpkin, bakgrundspapper för fotografering. Bakgrunden är …" at bounding box center [696, 188] width 172 height 61
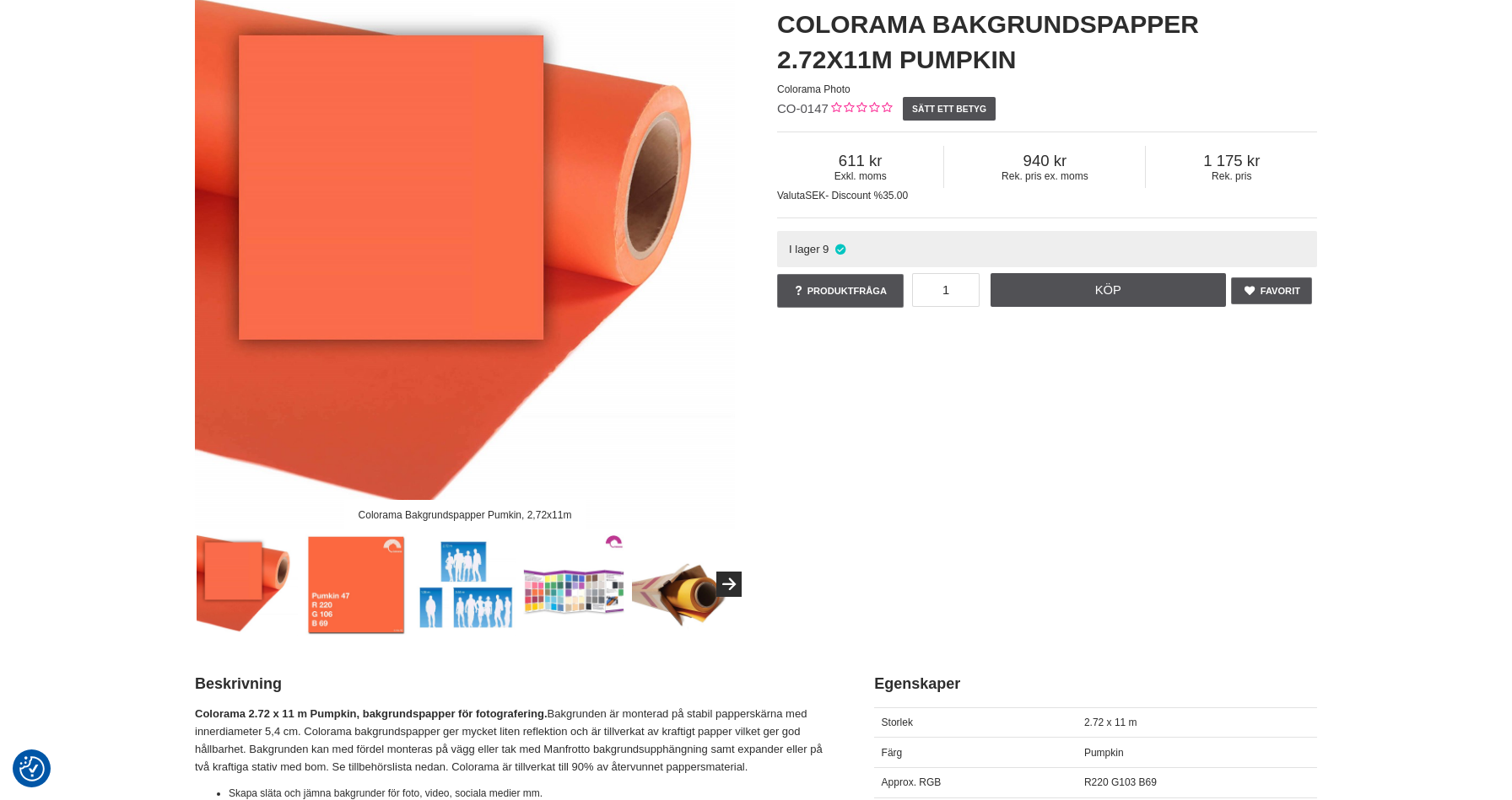
scroll to position [179, 0]
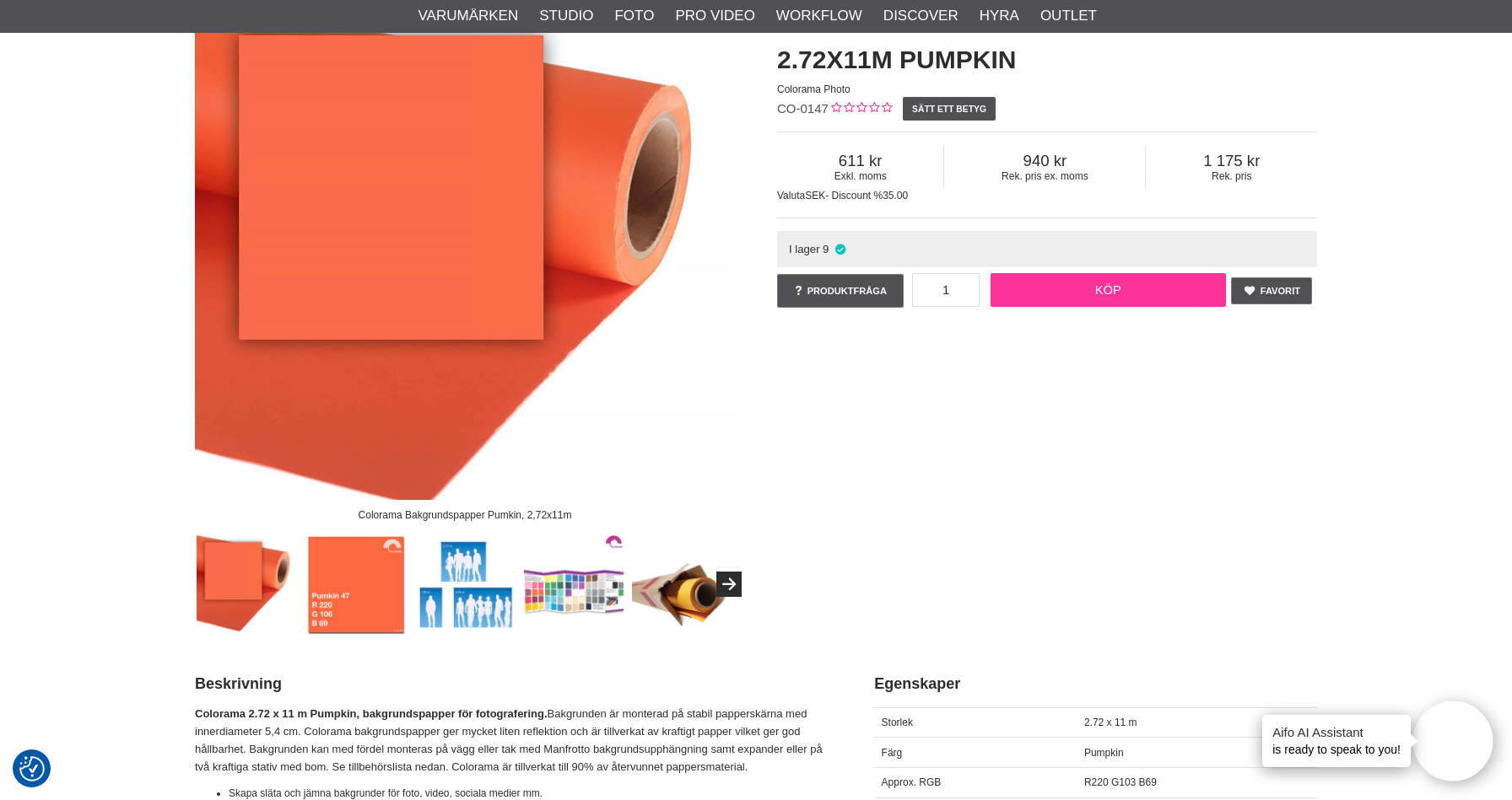
click at [1114, 304] on link "Köp" at bounding box center [1109, 290] width 236 height 34
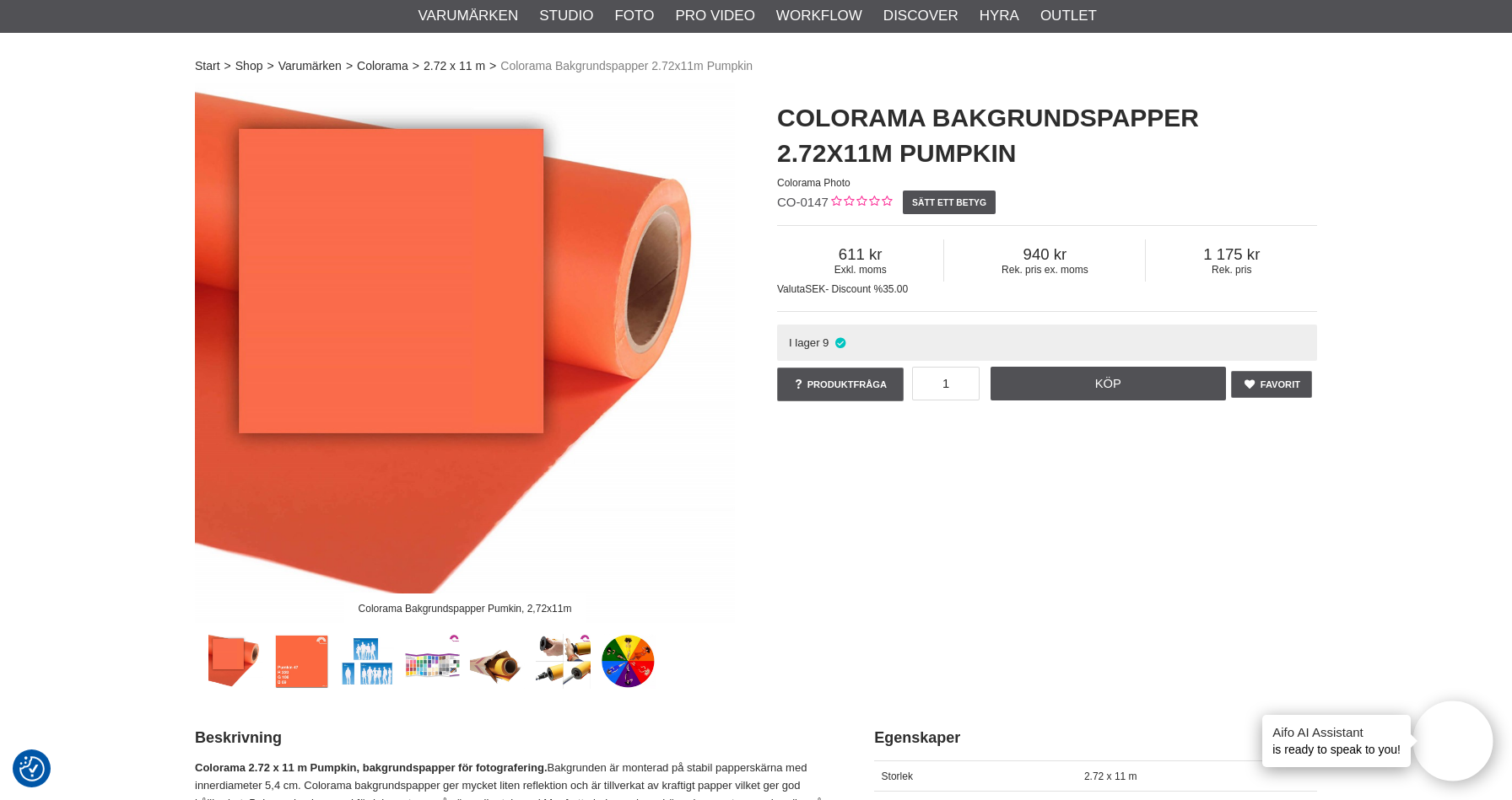
scroll to position [0, 0]
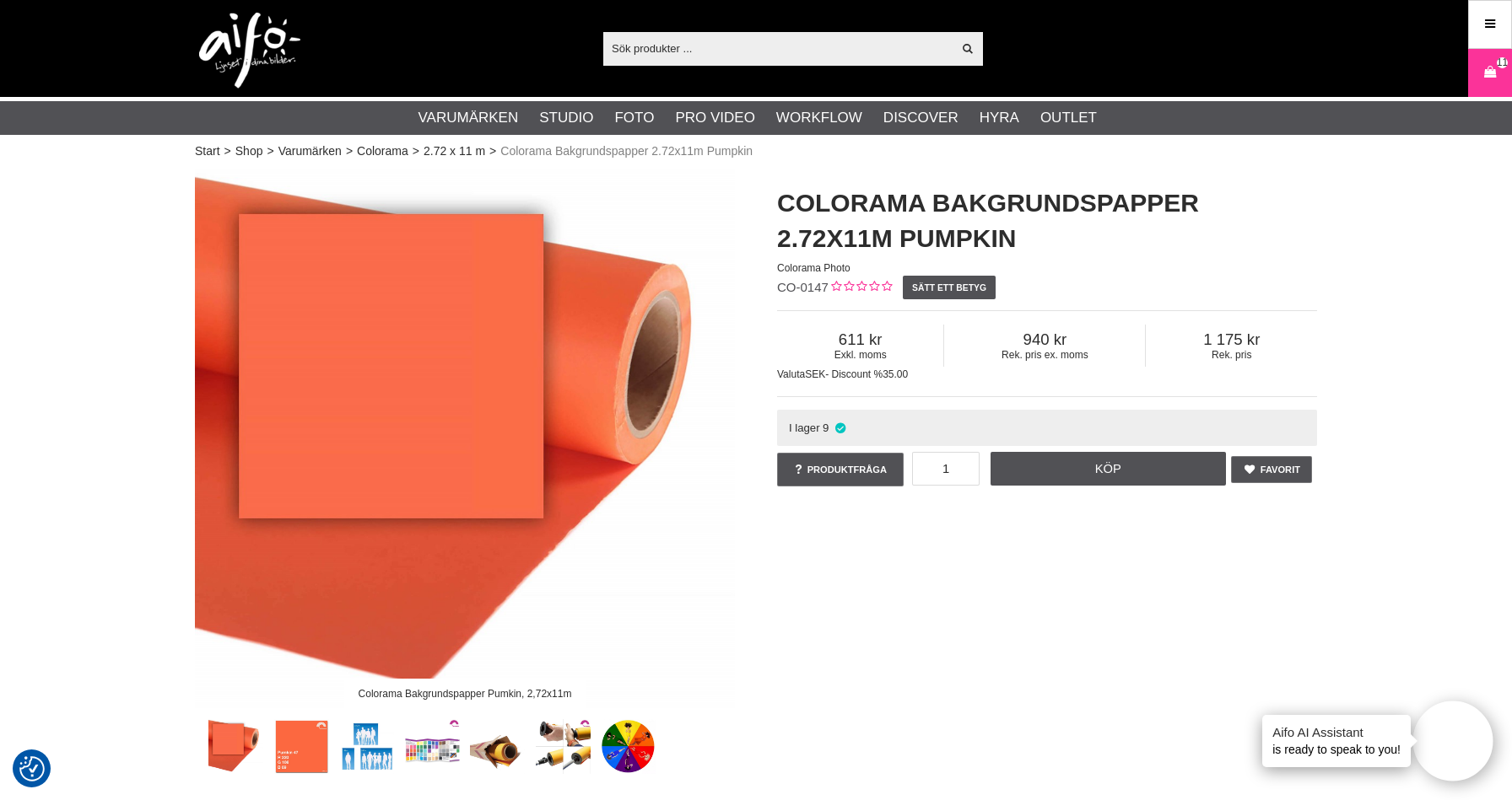
click at [702, 42] on input "text" at bounding box center [776, 47] width 348 height 25
paste input "CO-0168"
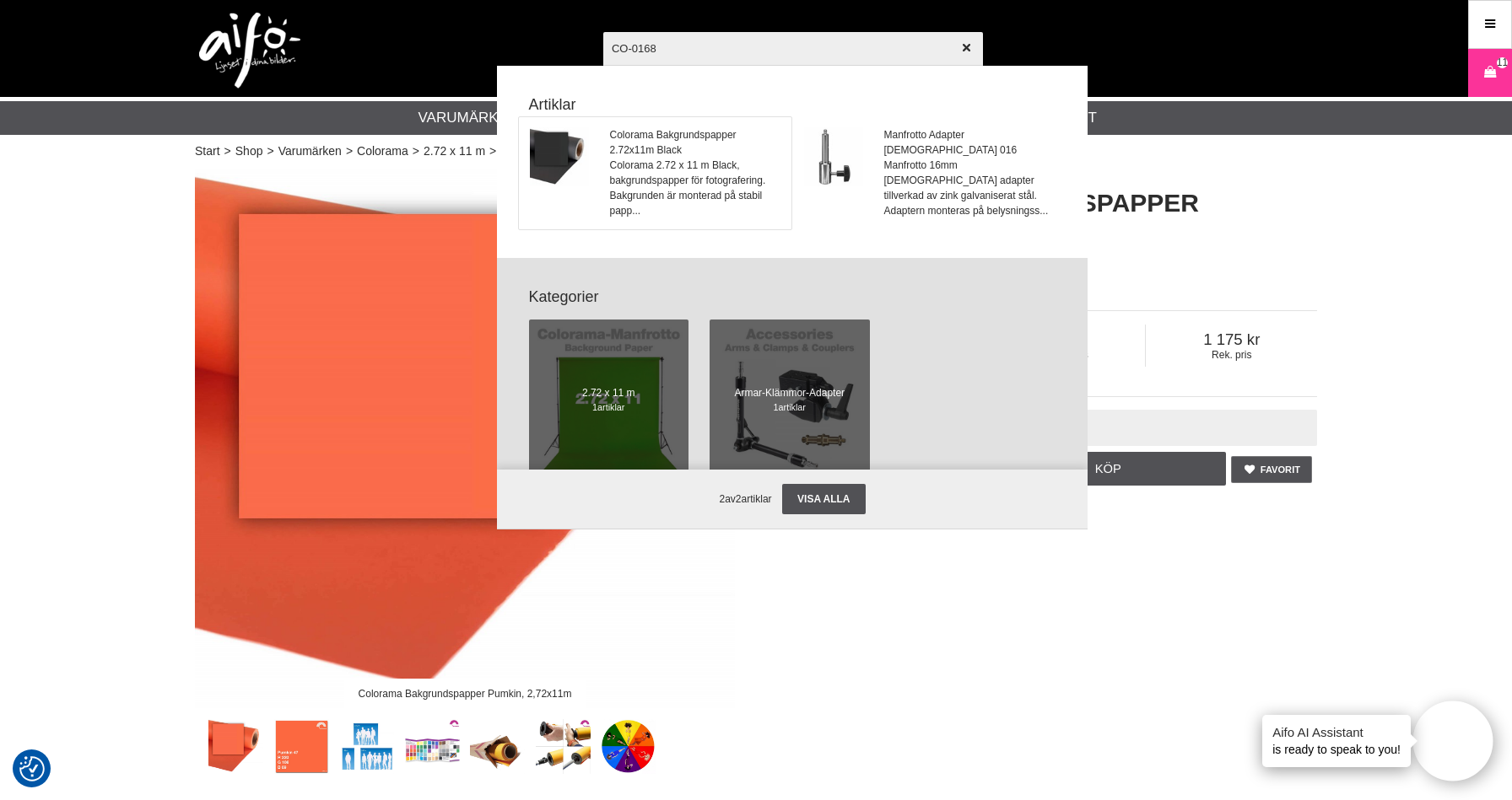
type input "CO-0168"
click at [643, 149] on span "Colorama Bakgrundspapper 2.72x11m Black" at bounding box center [696, 142] width 172 height 30
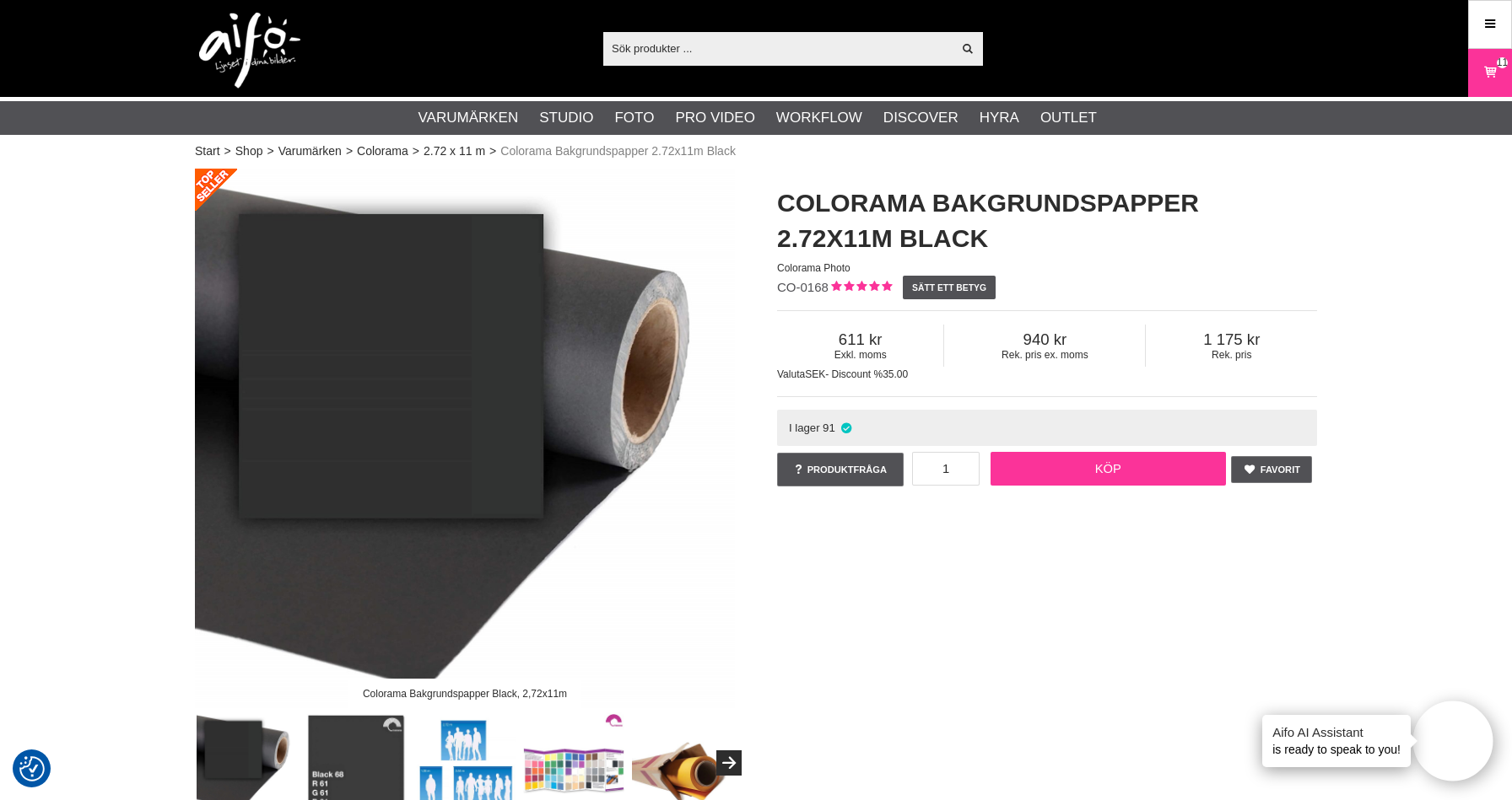
click at [1069, 471] on link "Köp" at bounding box center [1109, 469] width 236 height 34
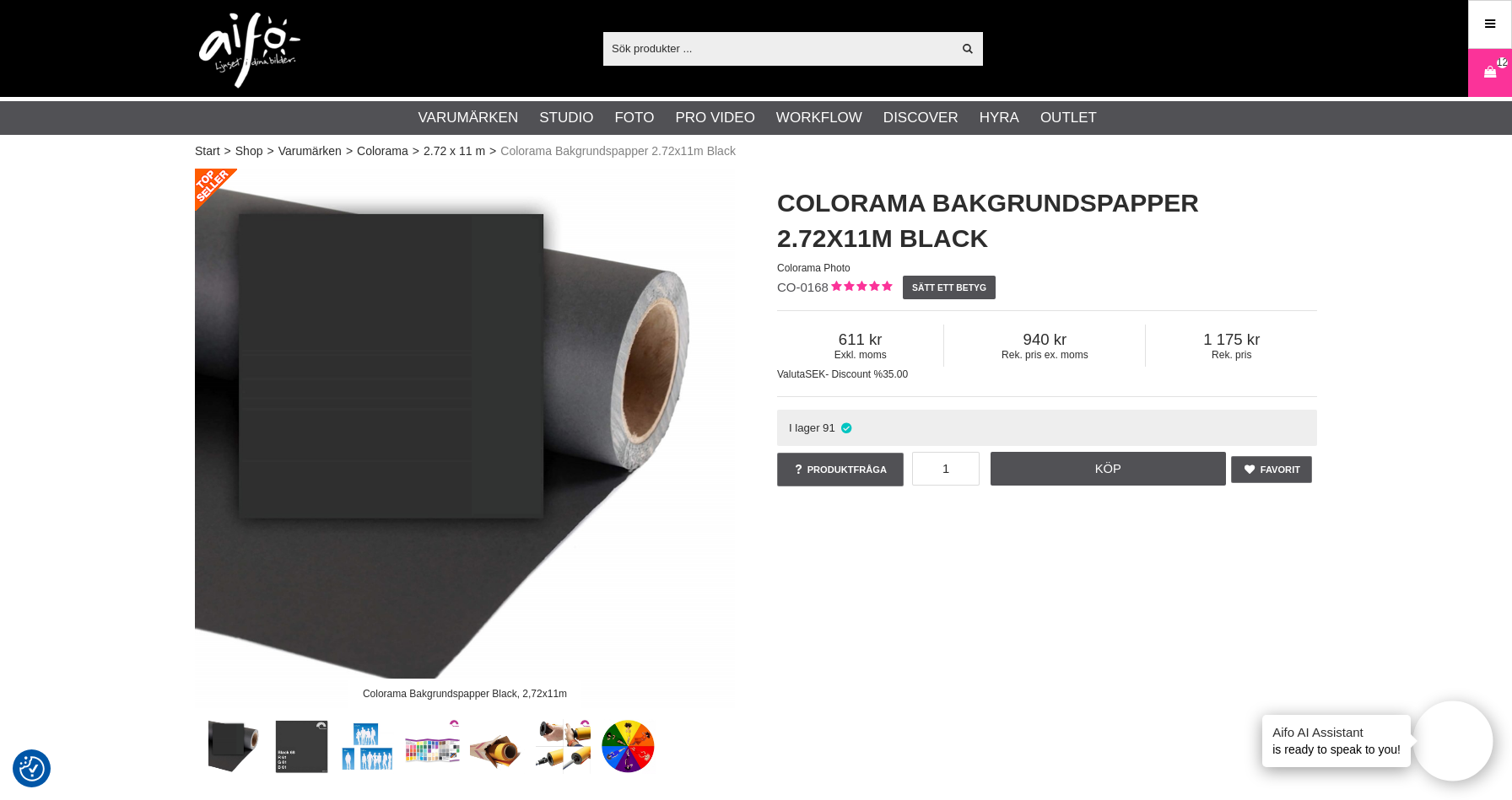
click at [750, 59] on input "text" at bounding box center [776, 47] width 348 height 25
paste input "RSPC2F-BLK"
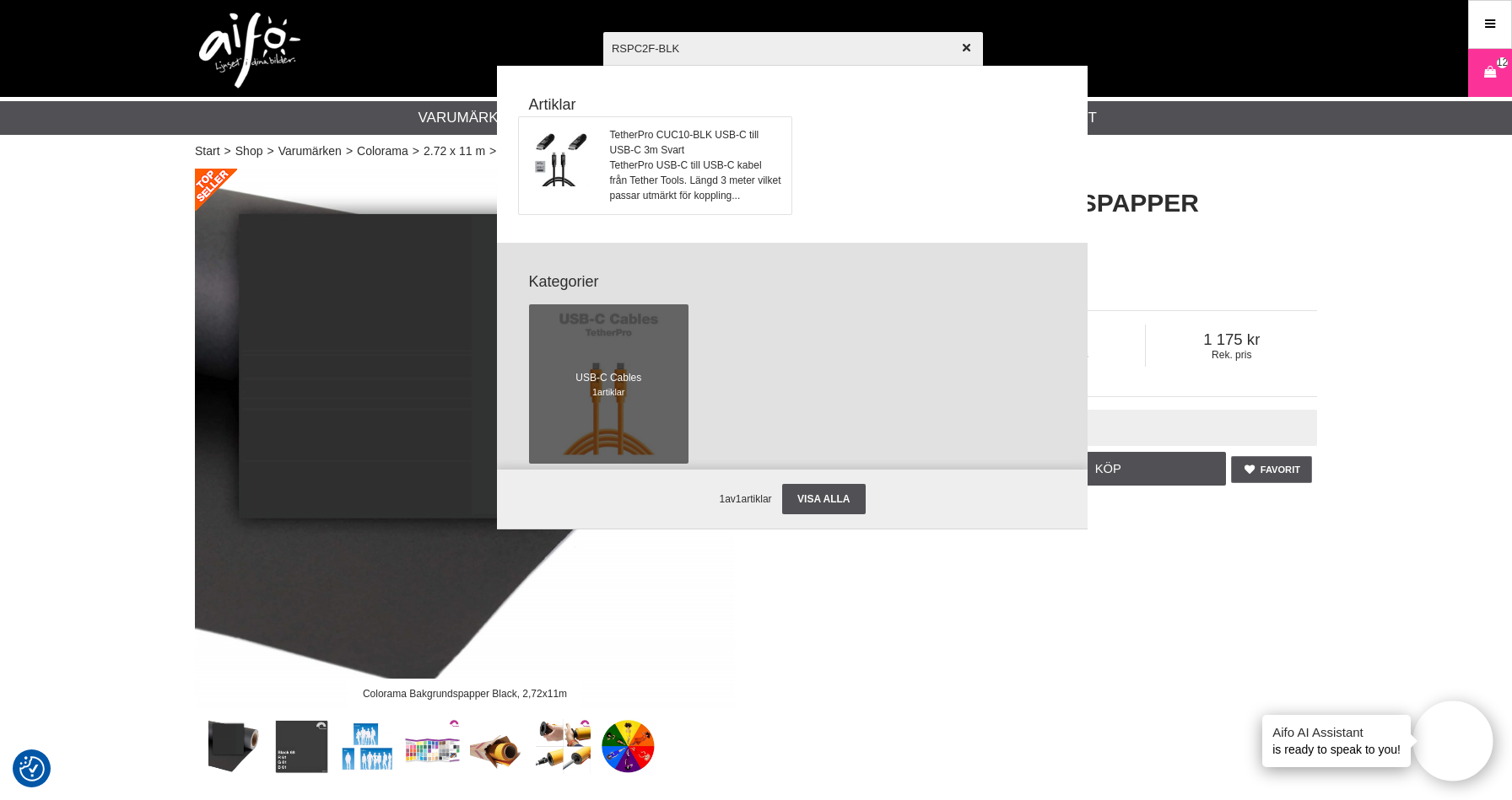
type input "RSPC2F-BLK"
click at [707, 147] on span "TetherPro CUC10-BLK USB-C till USB-C 3m Svart" at bounding box center [696, 142] width 172 height 30
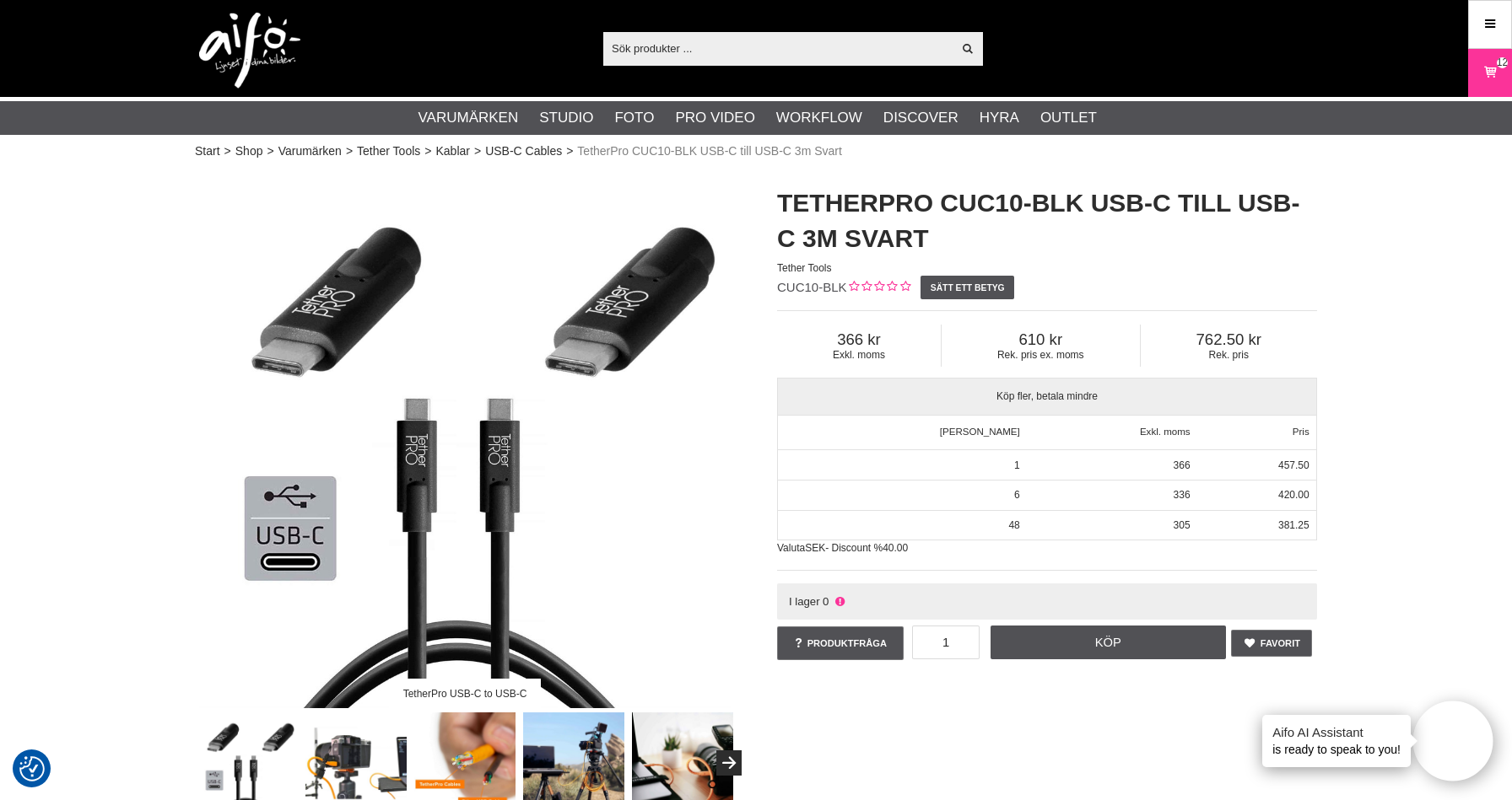
click at [733, 48] on input "text" at bounding box center [776, 47] width 348 height 25
paste input "RSPC2F-BLK"
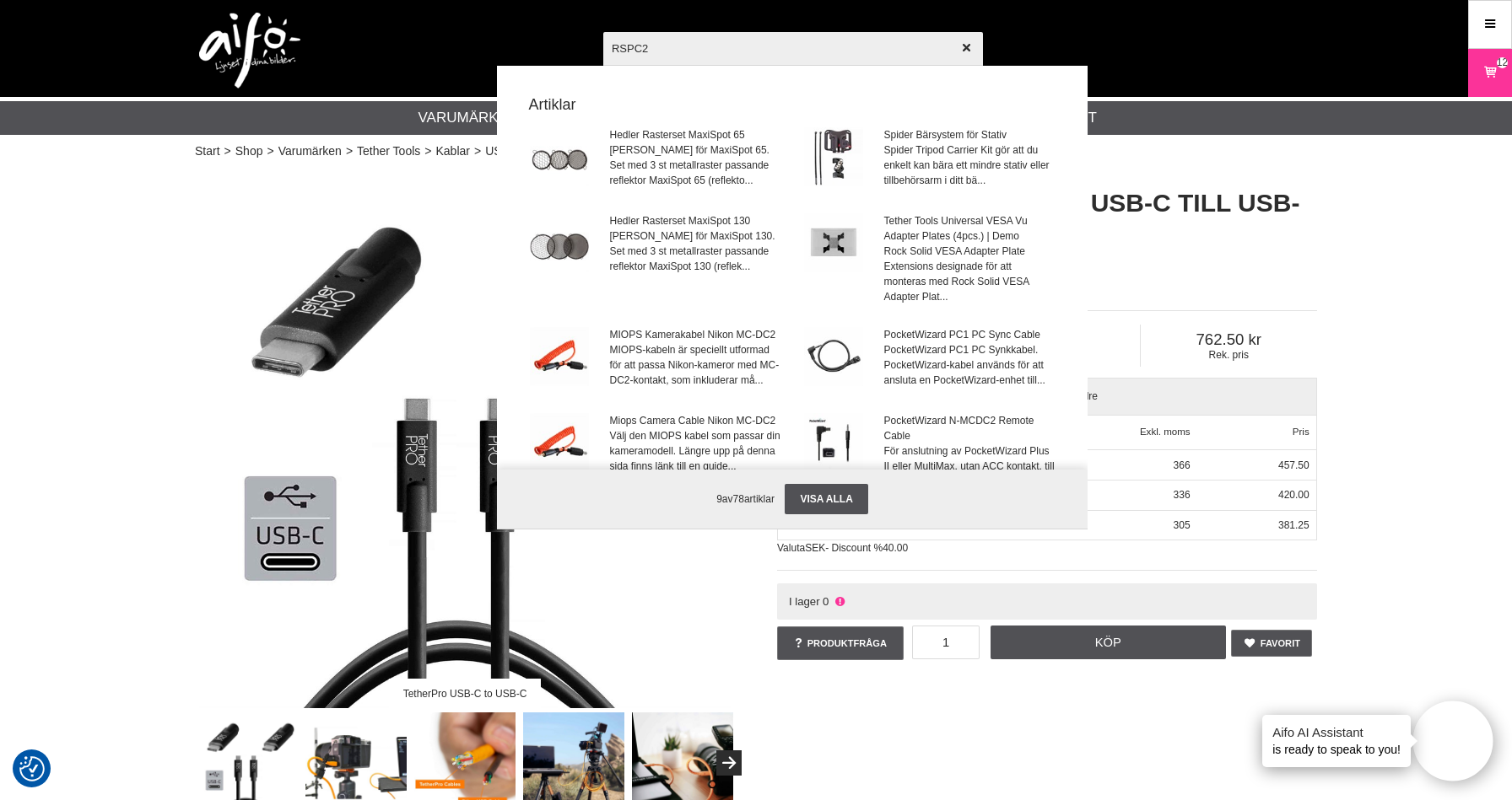
drag, startPoint x: 660, startPoint y: 54, endPoint x: 524, endPoint y: 25, distance: 139.1
click at [603, 26] on input "RSPC2" at bounding box center [792, 48] width 379 height 59
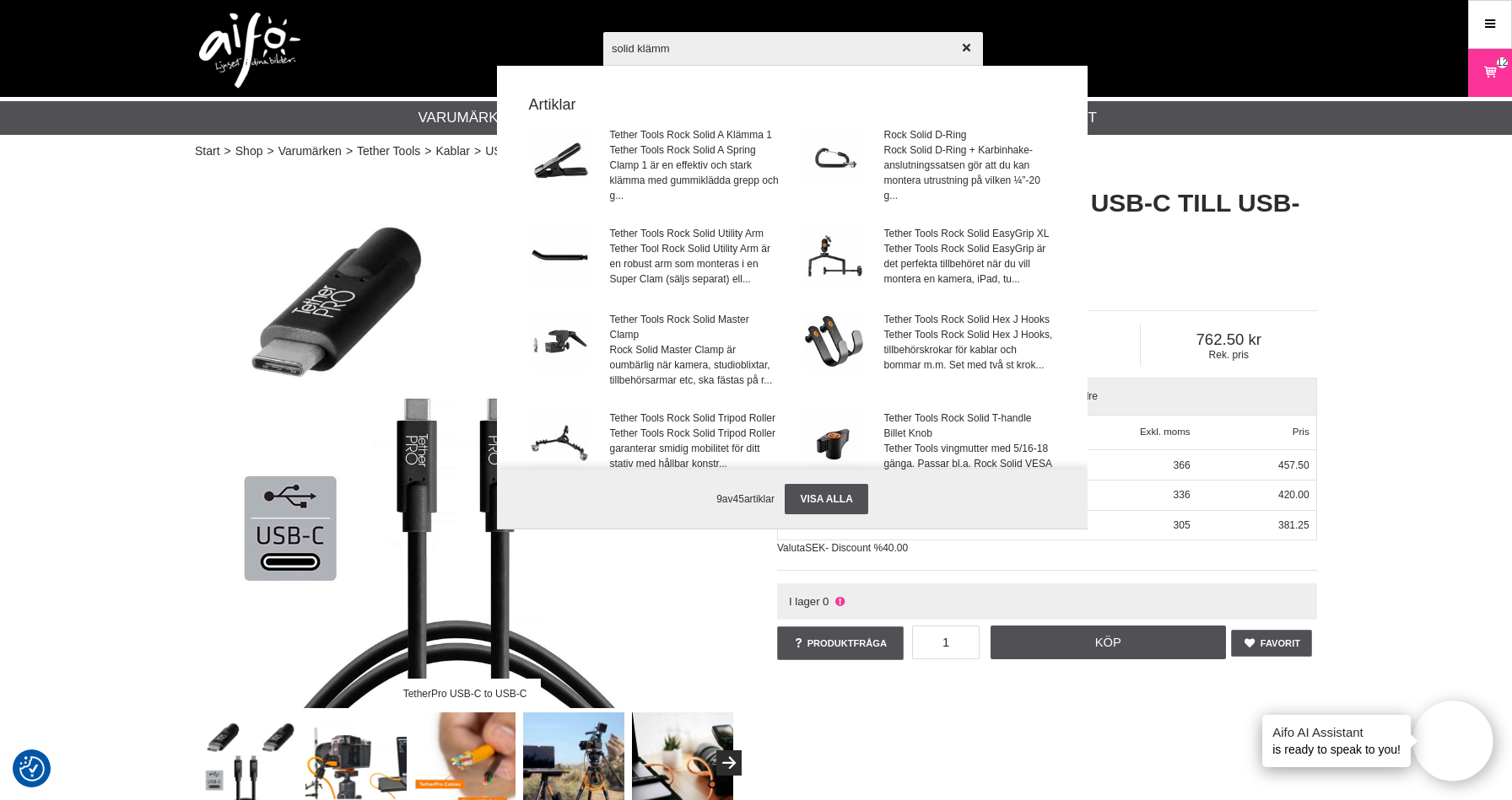
type input "solid klämma"
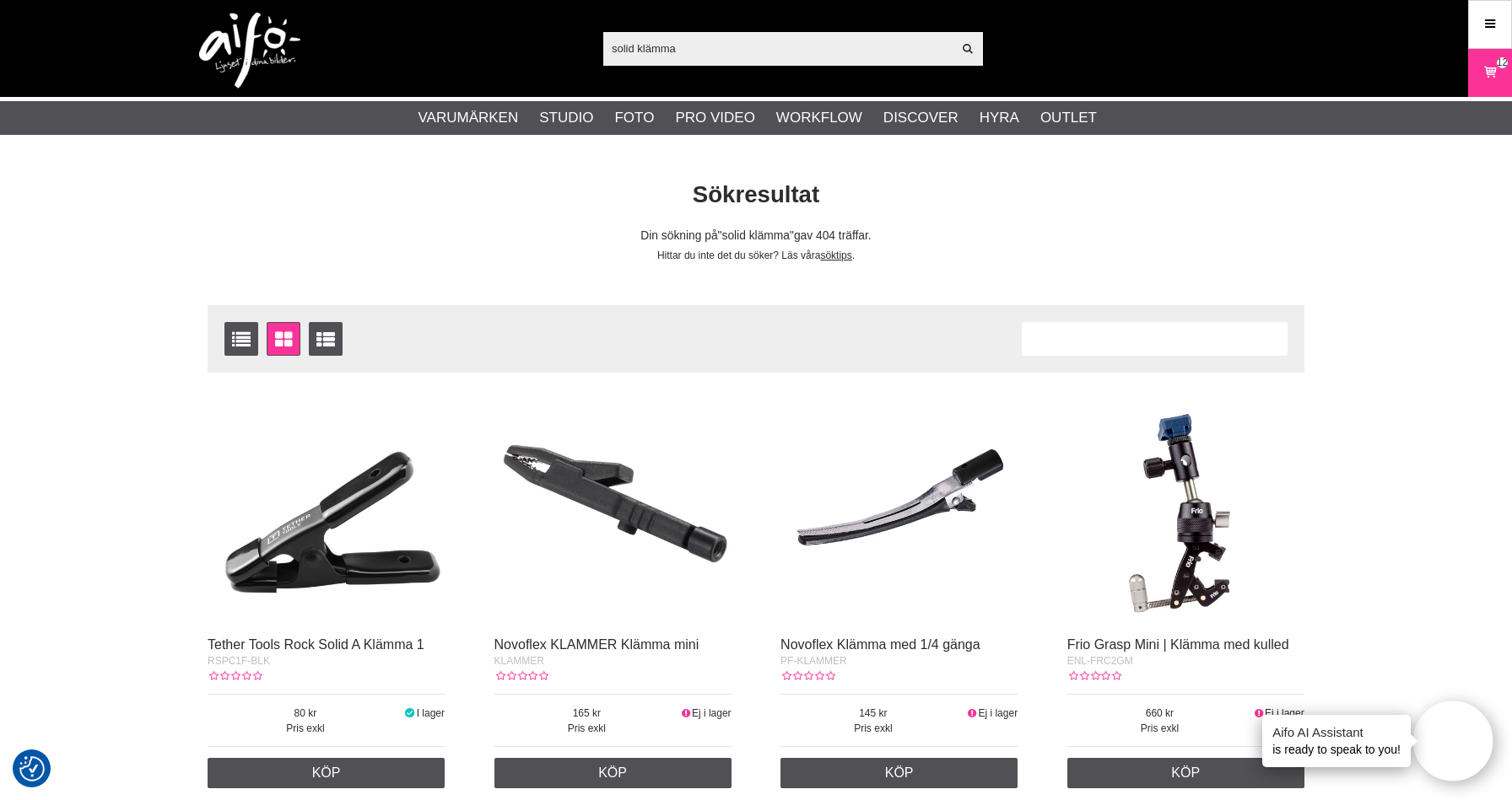
drag, startPoint x: 685, startPoint y: 52, endPoint x: 528, endPoint y: 44, distance: 157.2
click at [603, 44] on input "solid klämma" at bounding box center [776, 47] width 348 height 25
paste input "CO-0565"
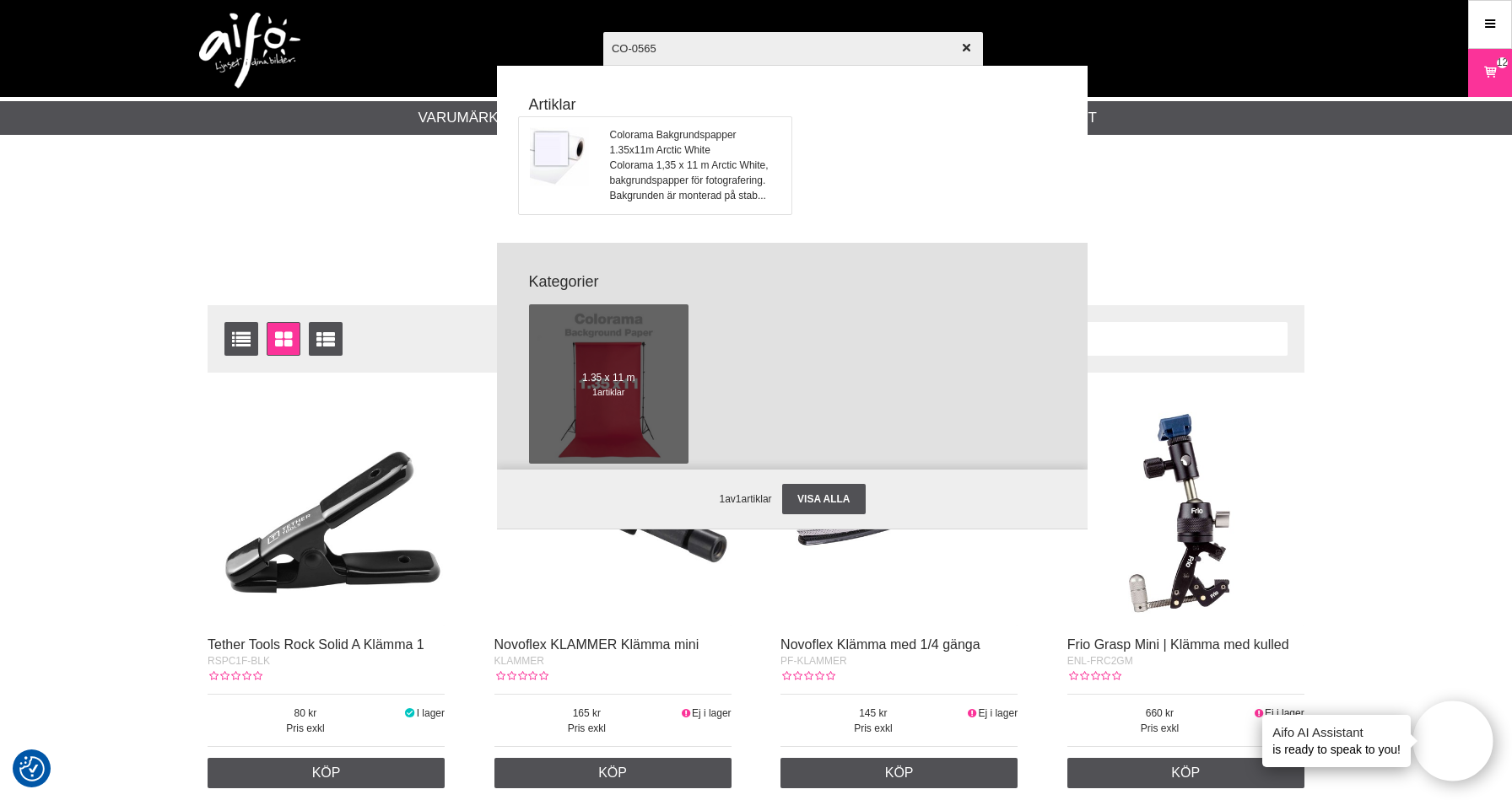
type input "CO-0565"
click at [656, 188] on span "Colorama 1,35 x 11 m Arctic White, bakgrundspapper för fotografering. Bakgrunde…" at bounding box center [696, 180] width 172 height 45
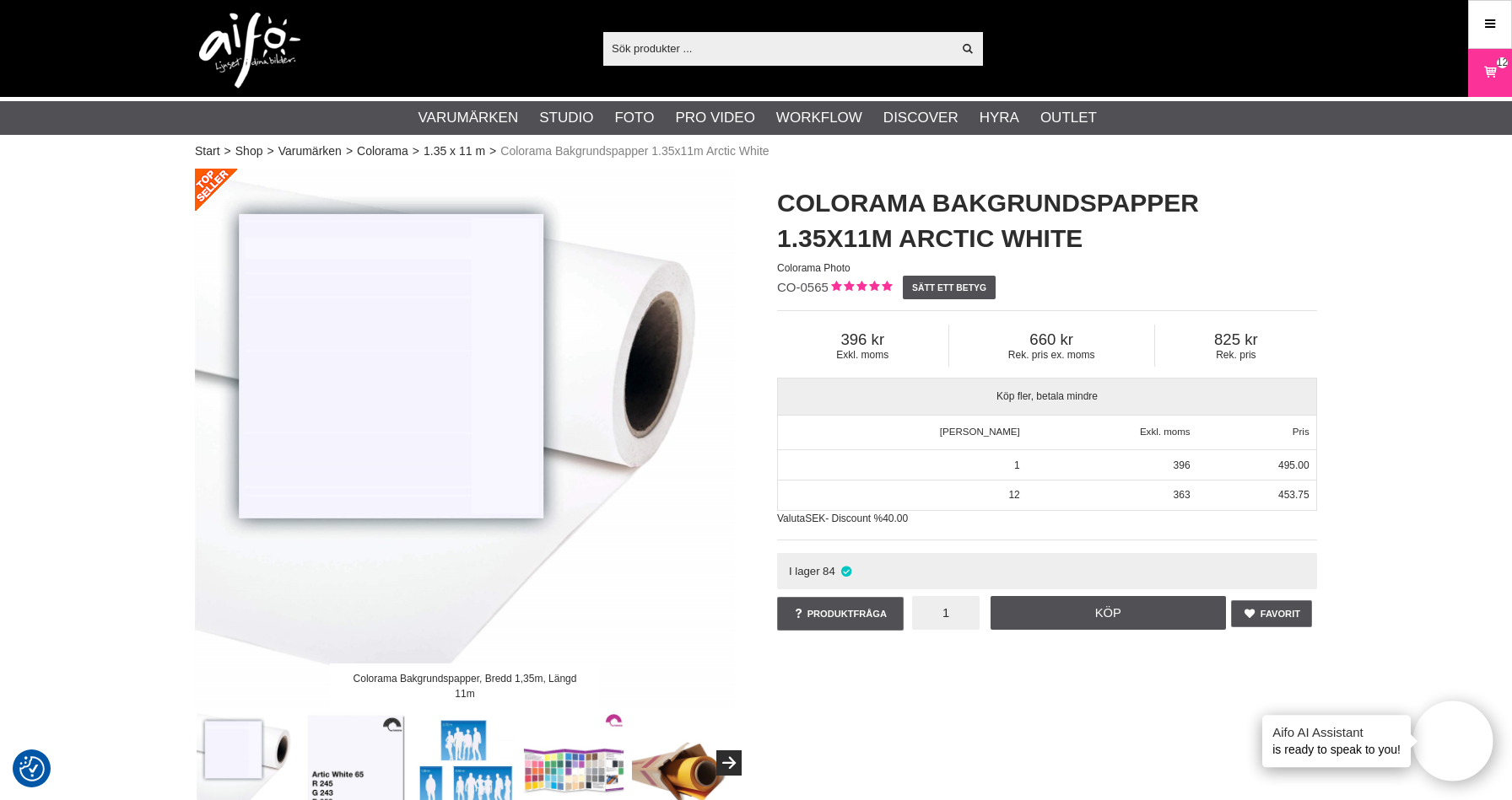
click at [956, 613] on input "1" at bounding box center [945, 613] width 67 height 34
click at [953, 611] on input "2" at bounding box center [945, 613] width 67 height 34
type input "2"
click at [1110, 622] on link "Köp" at bounding box center [1109, 613] width 236 height 34
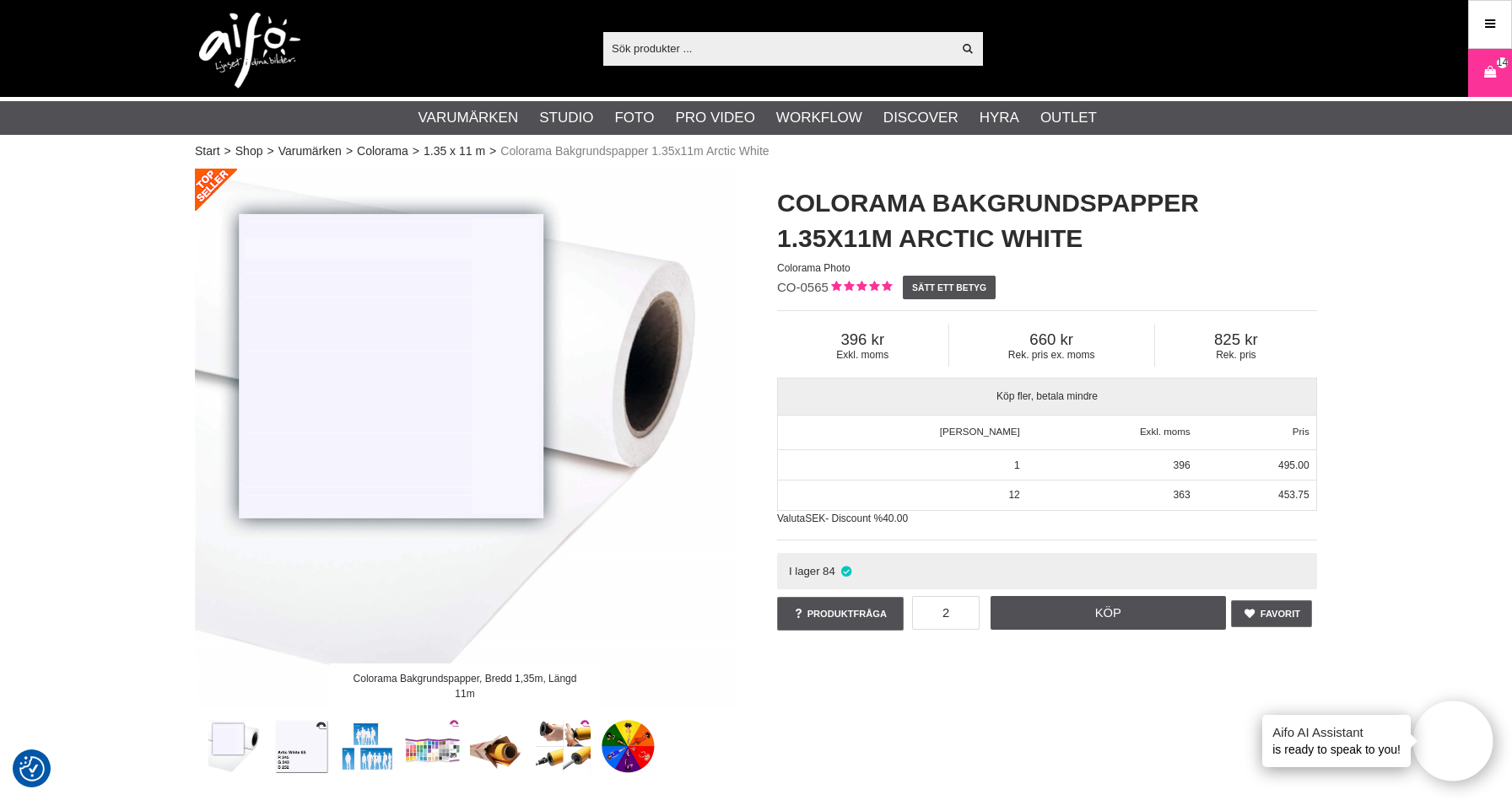
click at [633, 54] on input "text" at bounding box center [776, 47] width 348 height 25
paste input "CUC15RT-BLK"
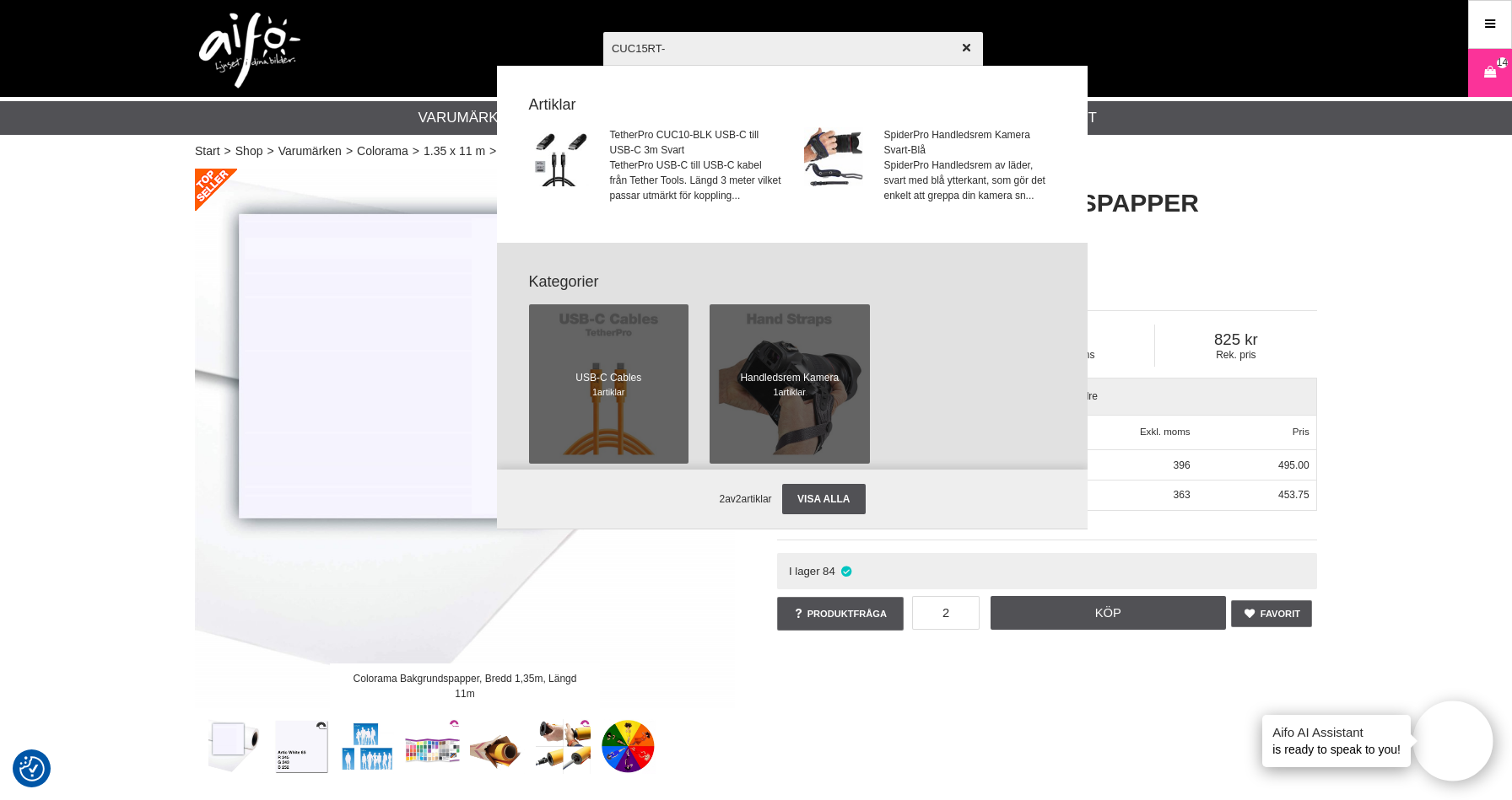
type input "CUC15RT"
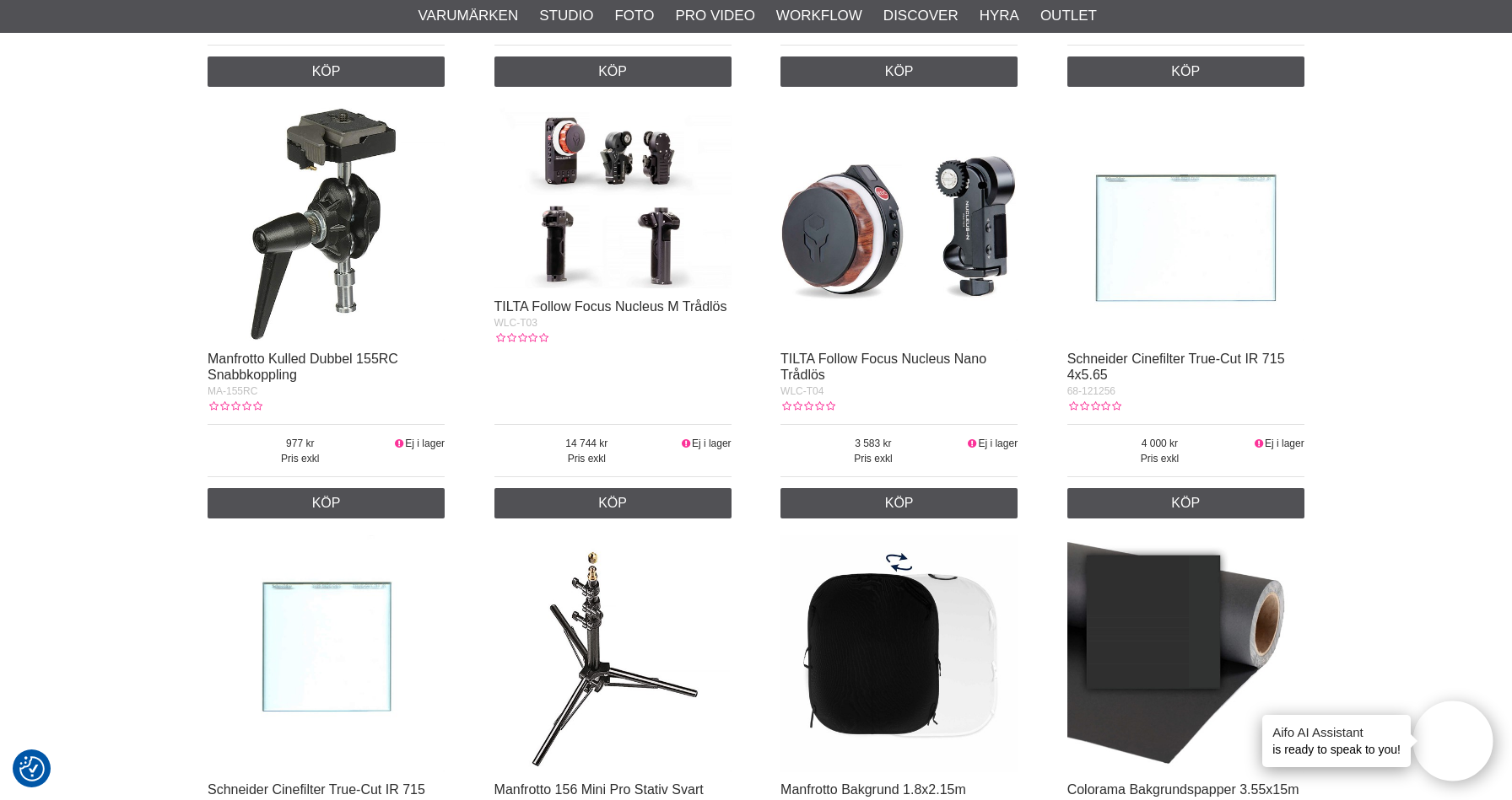
scroll to position [269, 0]
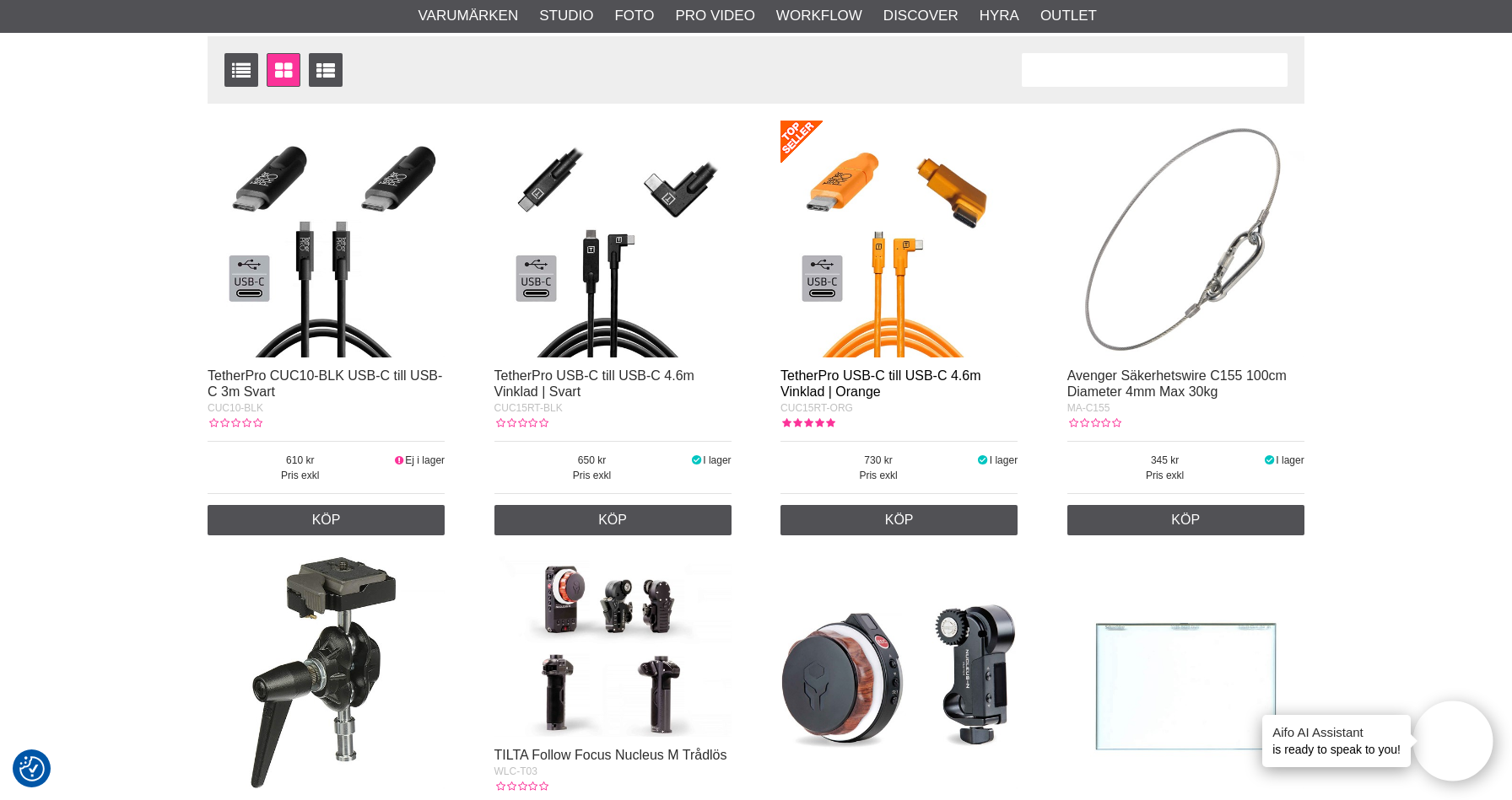
click at [866, 376] on link "TetherPro USB-C till USB-C 4.6m Vinklad | Orange" at bounding box center [880, 383] width 200 height 30
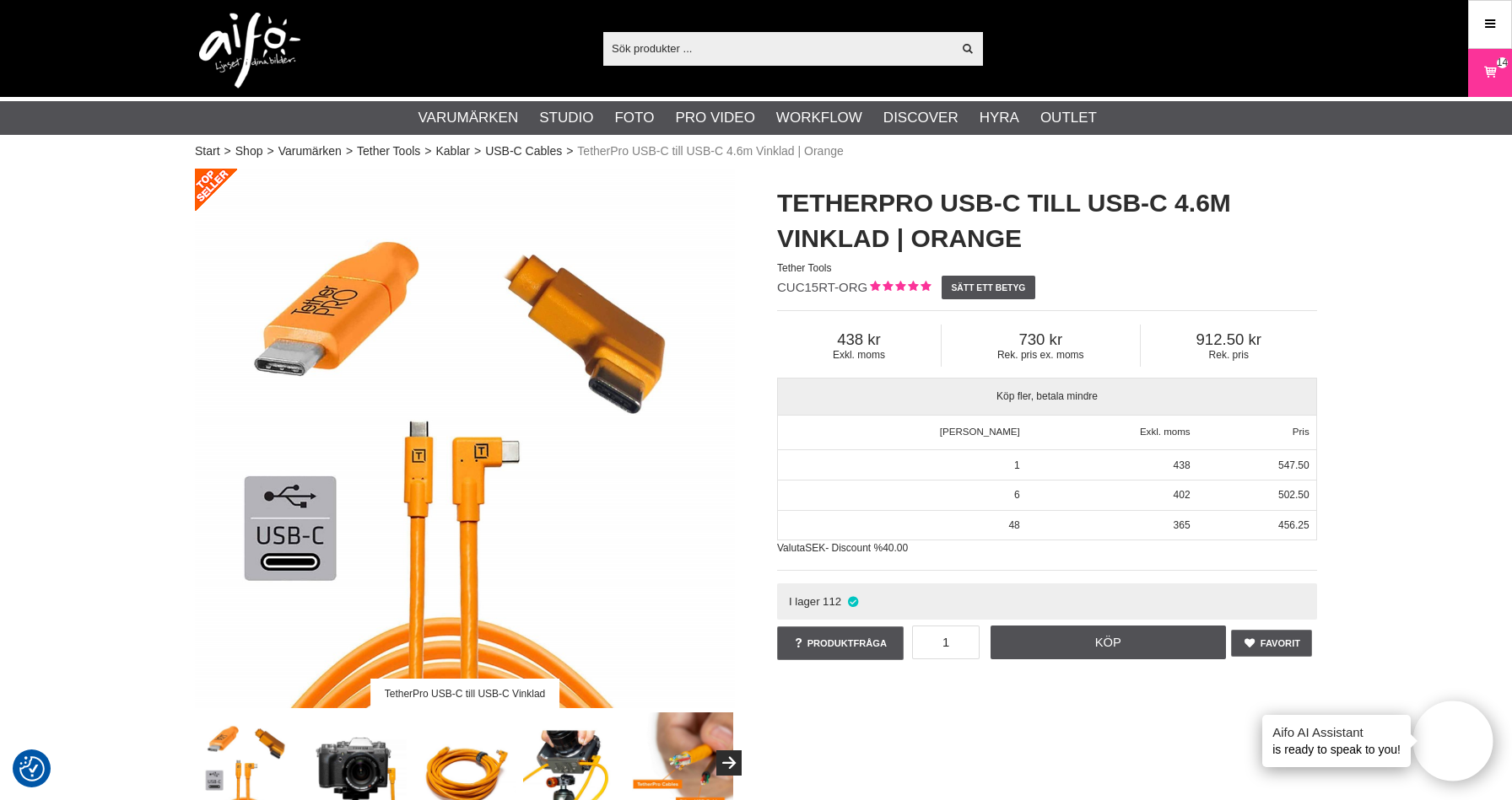
click at [660, 52] on input "text" at bounding box center [776, 47] width 348 height 25
paste input "CUC15-ORG"
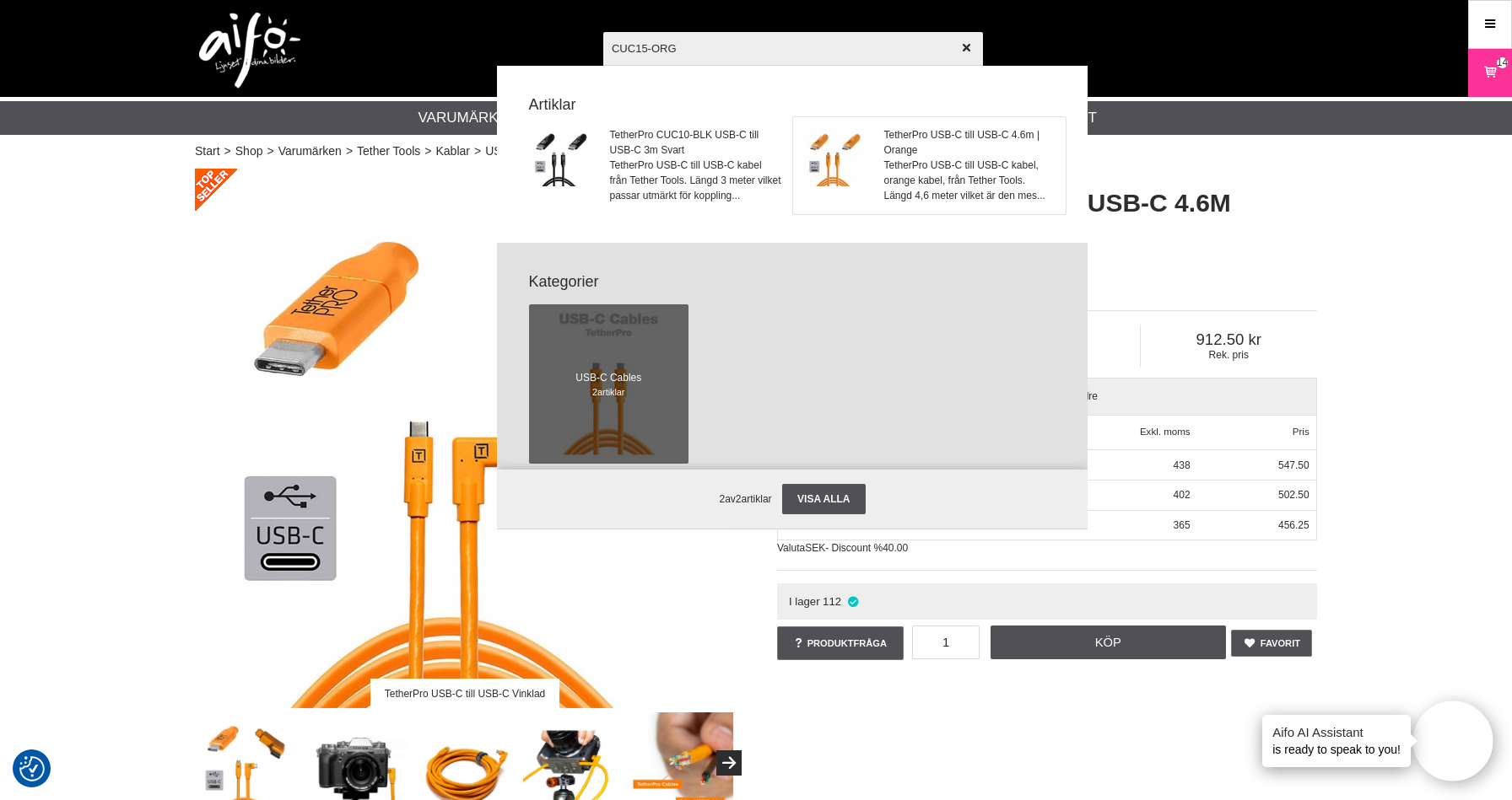
type input "CUC15-ORG"
click at [911, 172] on span "TetherPro USB-C till USB-C kabel, orange kabel, från Tether Tools. Längd 4,6 me…" at bounding box center [970, 180] width 172 height 45
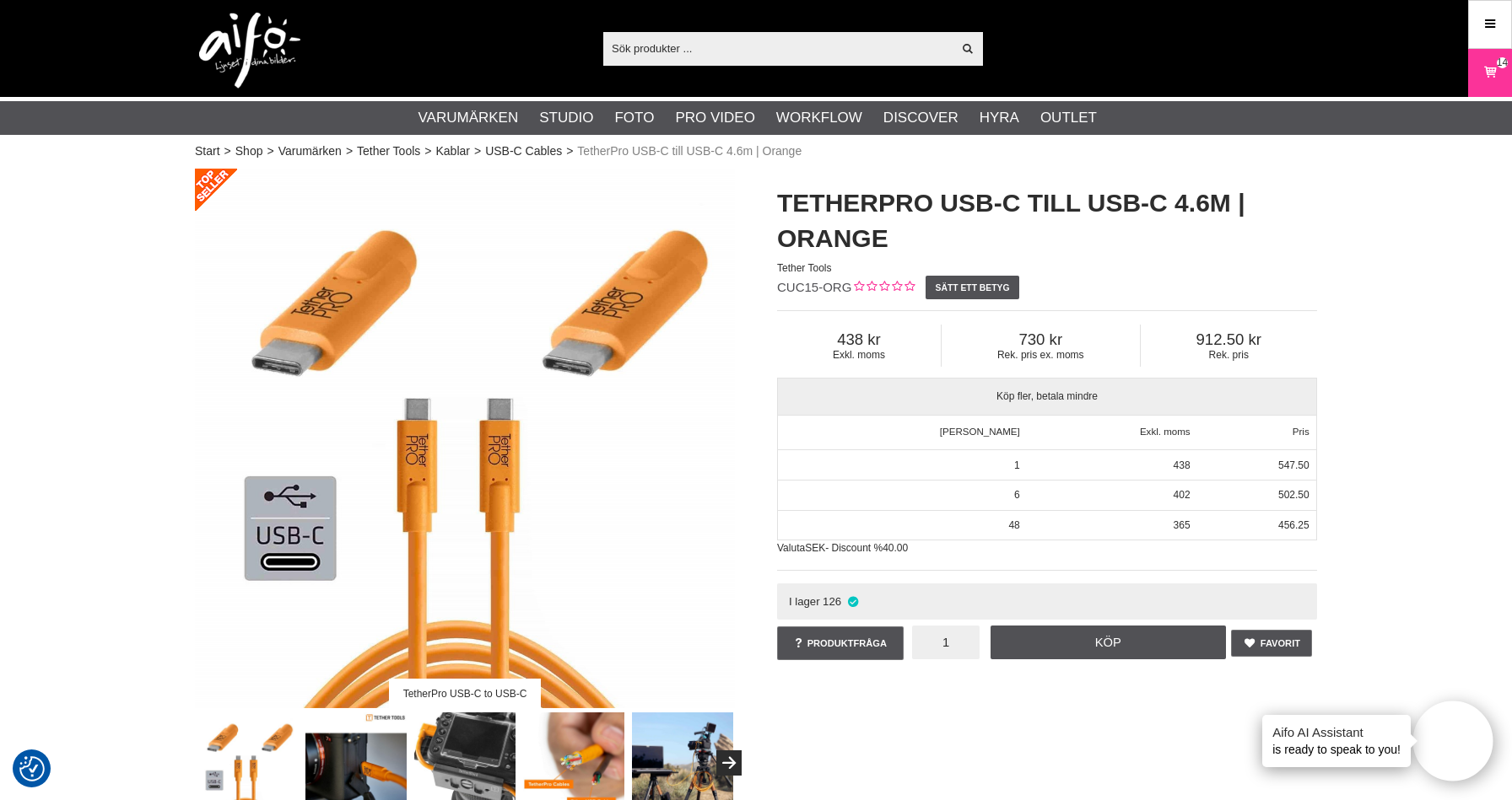
click at [962, 645] on input "1" at bounding box center [945, 642] width 67 height 34
type input "2"
click at [1081, 643] on link "Köp" at bounding box center [1109, 642] width 236 height 34
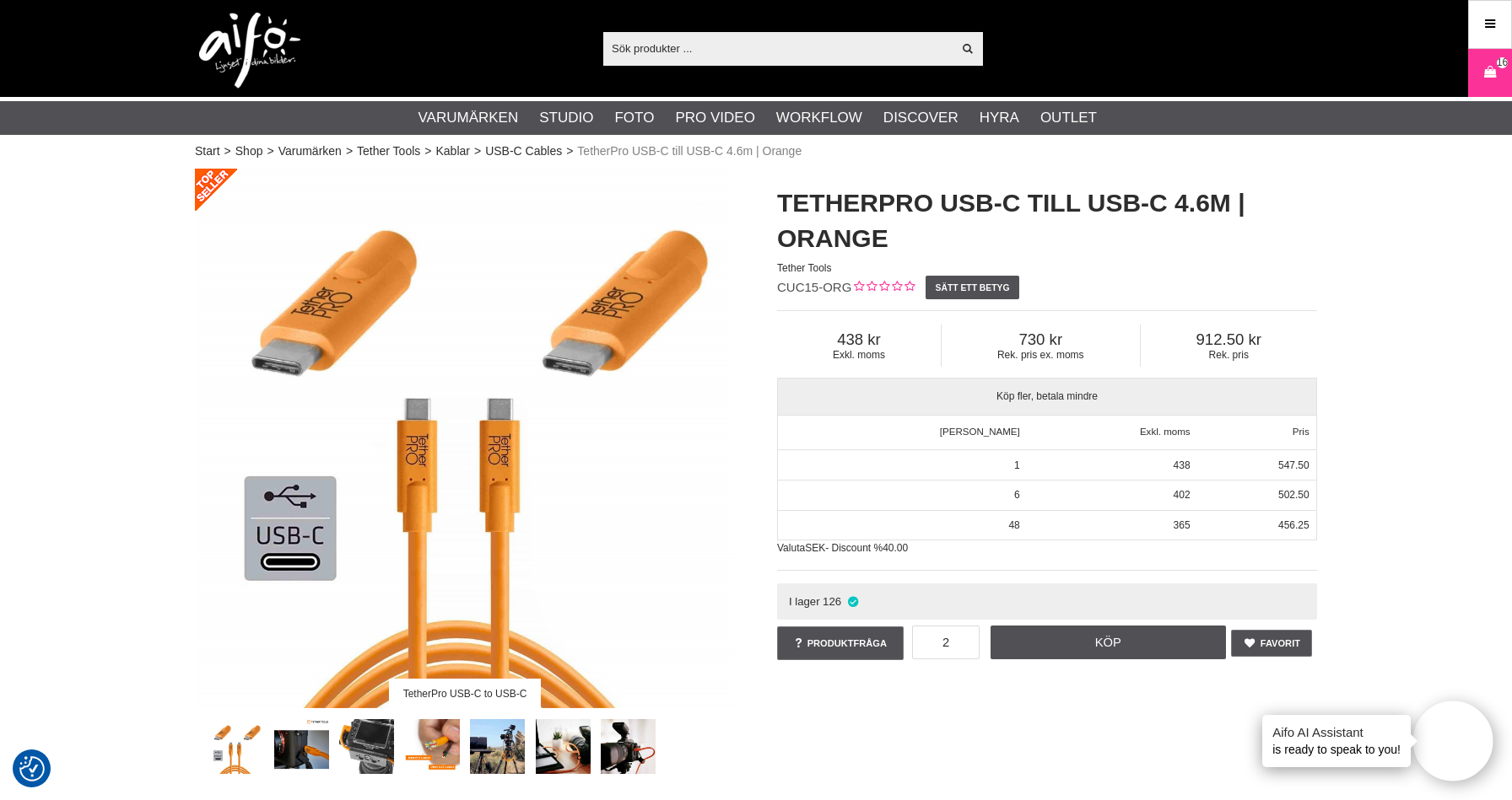
click at [665, 49] on input "text" at bounding box center [776, 47] width 348 height 25
paste input "1101508"
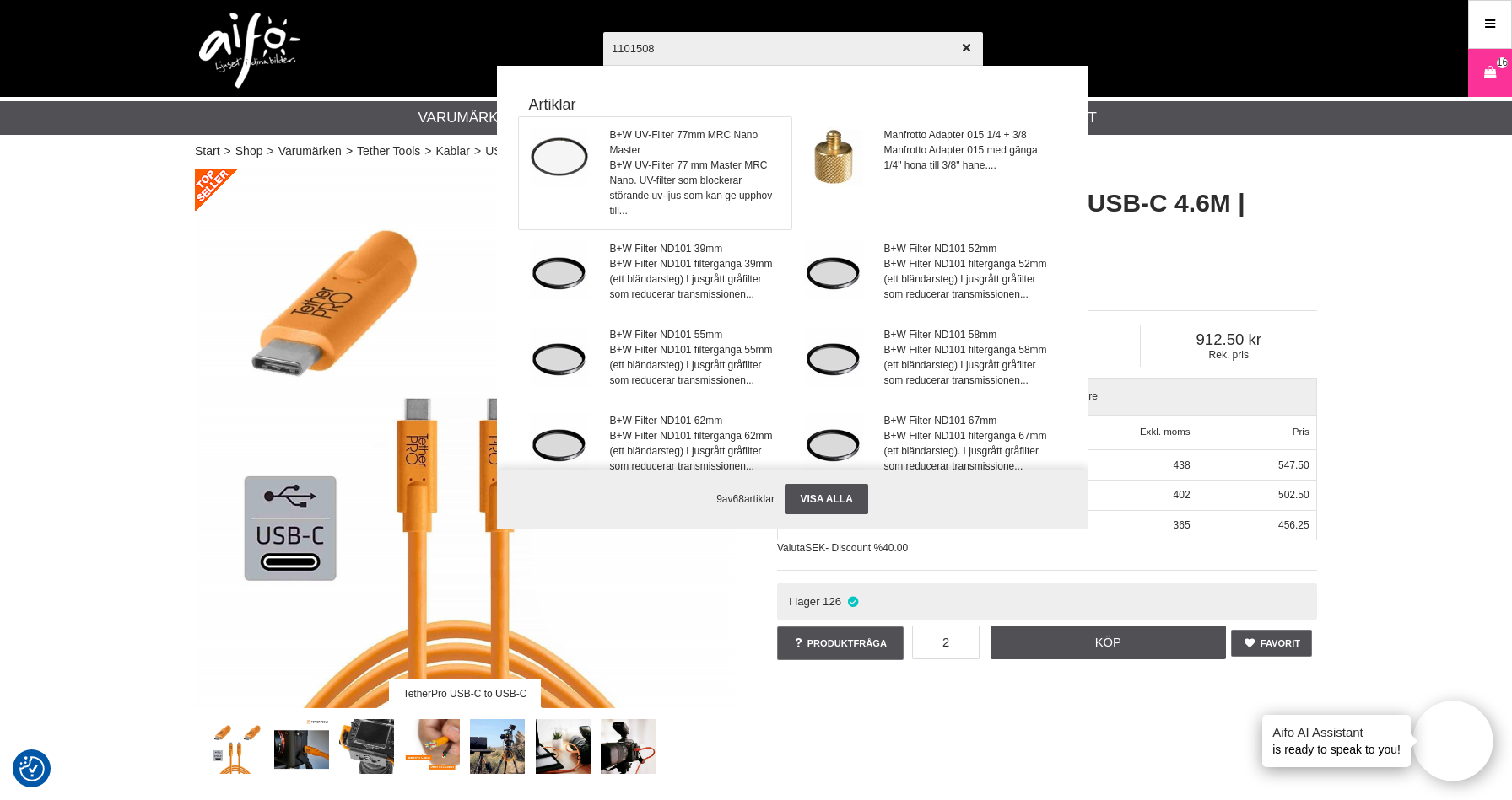
type input "1101508"
click at [723, 170] on span "B+W UV-Filter 77 mm Master MRC Nano. UV-filter som blockerar störande uv-ljus s…" at bounding box center [696, 188] width 172 height 61
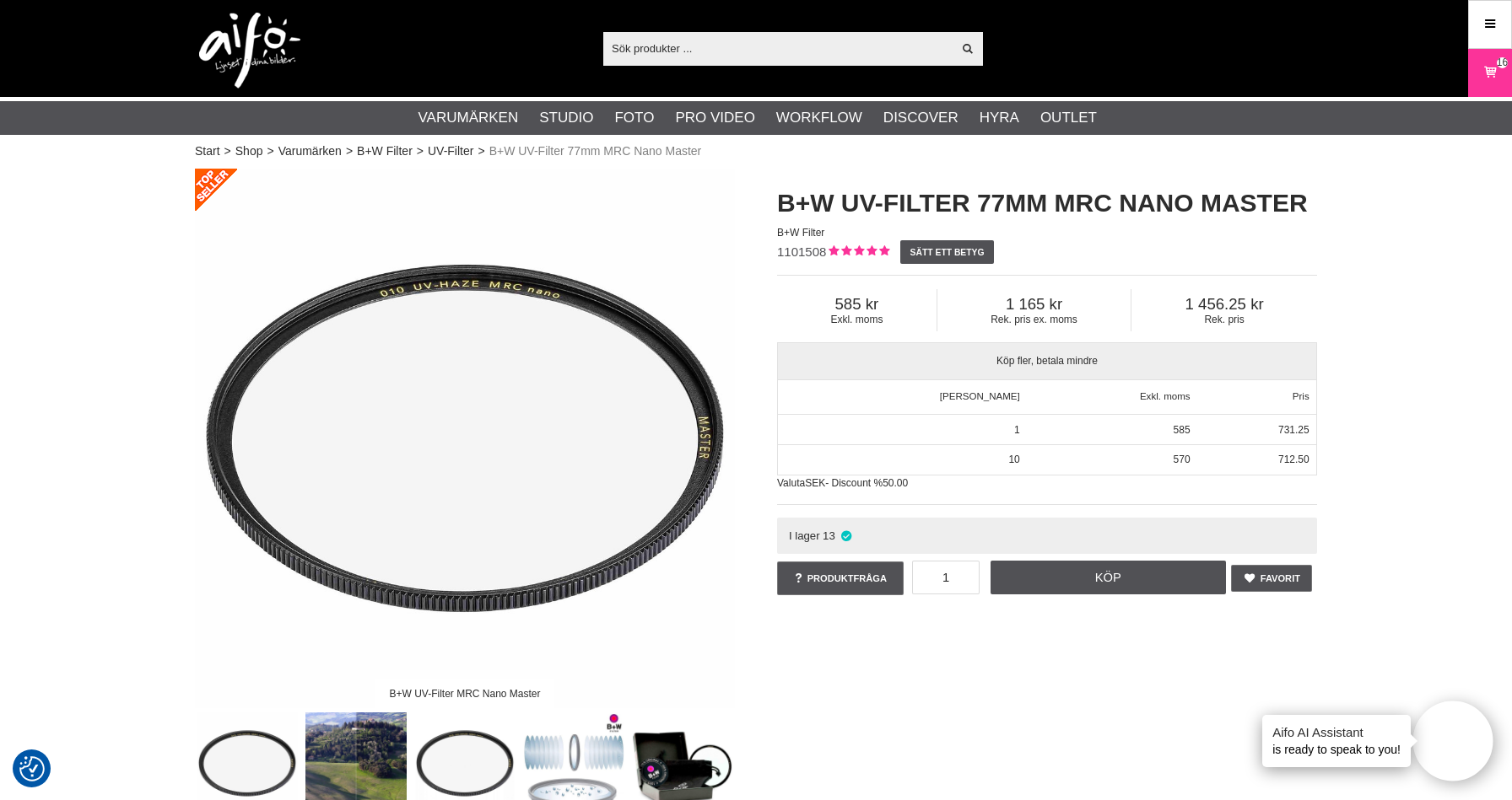
click at [658, 51] on input "text" at bounding box center [776, 47] width 348 height 25
paste input "TG098"
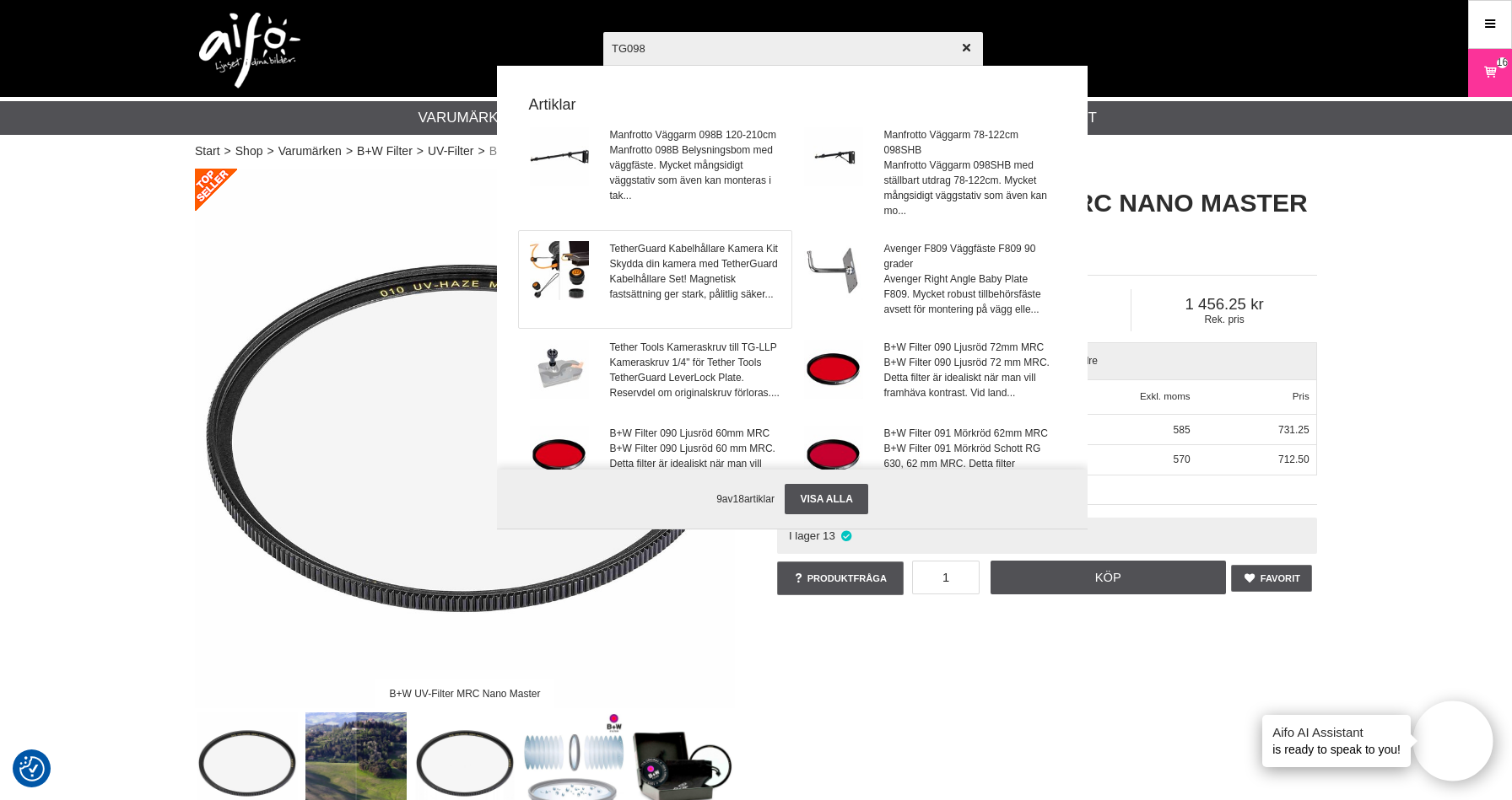
type input "TG098"
click at [693, 260] on span "Skydda din kamera med TetherGuard Kabelhållare Set! Magnetisk fastsättning ger …" at bounding box center [696, 279] width 172 height 45
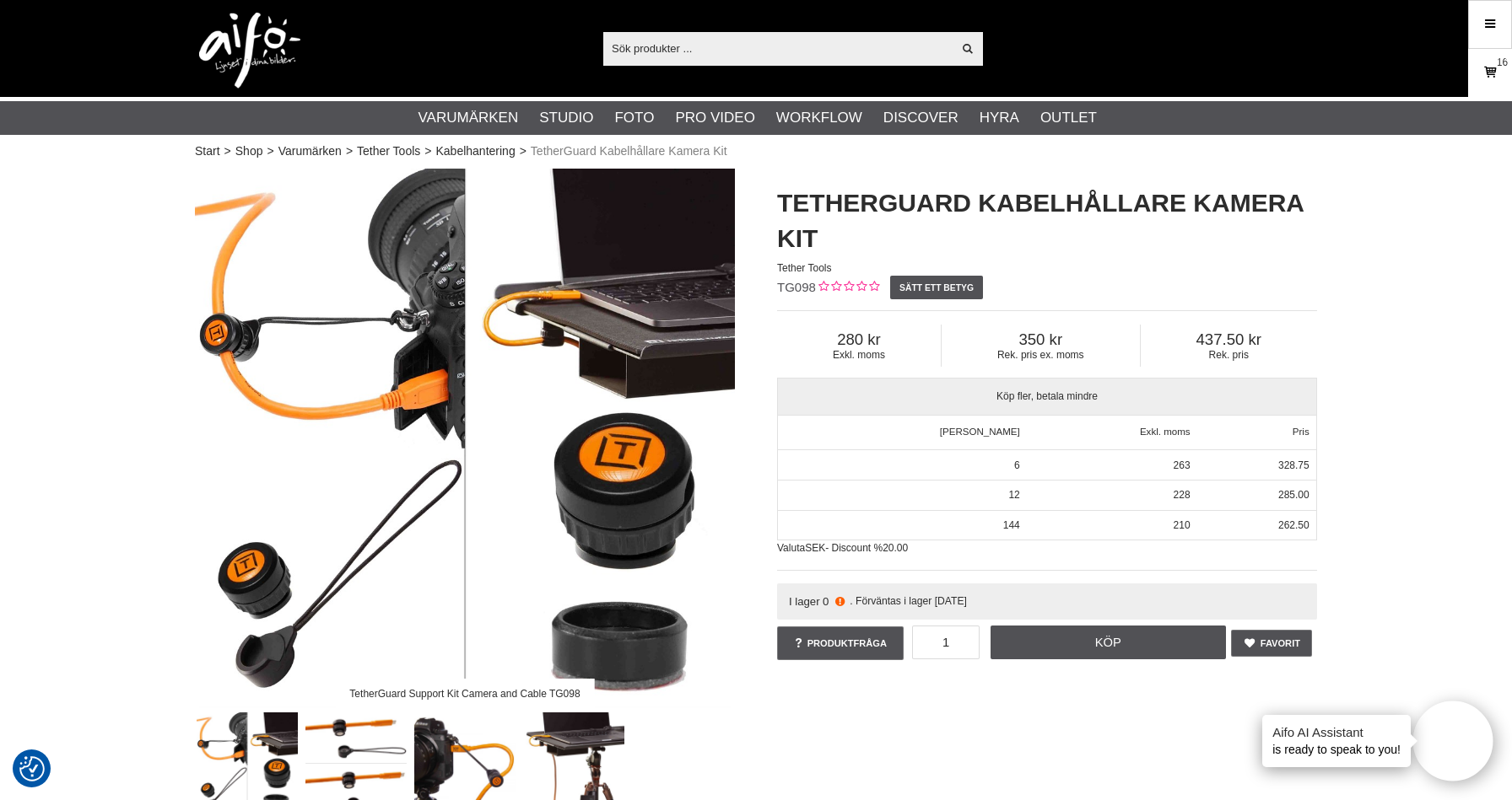
click at [1492, 78] on icon at bounding box center [1490, 73] width 17 height 18
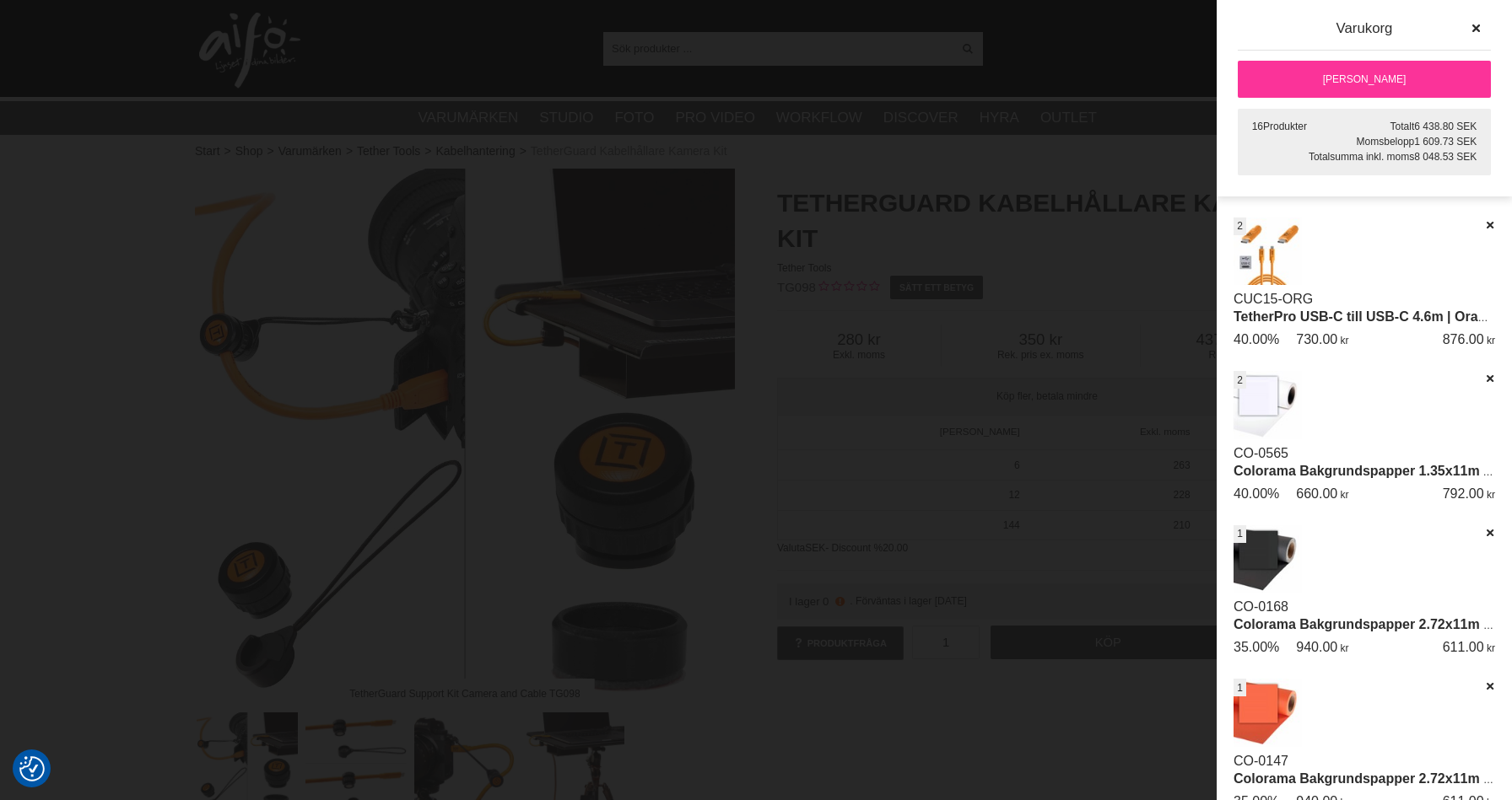
click at [1381, 88] on link "[PERSON_NAME]" at bounding box center [1364, 79] width 253 height 37
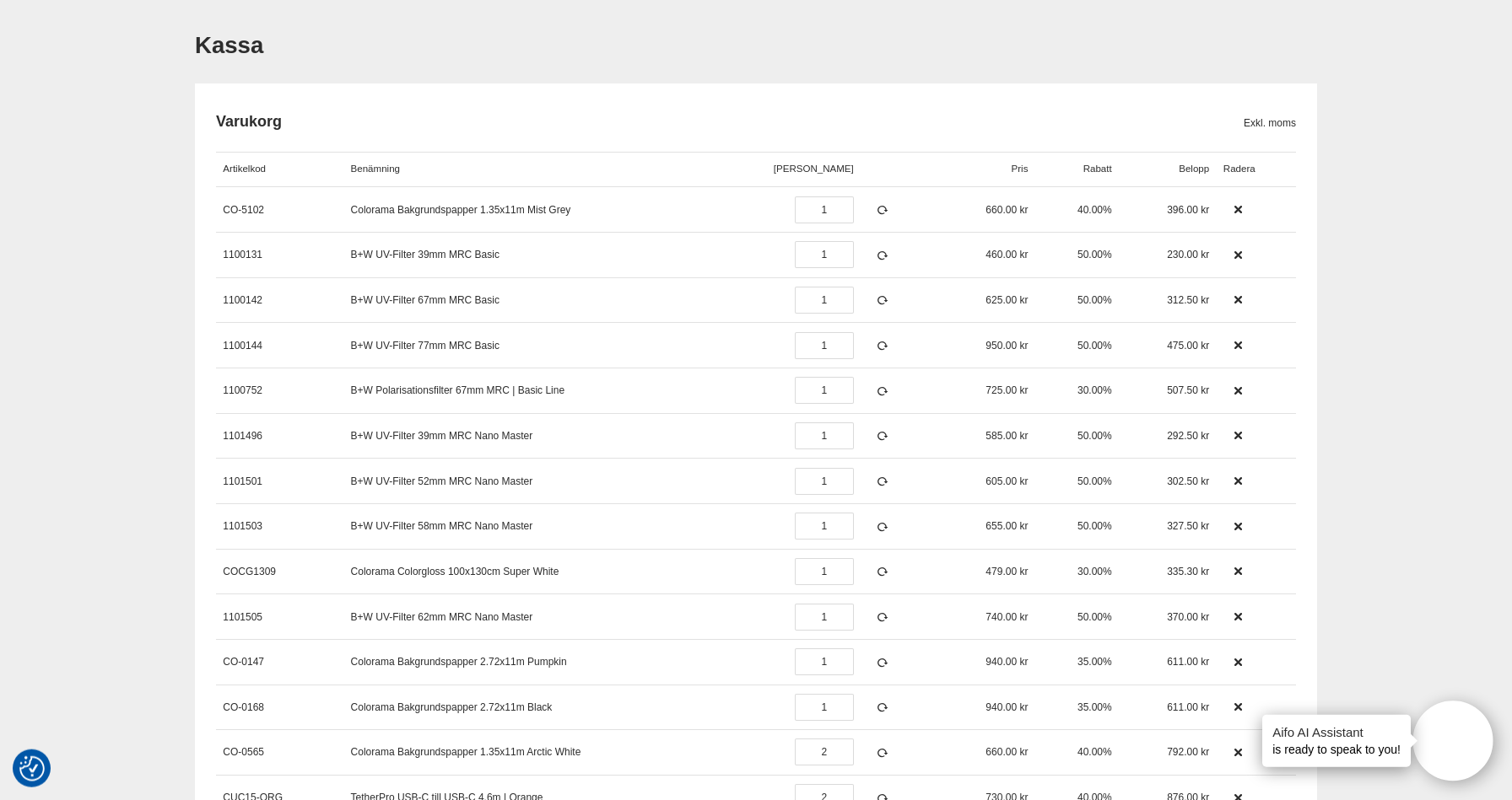
scroll to position [179, 0]
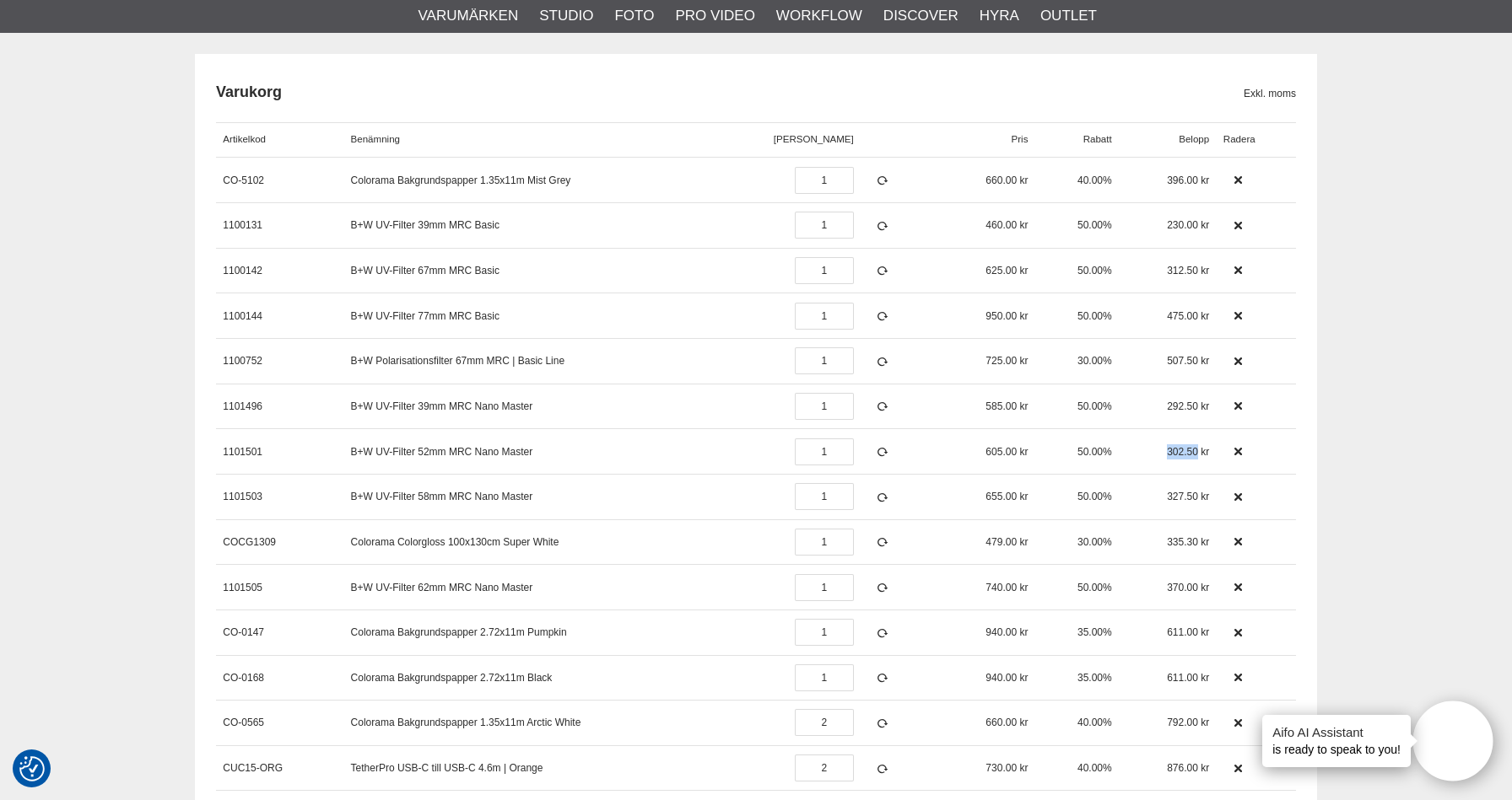
drag, startPoint x: 1162, startPoint y: 453, endPoint x: 1195, endPoint y: 452, distance: 33.0
click at [1195, 452] on div "302.50" at bounding box center [1167, 451] width 97 height 45
copy span "302.50"
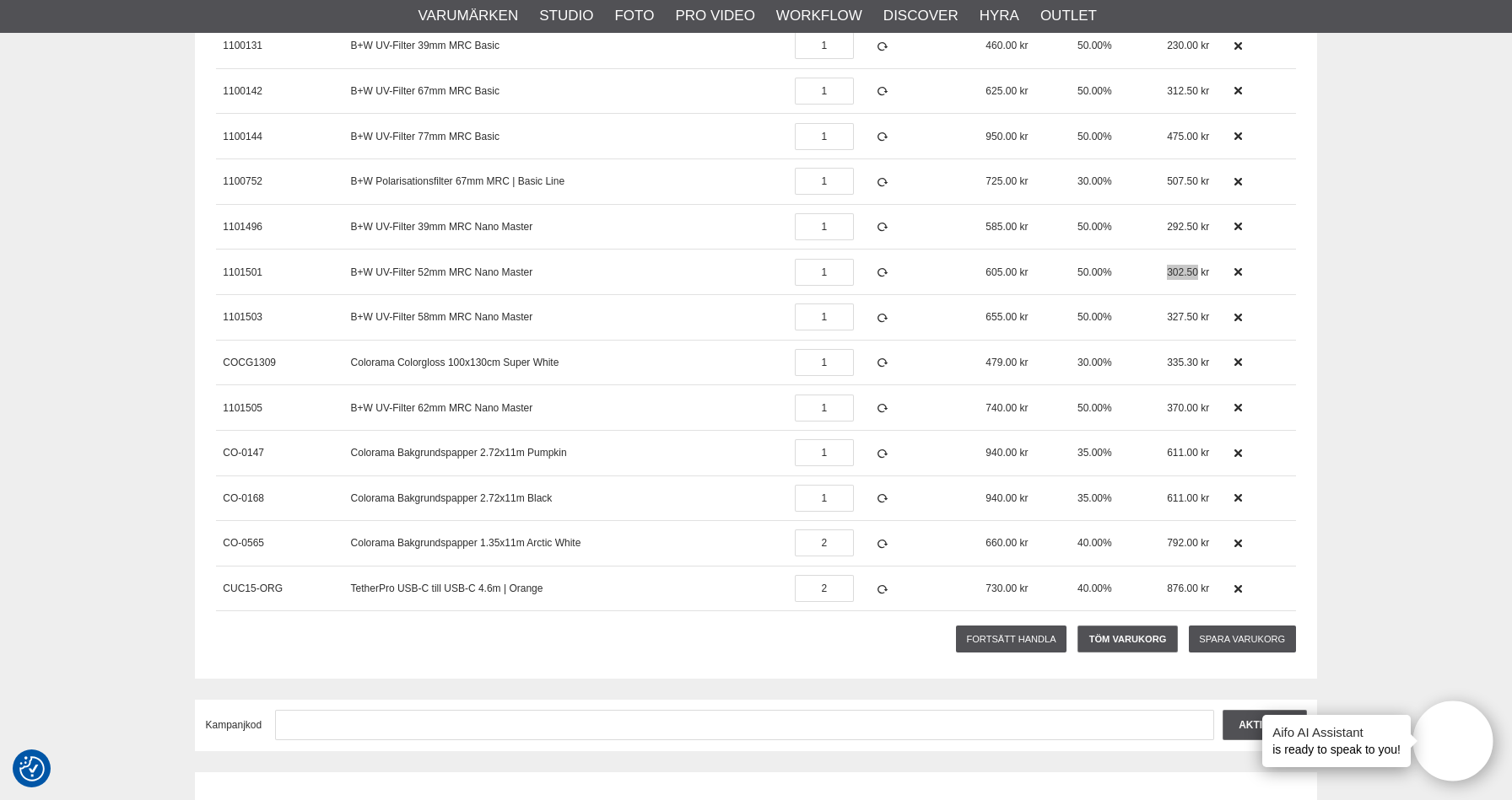
scroll to position [0, 0]
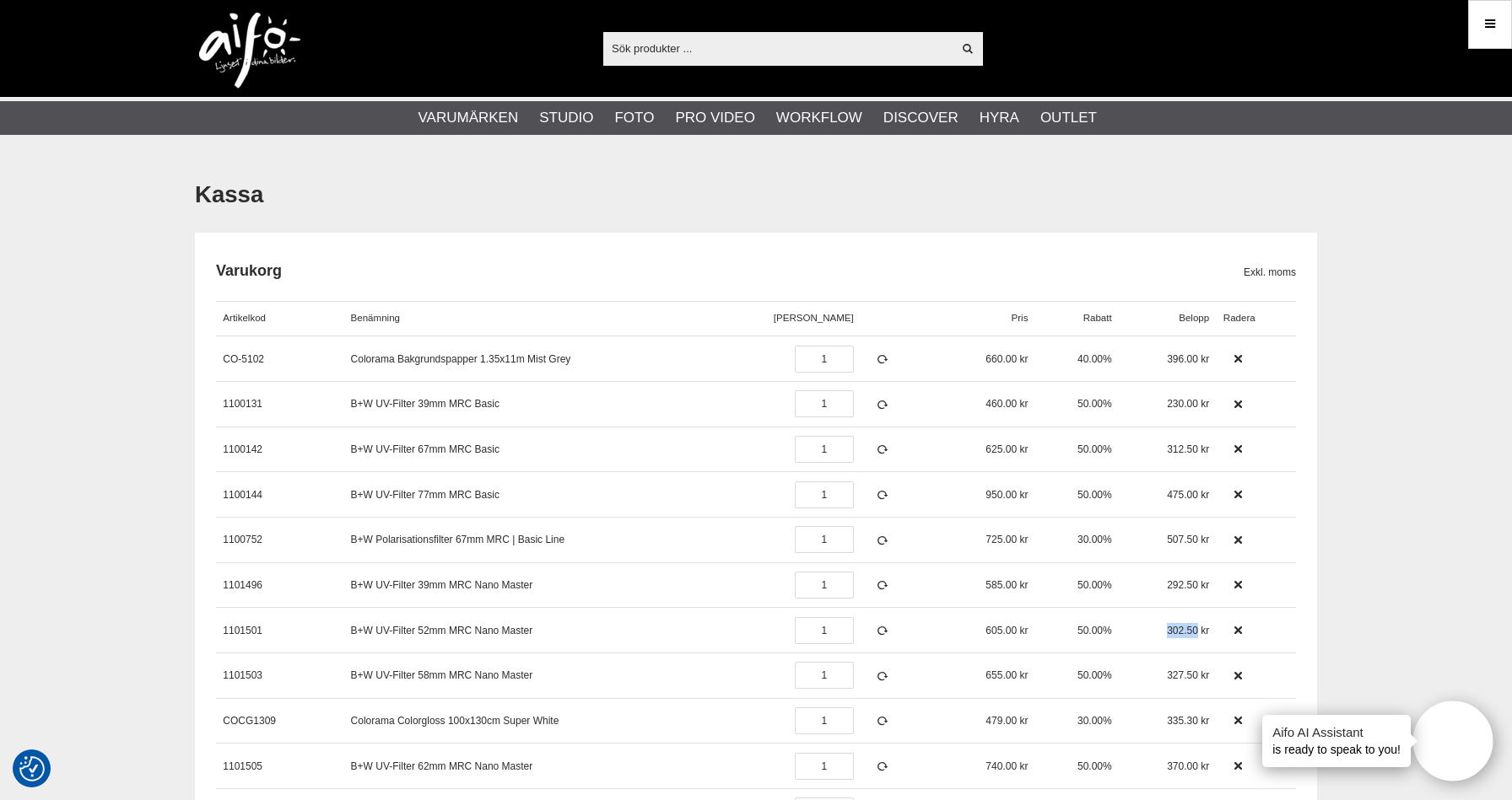
click at [681, 53] on input "text" at bounding box center [776, 47] width 348 height 25
click at [673, 44] on input "text" at bounding box center [776, 47] width 348 height 25
paste input "CUC15RT-ORG"
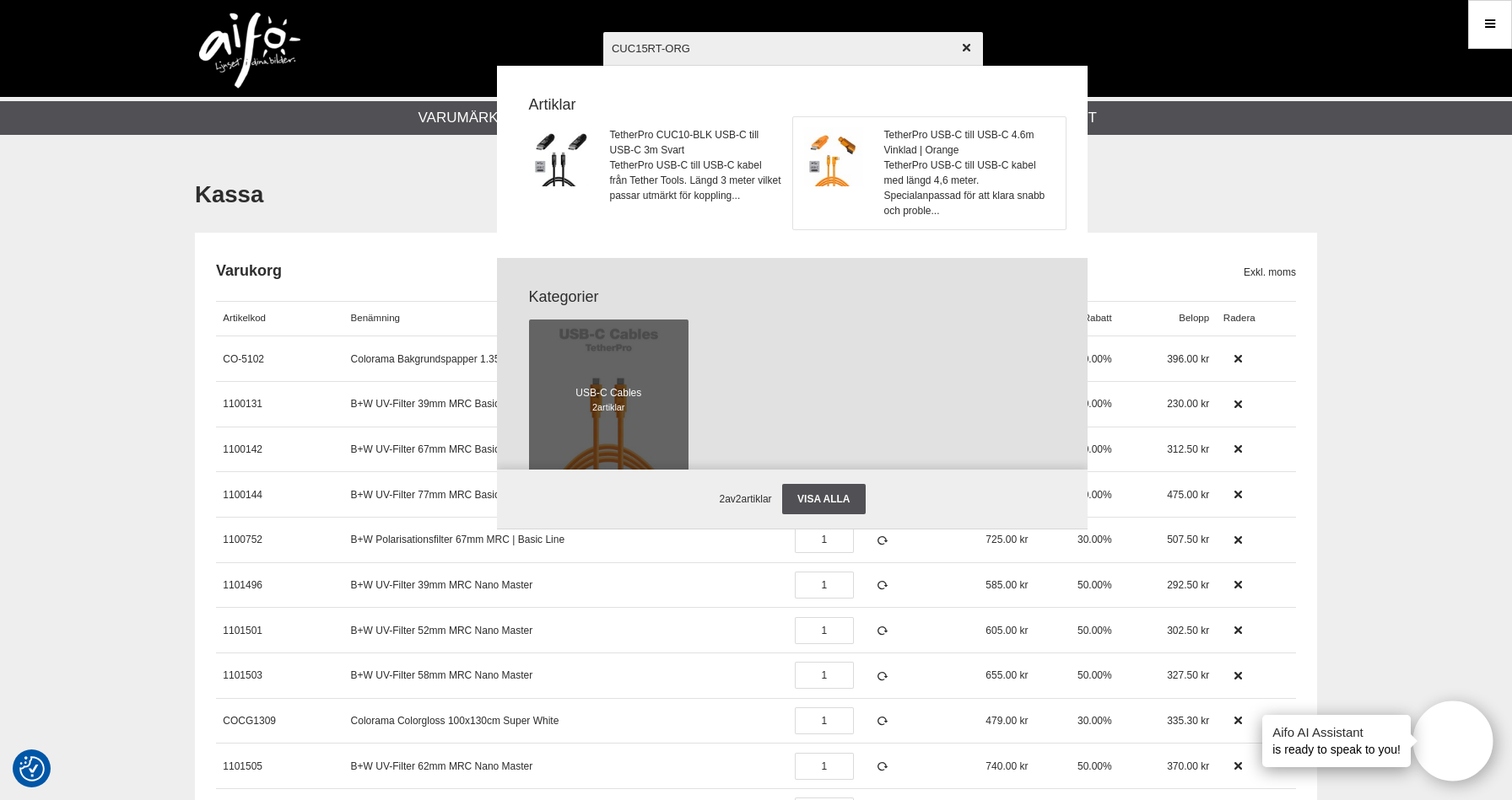
type input "CUC15RT-ORG"
click at [920, 169] on span "TetherPro USB-C till USB-C kabel med längd 4,6 meter. Specialanpassad för att k…" at bounding box center [970, 188] width 172 height 61
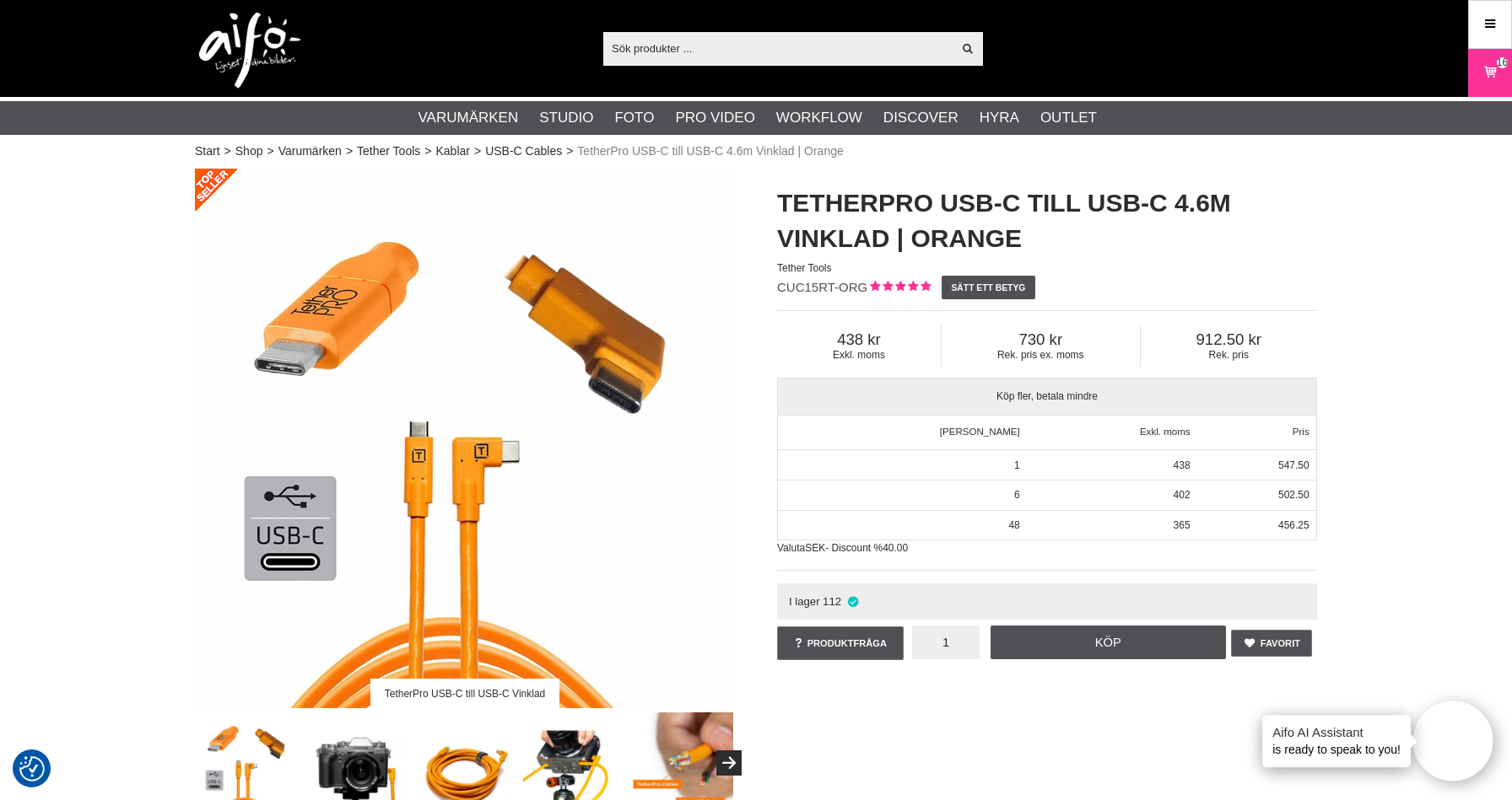
click at [952, 648] on input "1" at bounding box center [945, 642] width 67 height 34
type input "2"
click at [1060, 634] on link "Köp" at bounding box center [1109, 642] width 236 height 34
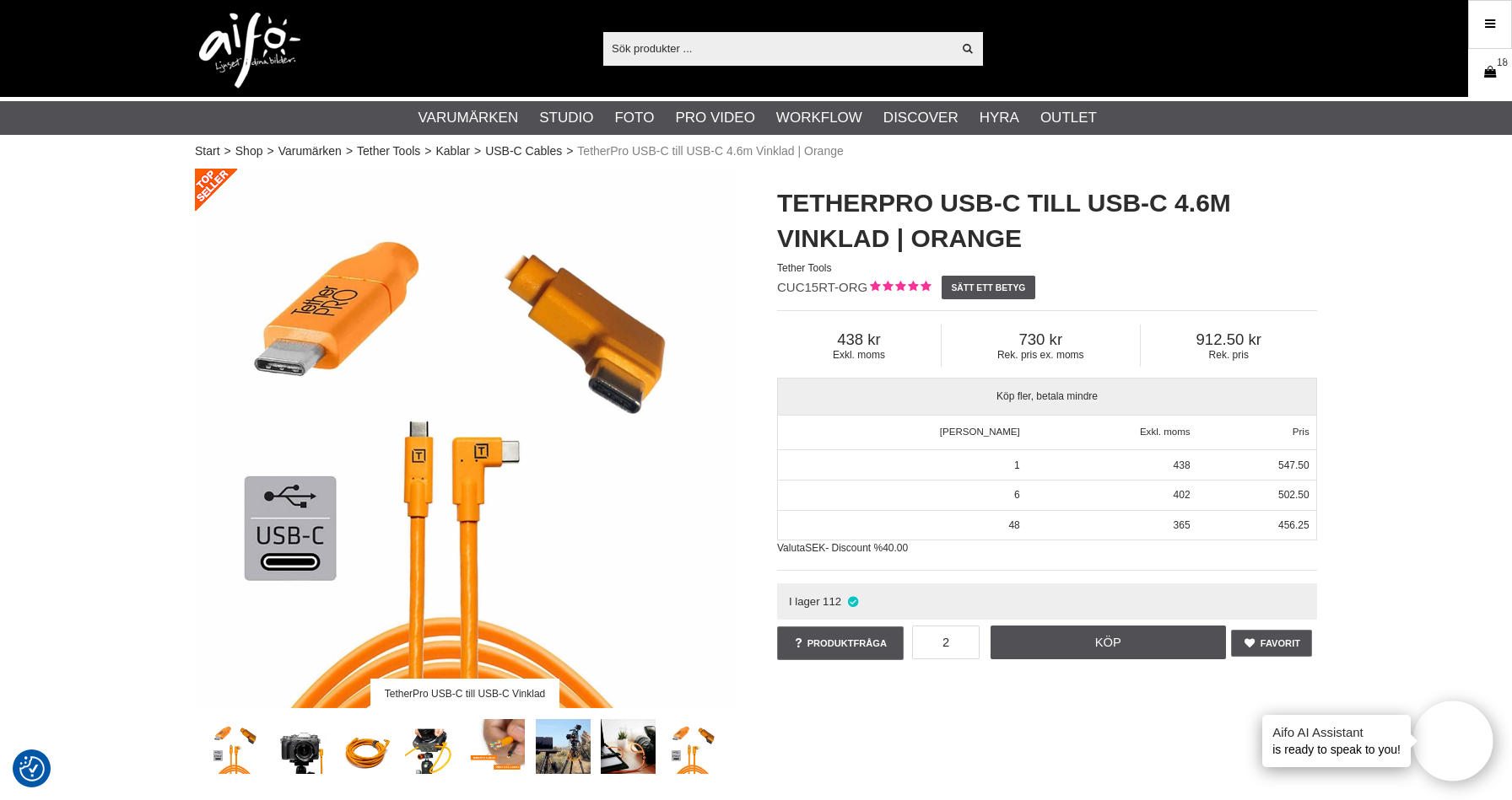
click at [1495, 88] on link "Varukorg 18" at bounding box center [1490, 73] width 42 height 40
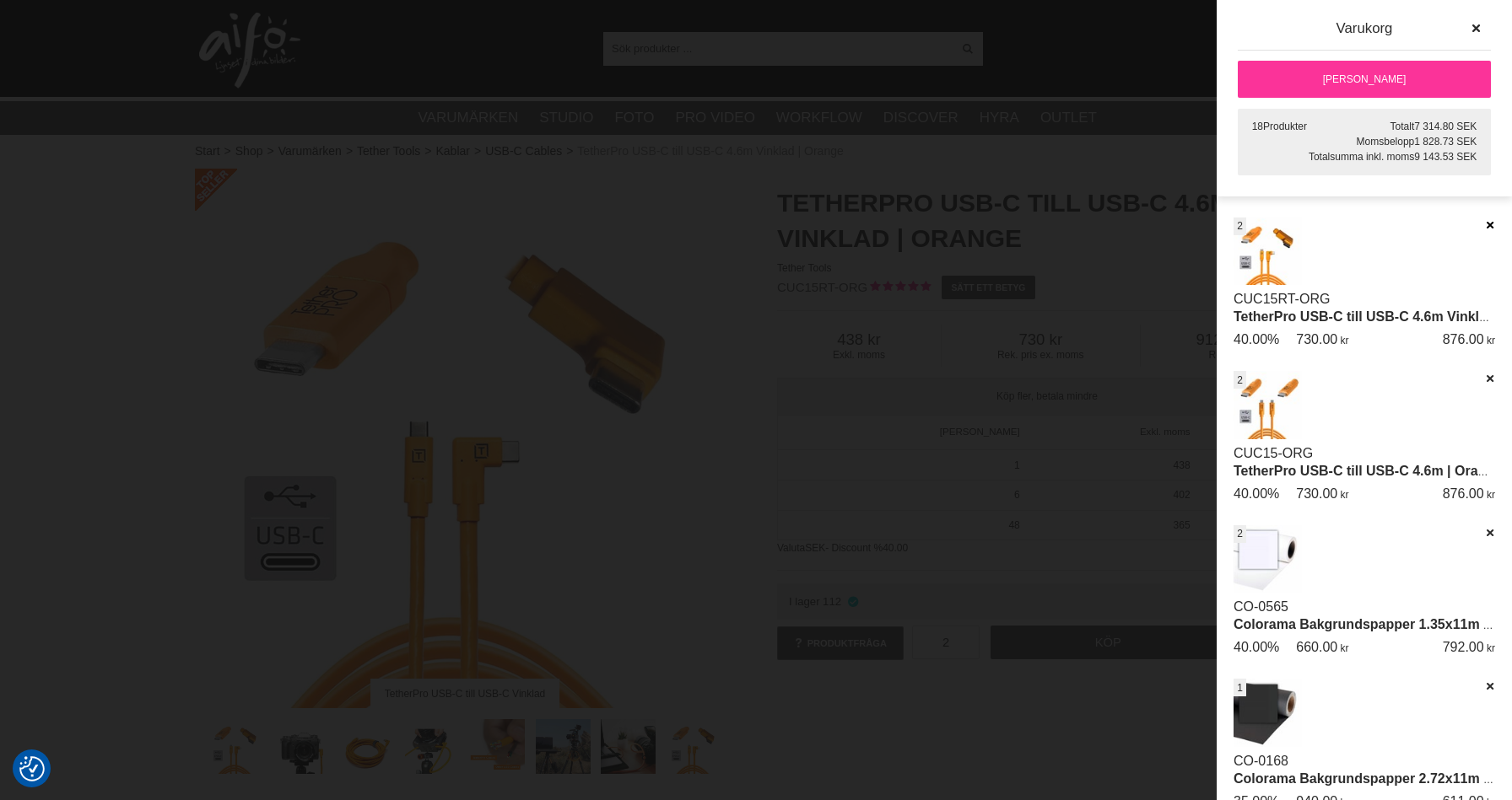
click at [1484, 222] on icon at bounding box center [1490, 225] width 11 height 12
click at [1486, 223] on icon at bounding box center [1490, 225] width 11 height 12
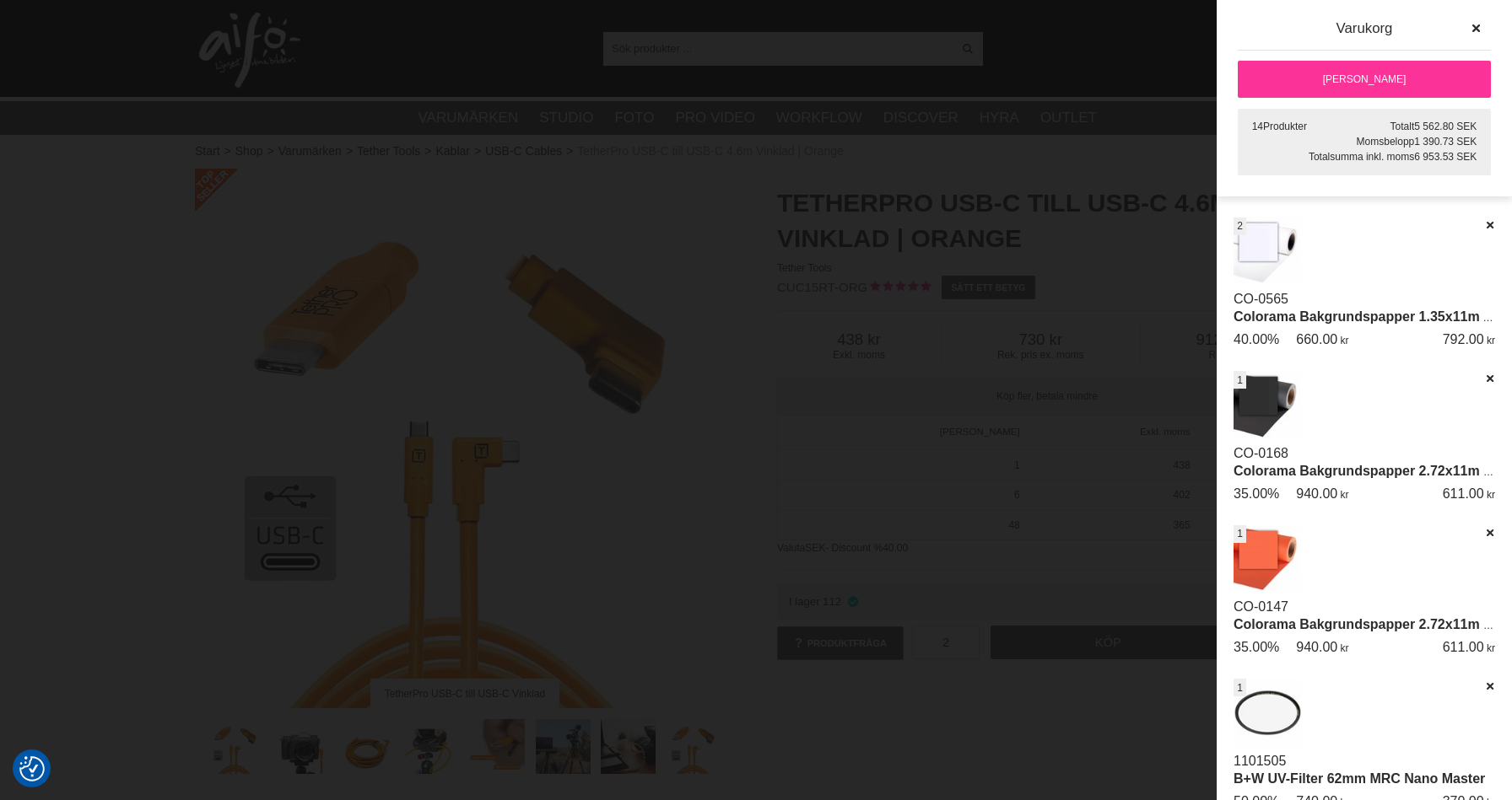
click at [1331, 74] on link "[PERSON_NAME]" at bounding box center [1364, 79] width 253 height 37
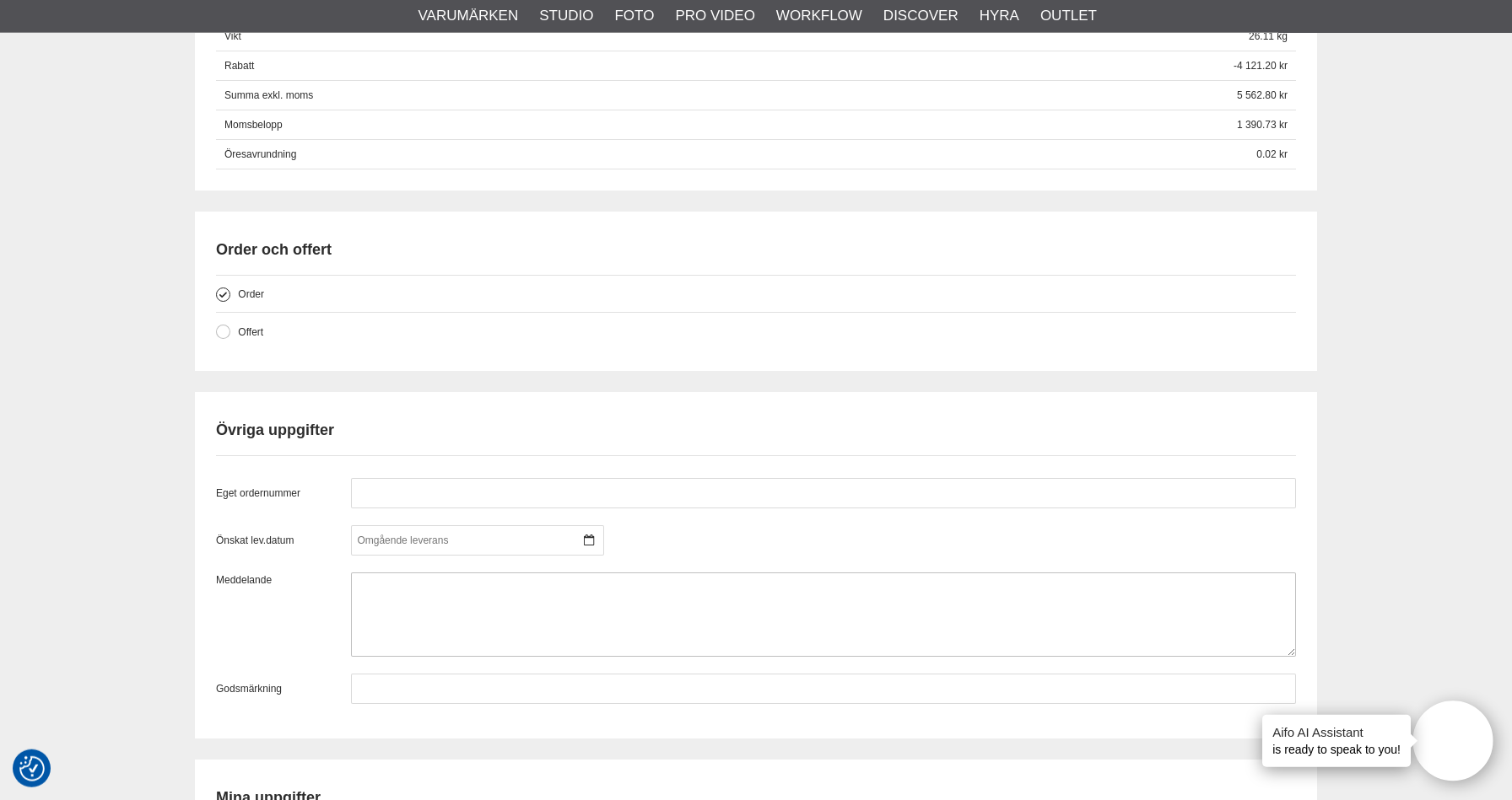
scroll to position [1884, 0]
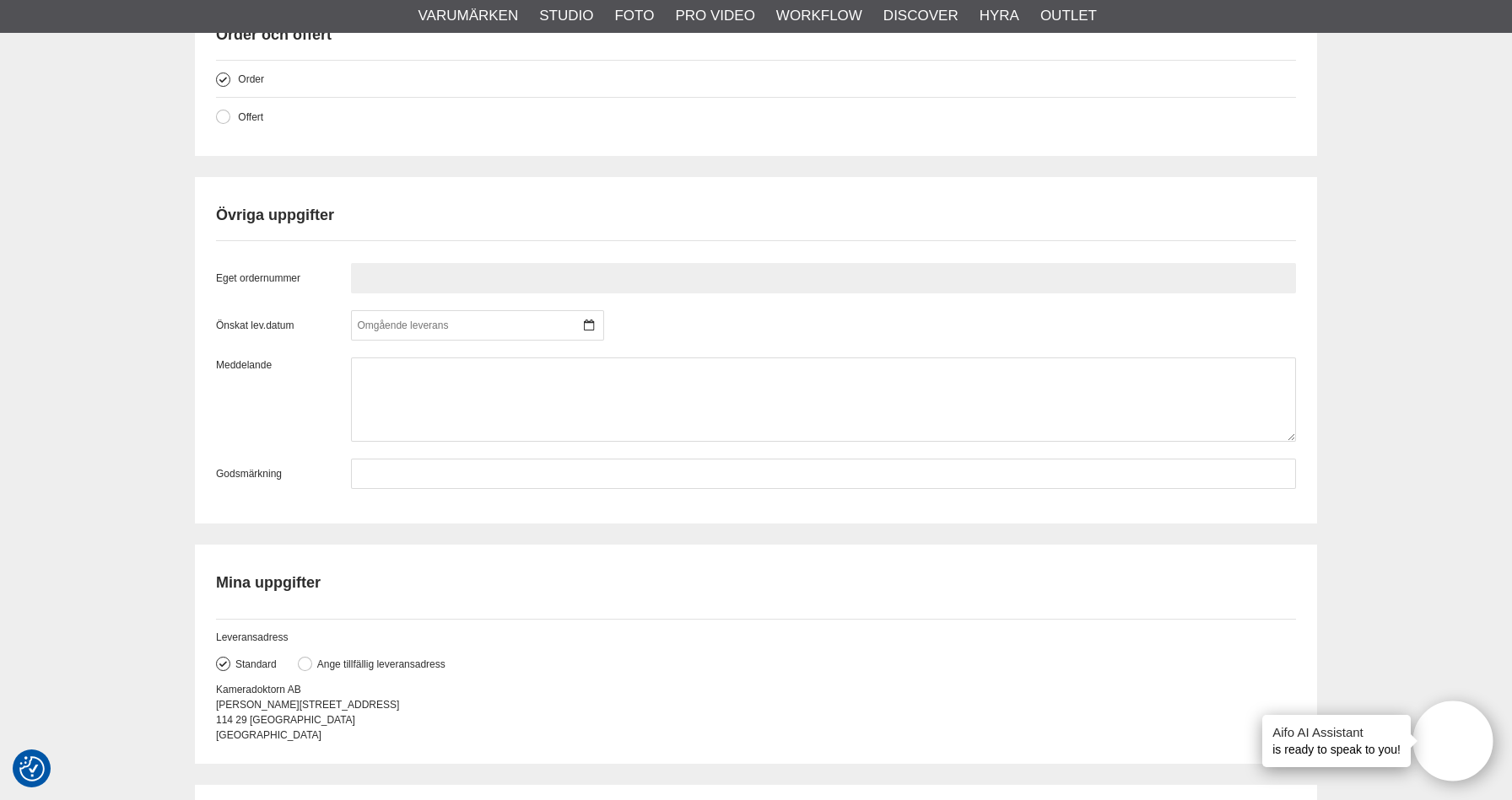
click at [407, 282] on input "text" at bounding box center [823, 278] width 945 height 30
paste input "Inköp 712268"
drag, startPoint x: 387, startPoint y: 278, endPoint x: 325, endPoint y: 290, distance: 63.2
click at [351, 281] on input "Inköp 712268" at bounding box center [823, 278] width 945 height 30
type input "712268"
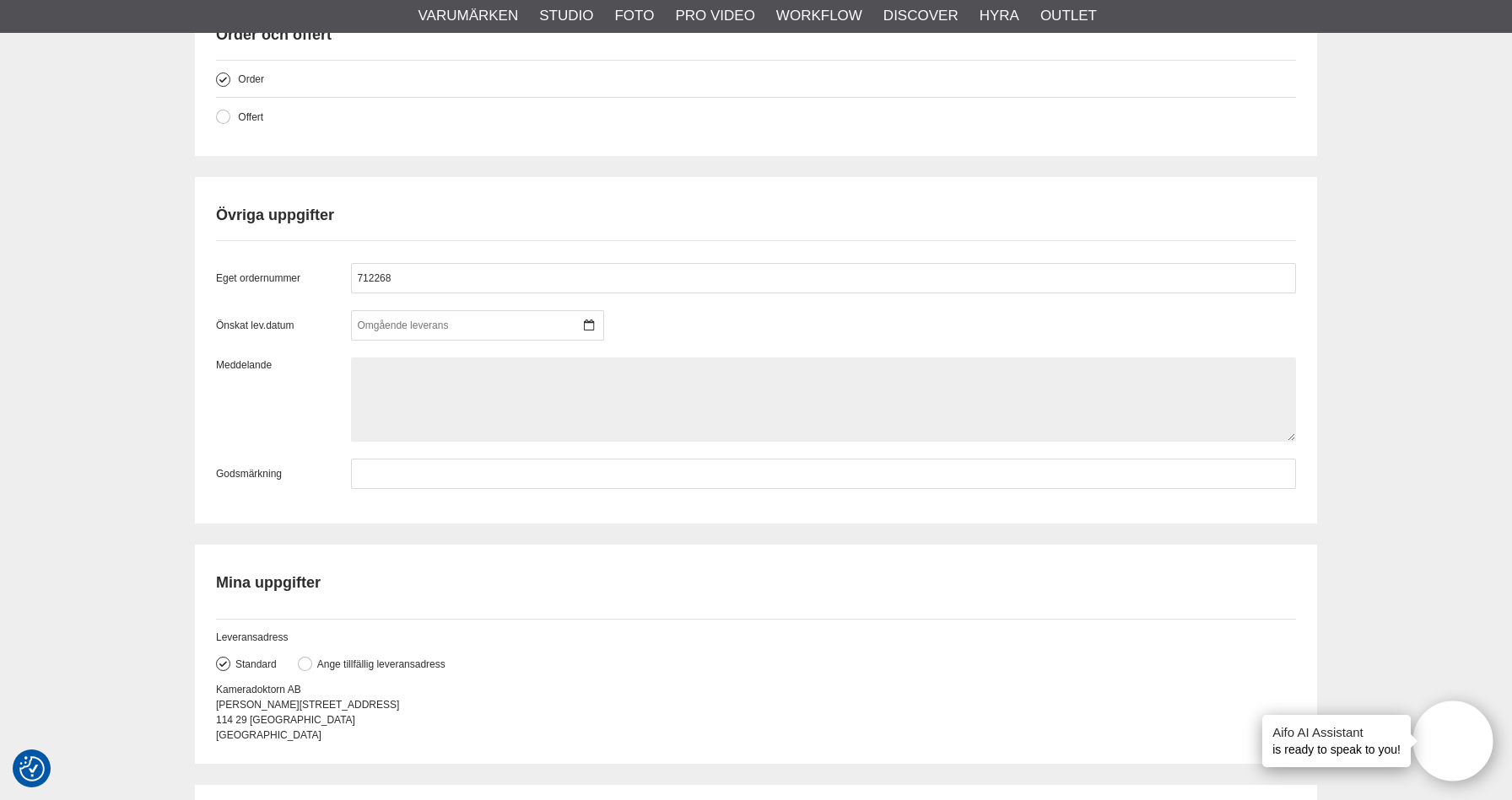
click at [449, 395] on textarea at bounding box center [823, 400] width 945 height 84
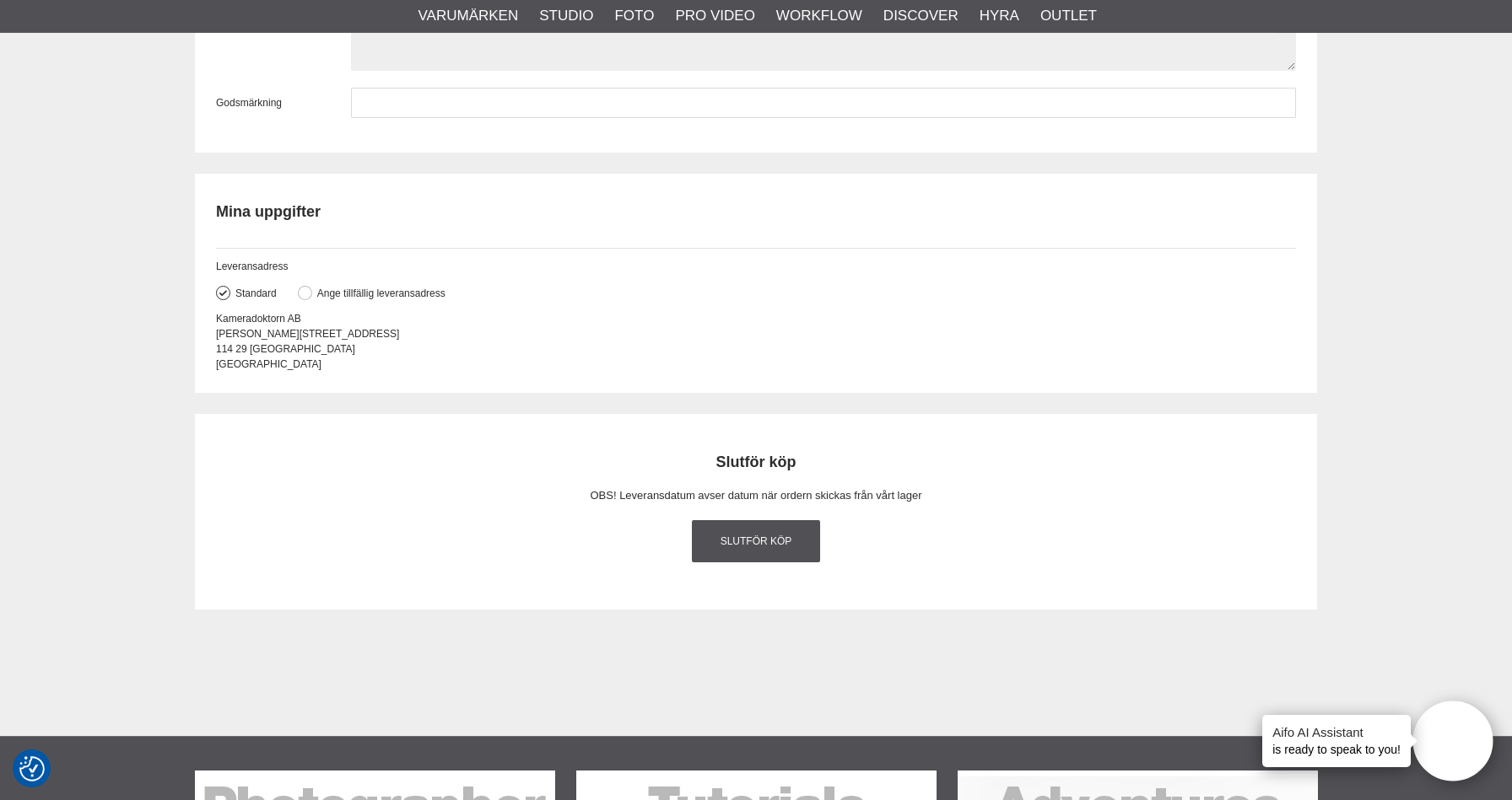
scroll to position [2333, 0]
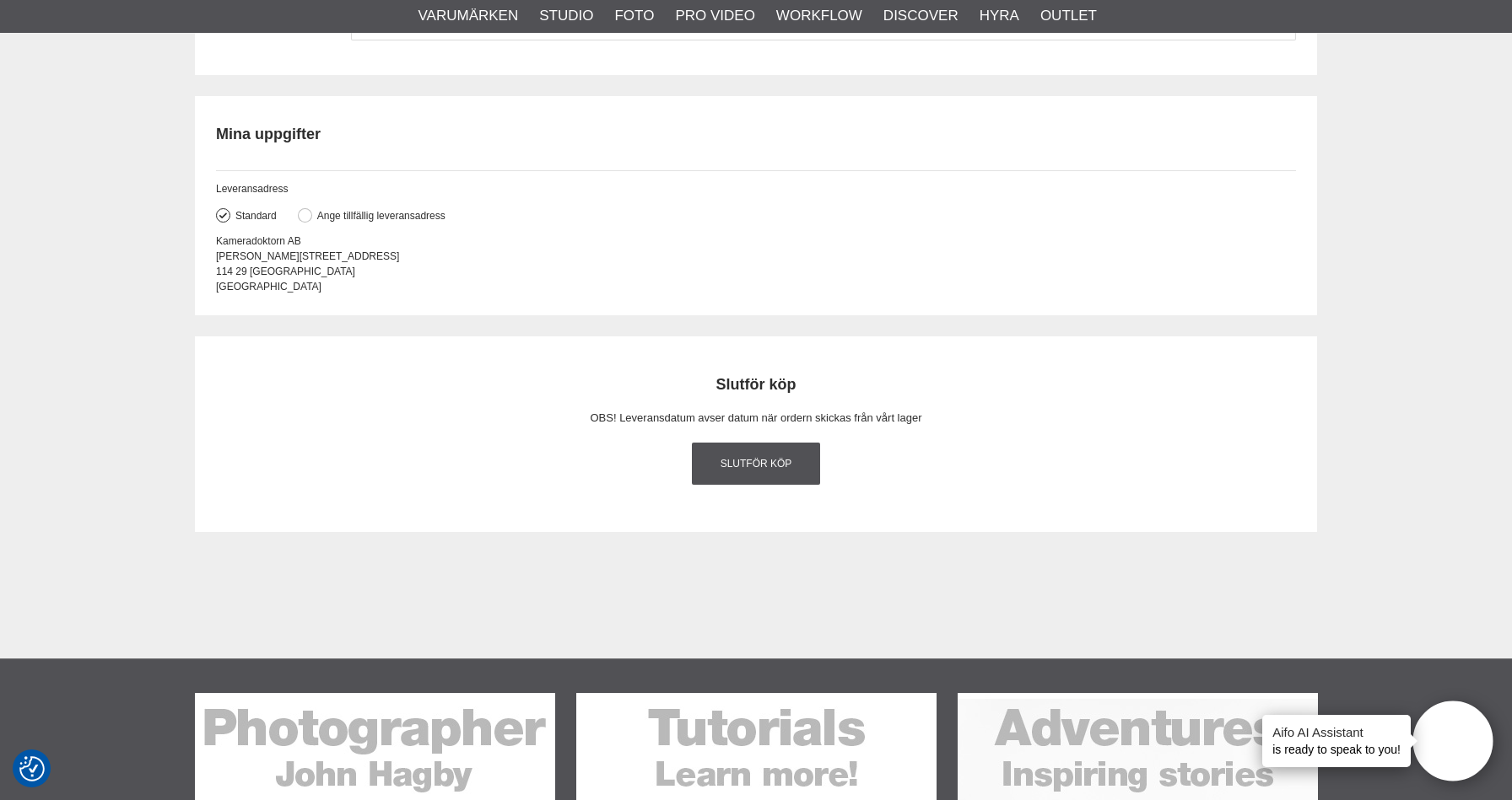
click at [743, 466] on link "Slutför köp" at bounding box center [755, 464] width 128 height 42
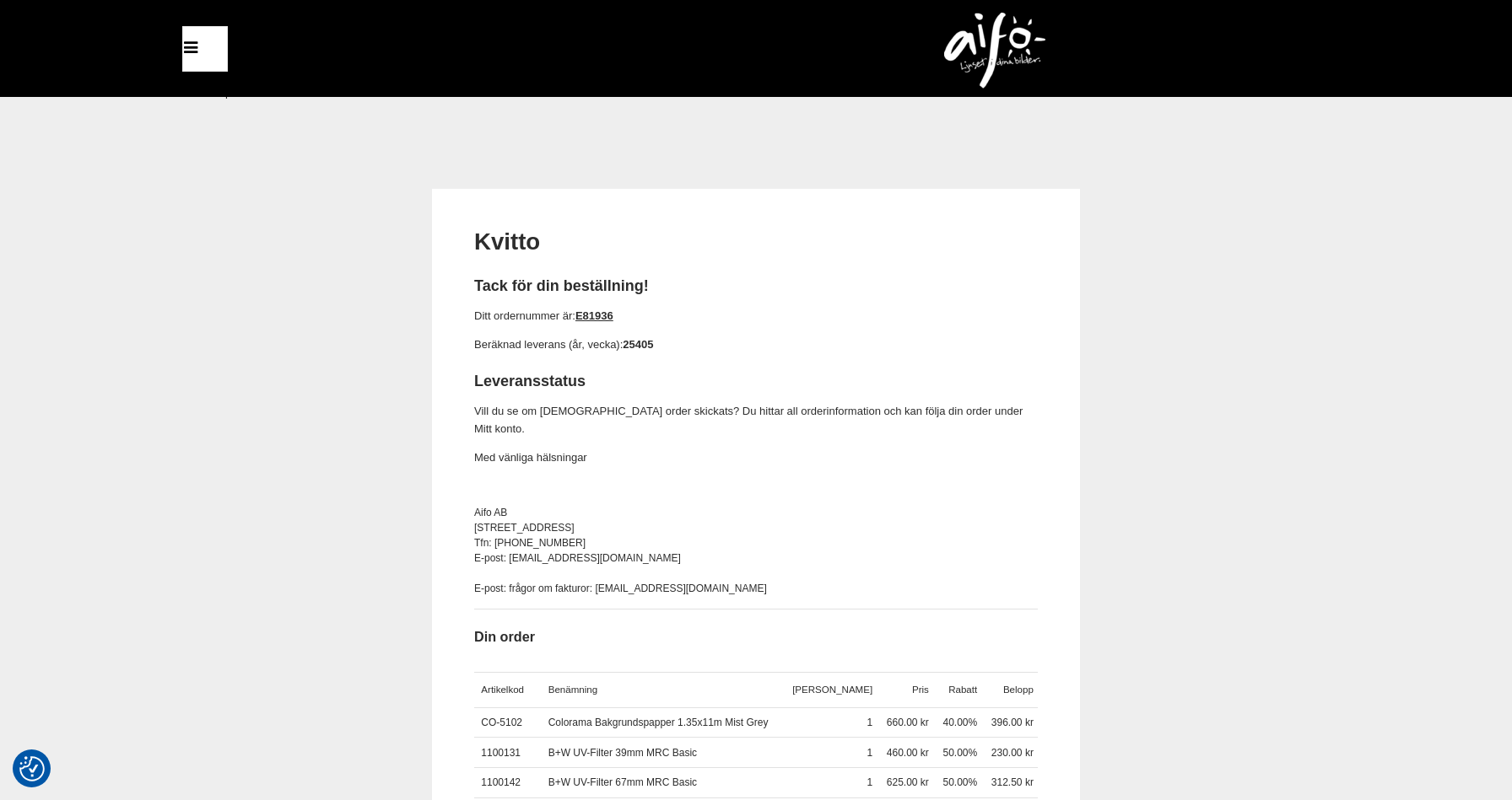
click at [1338, 294] on div "Kvitto Tack för din beställning! Ditt ordernummer är: E81936 Beräknad leverans …" at bounding box center [756, 739] width 1512 height 1100
